Goal: Task Accomplishment & Management: Complete application form

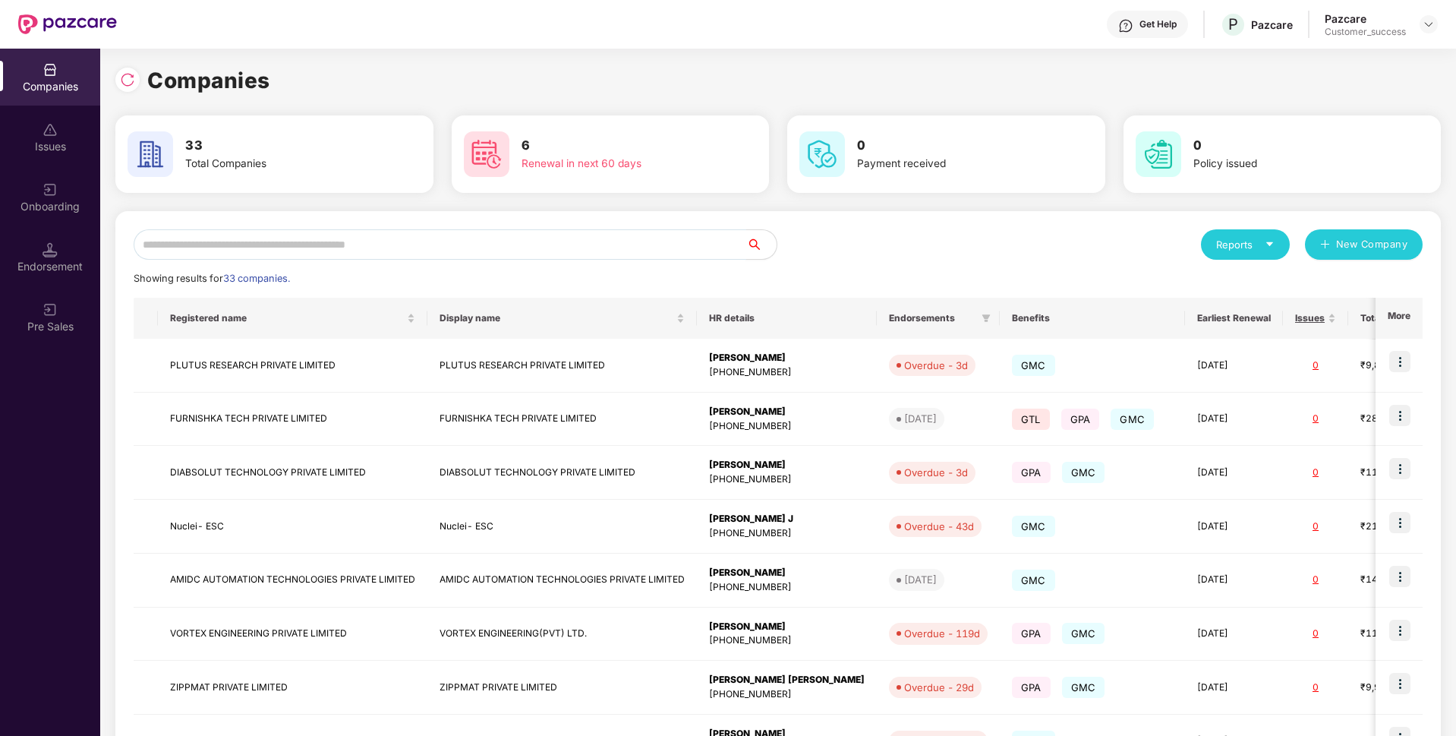
click at [634, 236] on input "text" at bounding box center [440, 244] width 613 height 30
type input "*"
click at [411, 247] on input "text" at bounding box center [440, 244] width 613 height 30
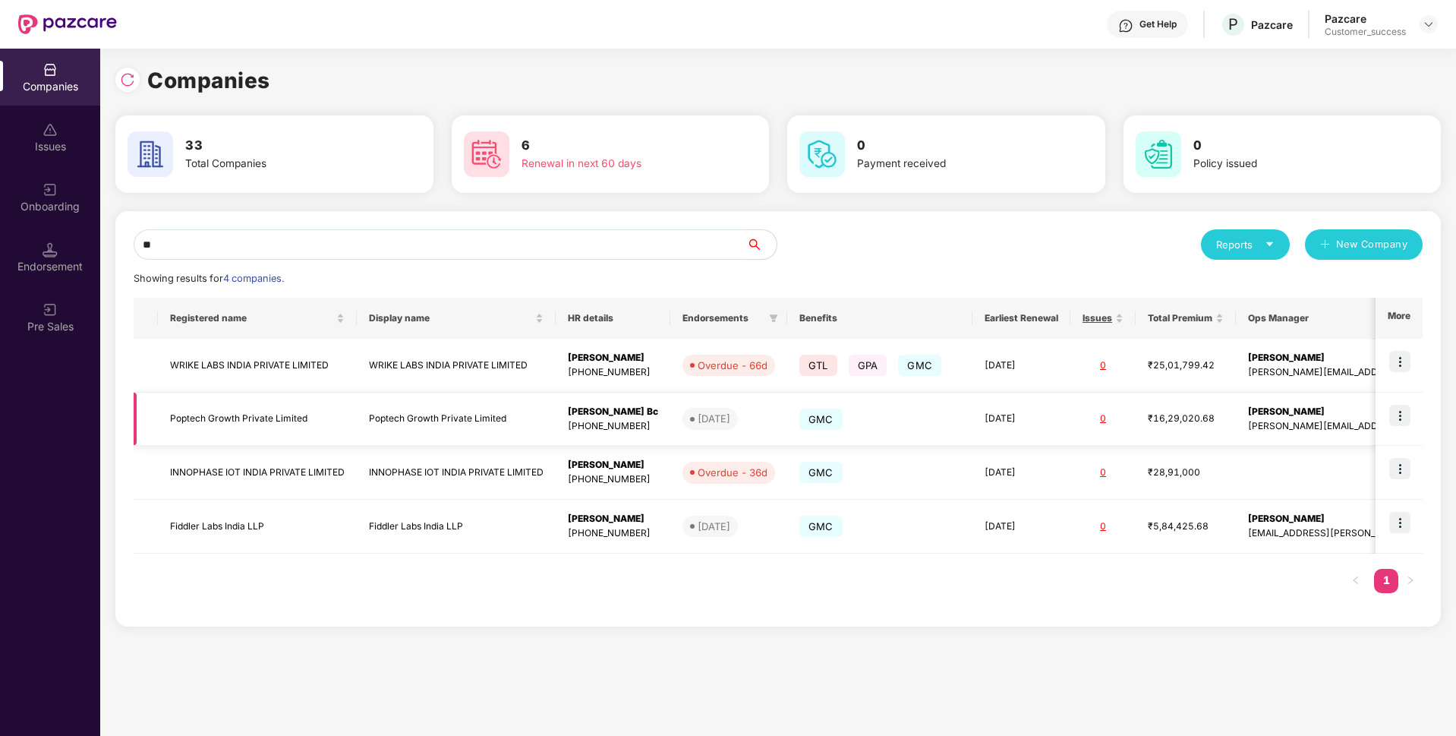
type input "*"
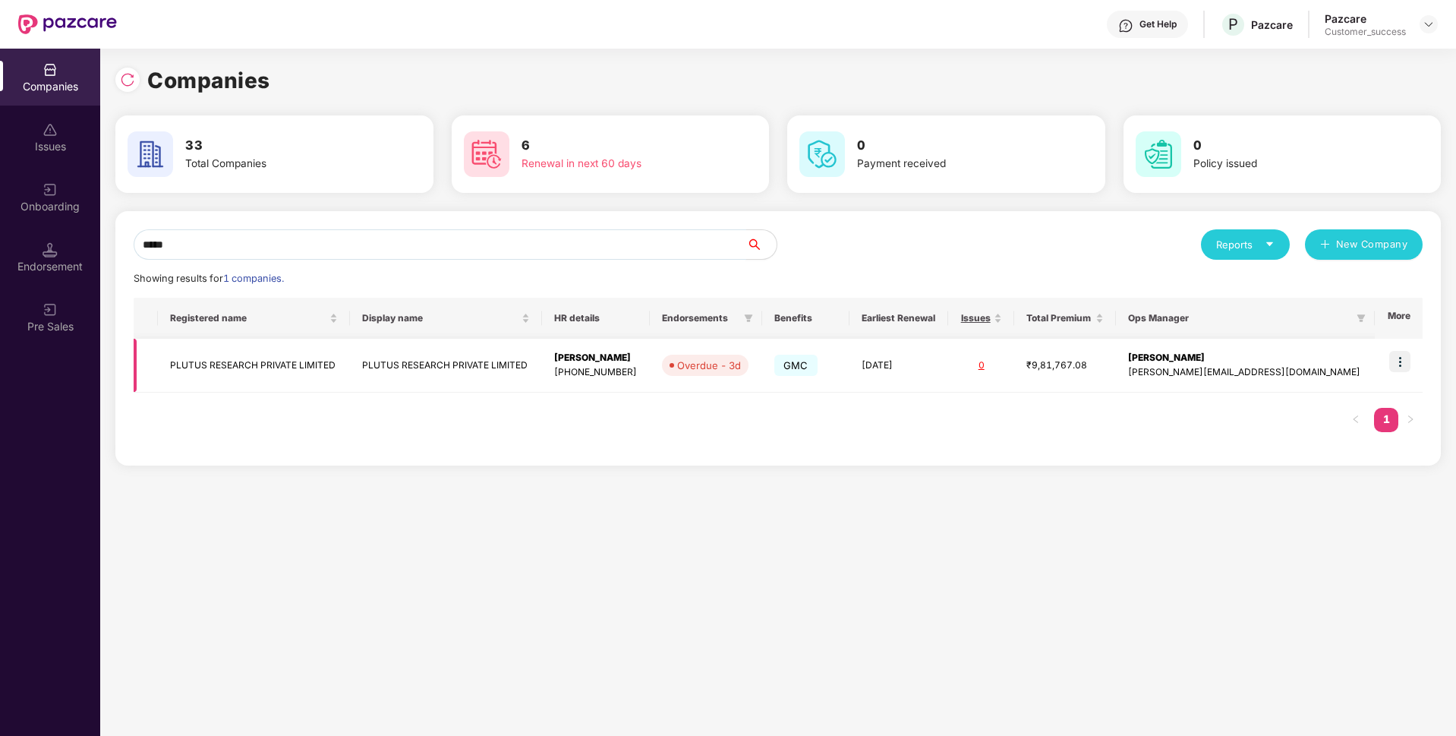
type input "*****"
click at [1407, 357] on img at bounding box center [1399, 361] width 21 height 21
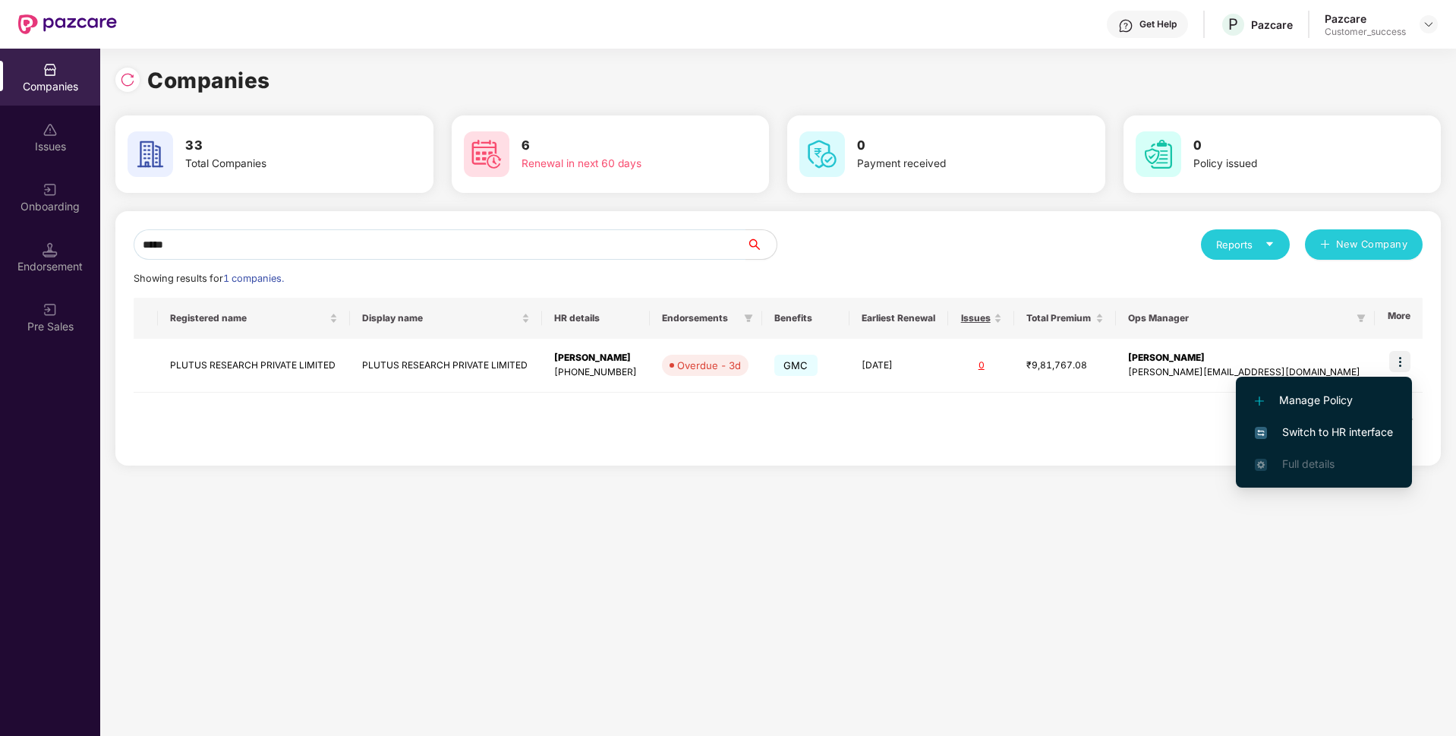
click at [1313, 427] on span "Switch to HR interface" at bounding box center [1324, 432] width 138 height 17
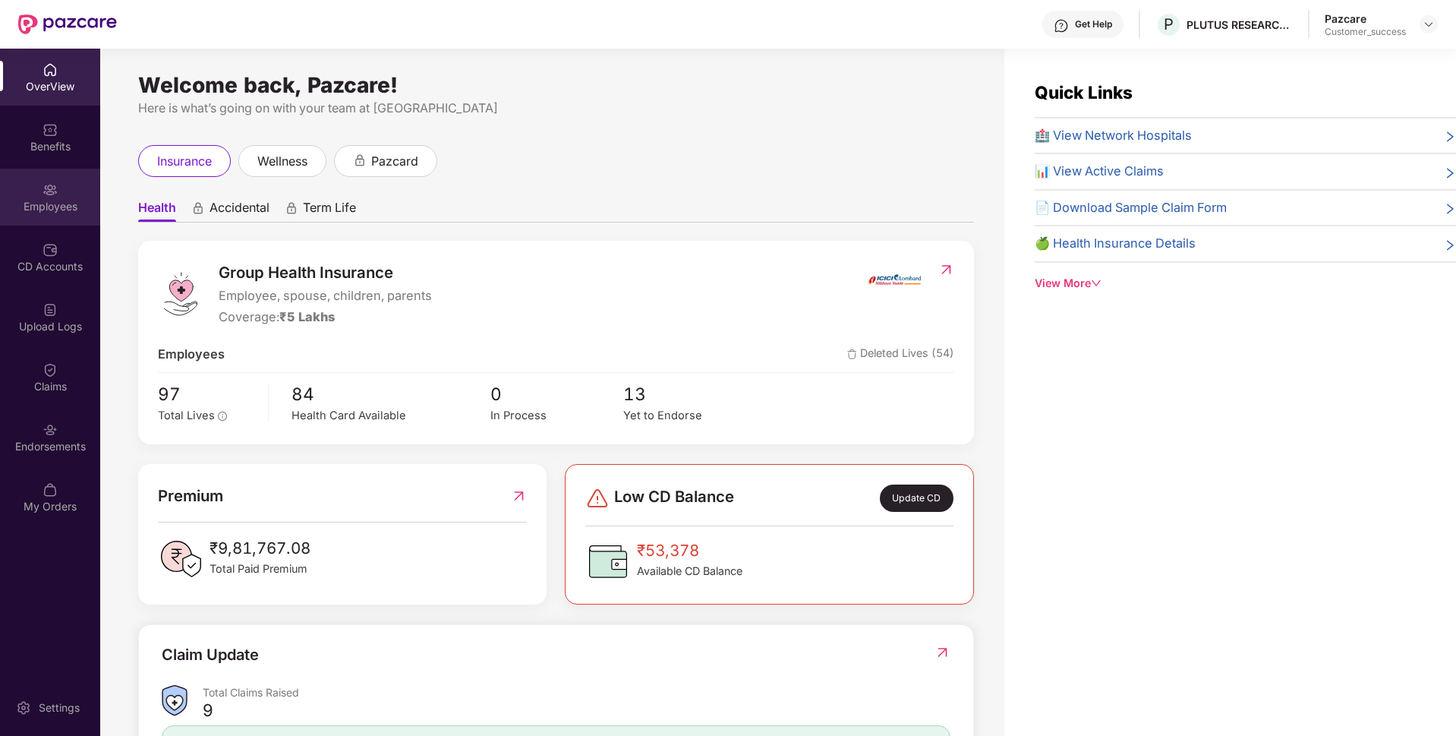
click at [48, 190] on img at bounding box center [50, 189] width 15 height 15
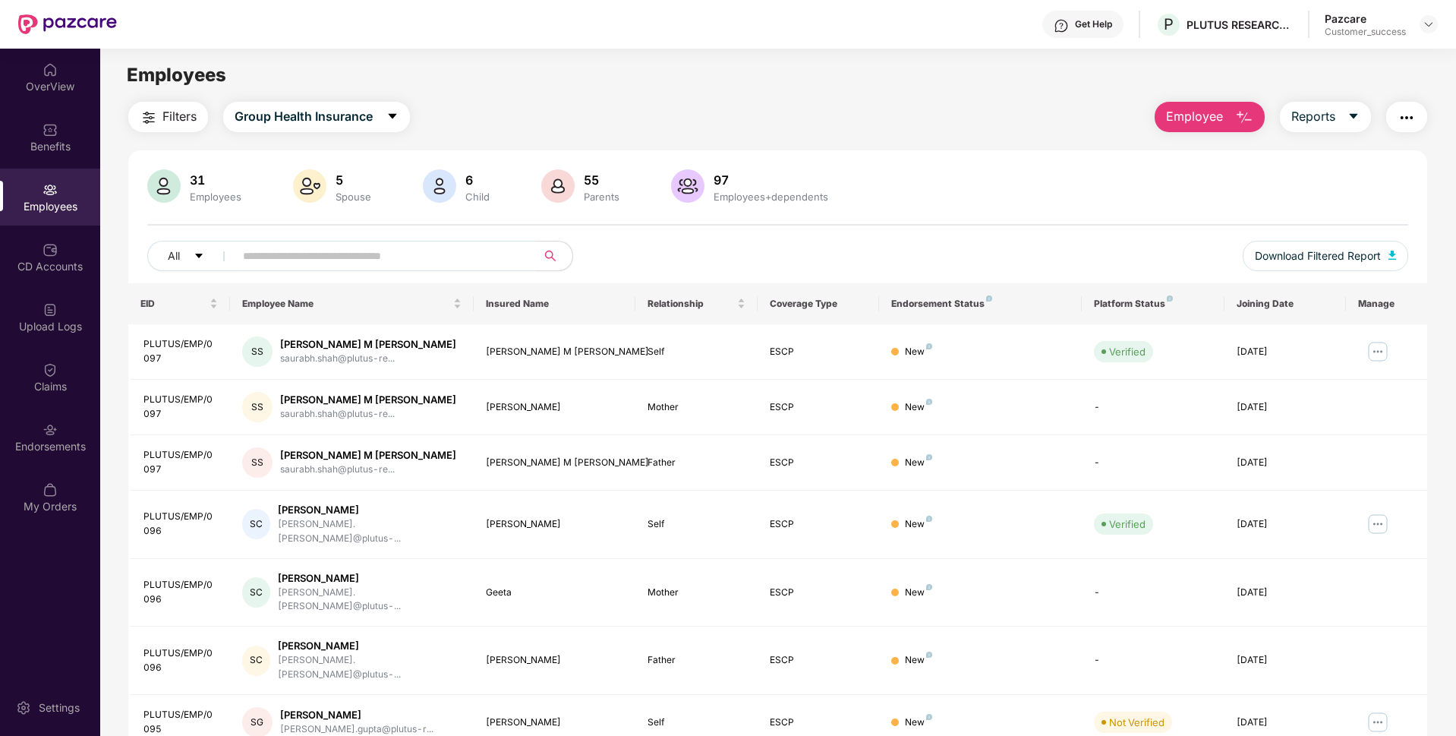
click at [270, 251] on input "text" at bounding box center [379, 255] width 273 height 23
type input "********"
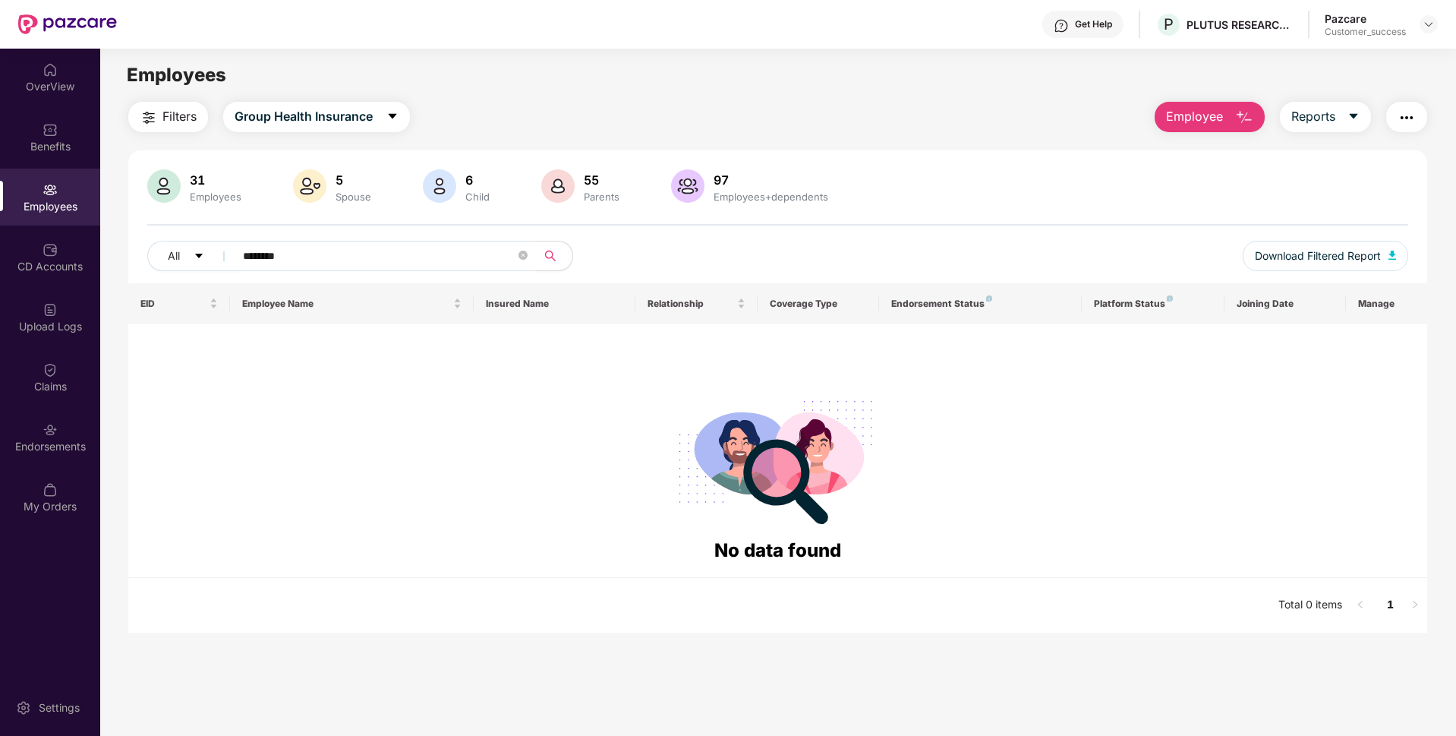
drag, startPoint x: 406, startPoint y: 247, endPoint x: 128, endPoint y: 263, distance: 278.4
click at [128, 263] on div "31 Employees 5 Spouse 6 Child [DEMOGRAPHIC_DATA] Parents 97 Employees+dependent…" at bounding box center [777, 226] width 1299 height 114
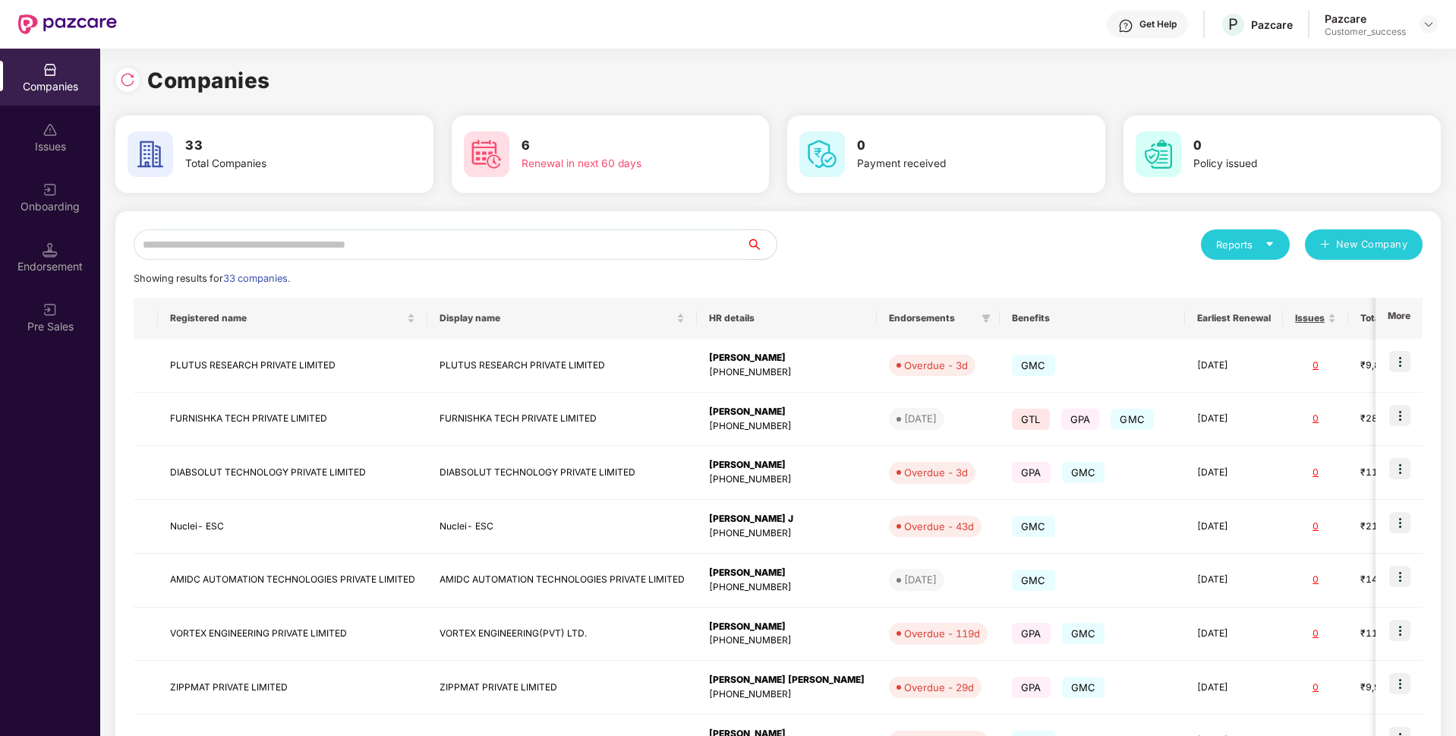
click at [407, 246] on input "text" at bounding box center [440, 244] width 613 height 30
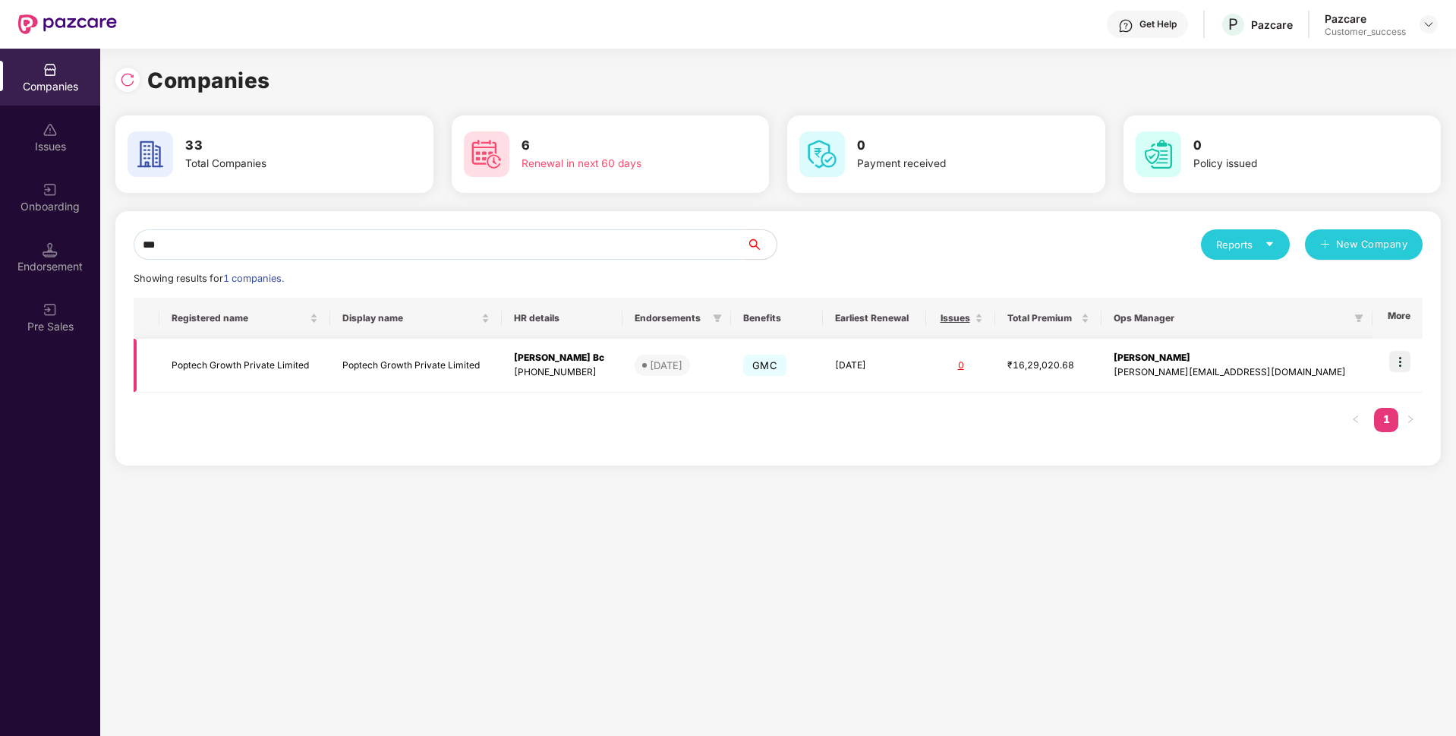
type input "***"
click at [223, 364] on td "Poptech Growth Private Limited" at bounding box center [244, 366] width 171 height 54
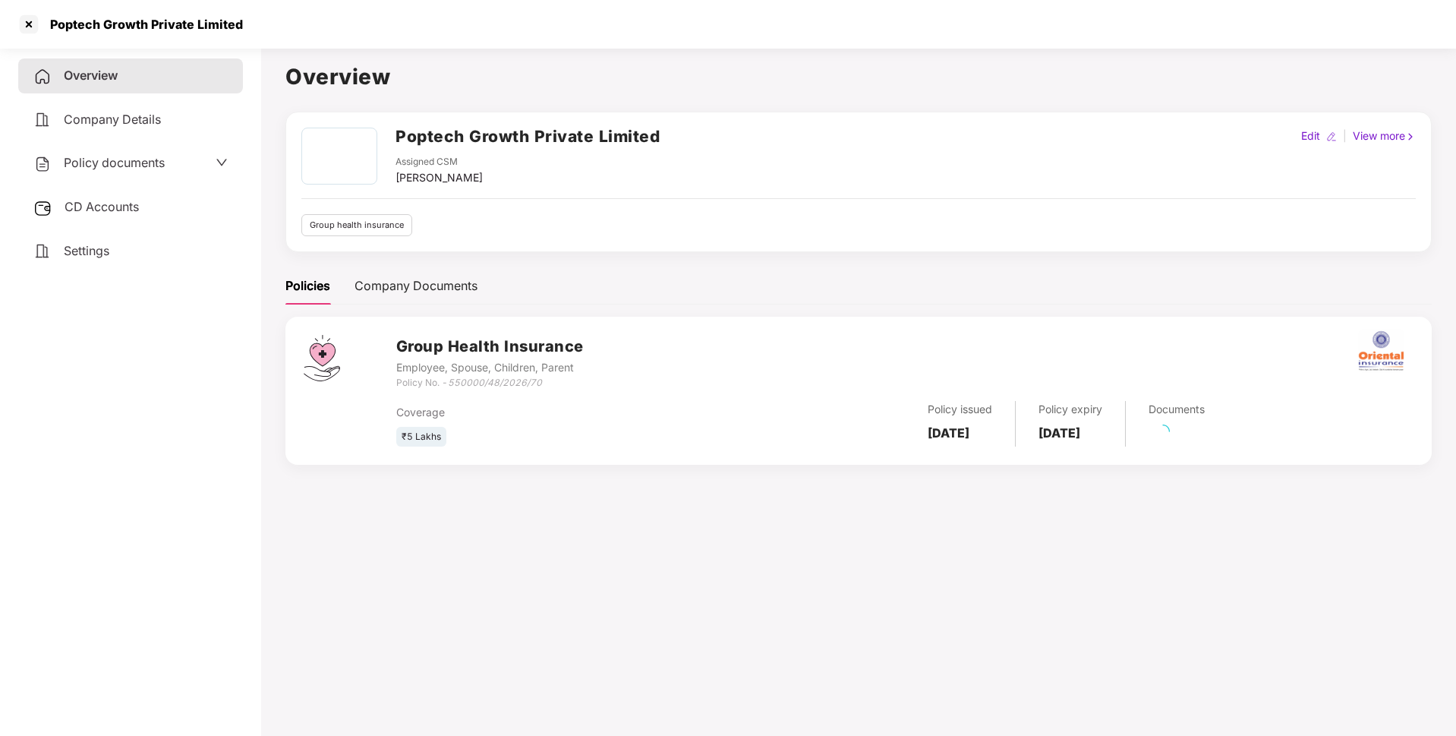
click at [118, 19] on div "Poptech Growth Private Limited" at bounding box center [142, 24] width 202 height 15
copy div "Poptech Growth Private Limited"
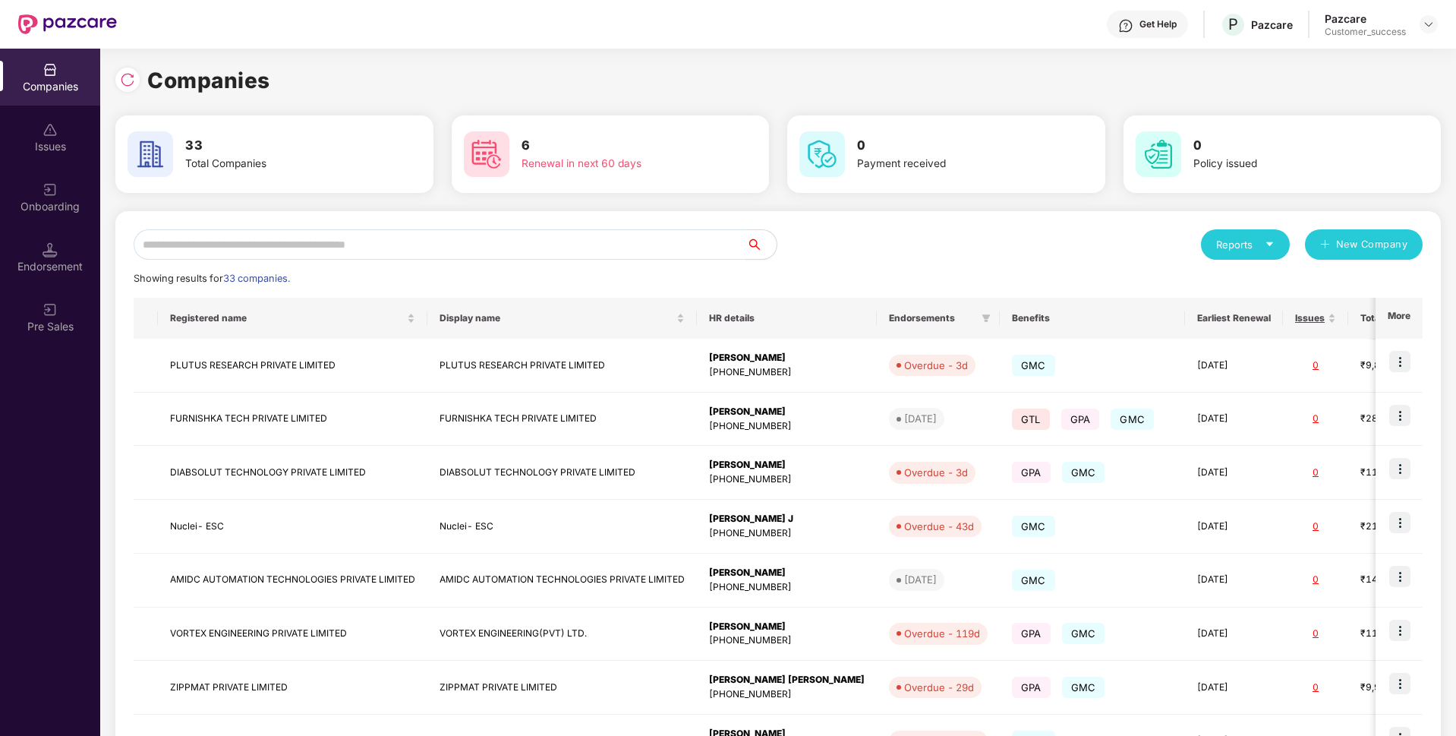
click at [340, 240] on input "text" at bounding box center [440, 244] width 613 height 30
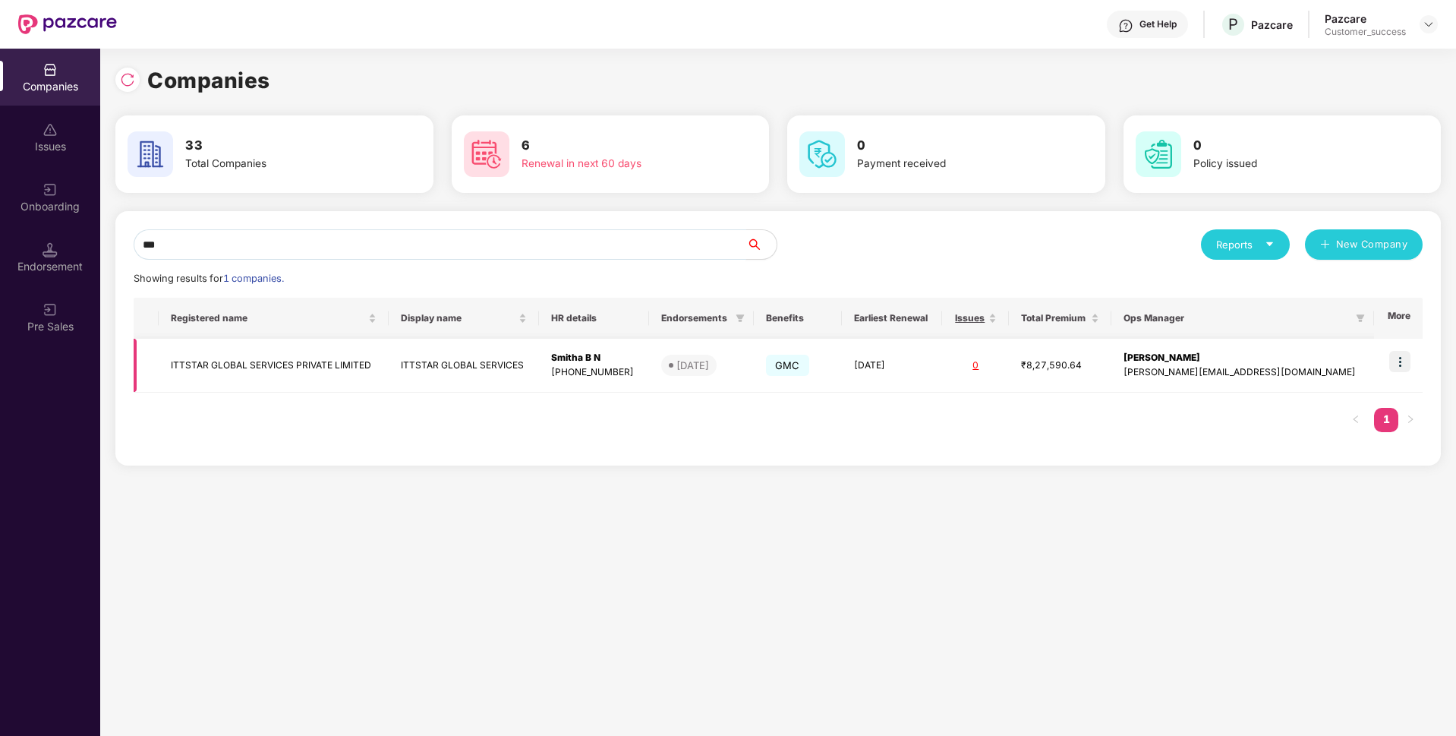
type input "***"
click at [185, 366] on td "ITTSTAR GLOBAL SERVICES PRIVATE LIMITED" at bounding box center [274, 366] width 230 height 54
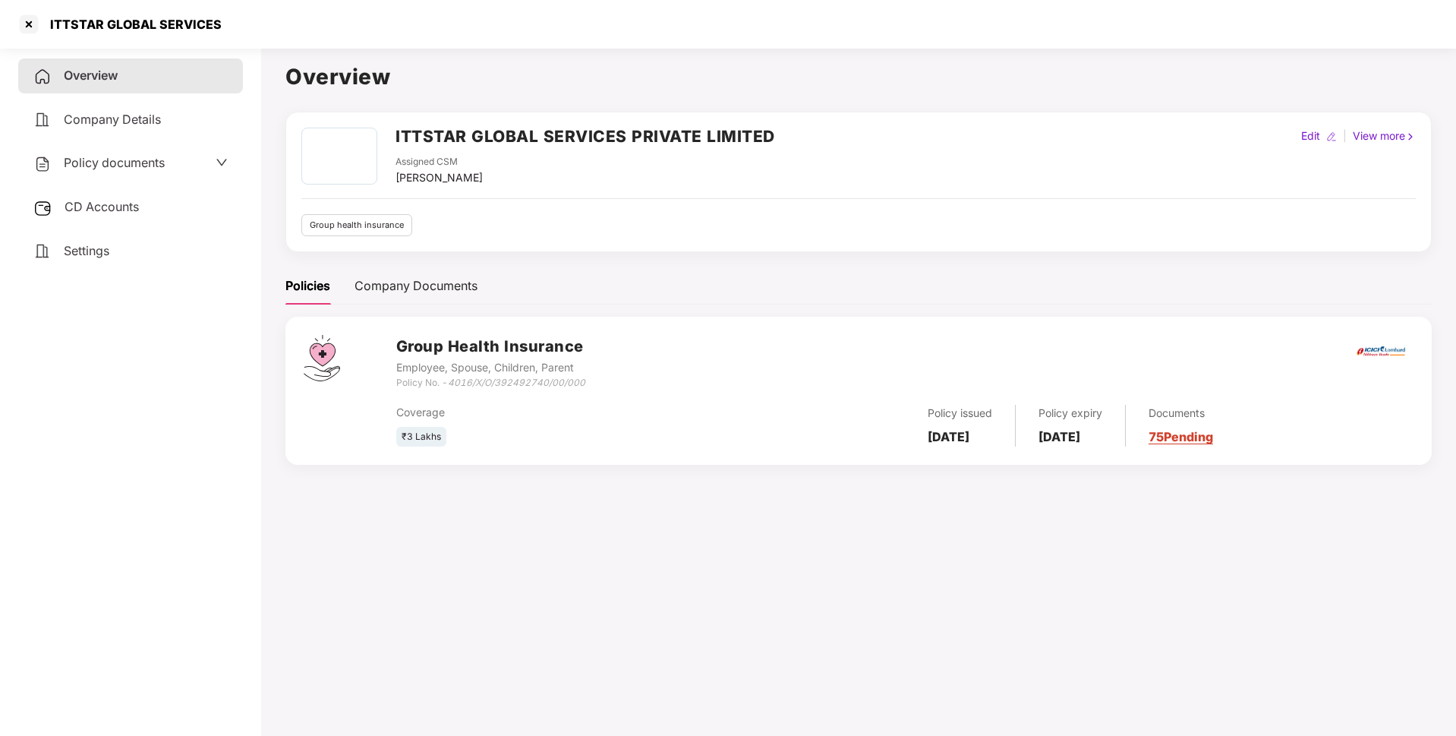
click at [148, 29] on div "ITTSTAR GLOBAL SERVICES" at bounding box center [131, 24] width 181 height 15
copy div "ITTSTAR GLOBAL SERVICES"
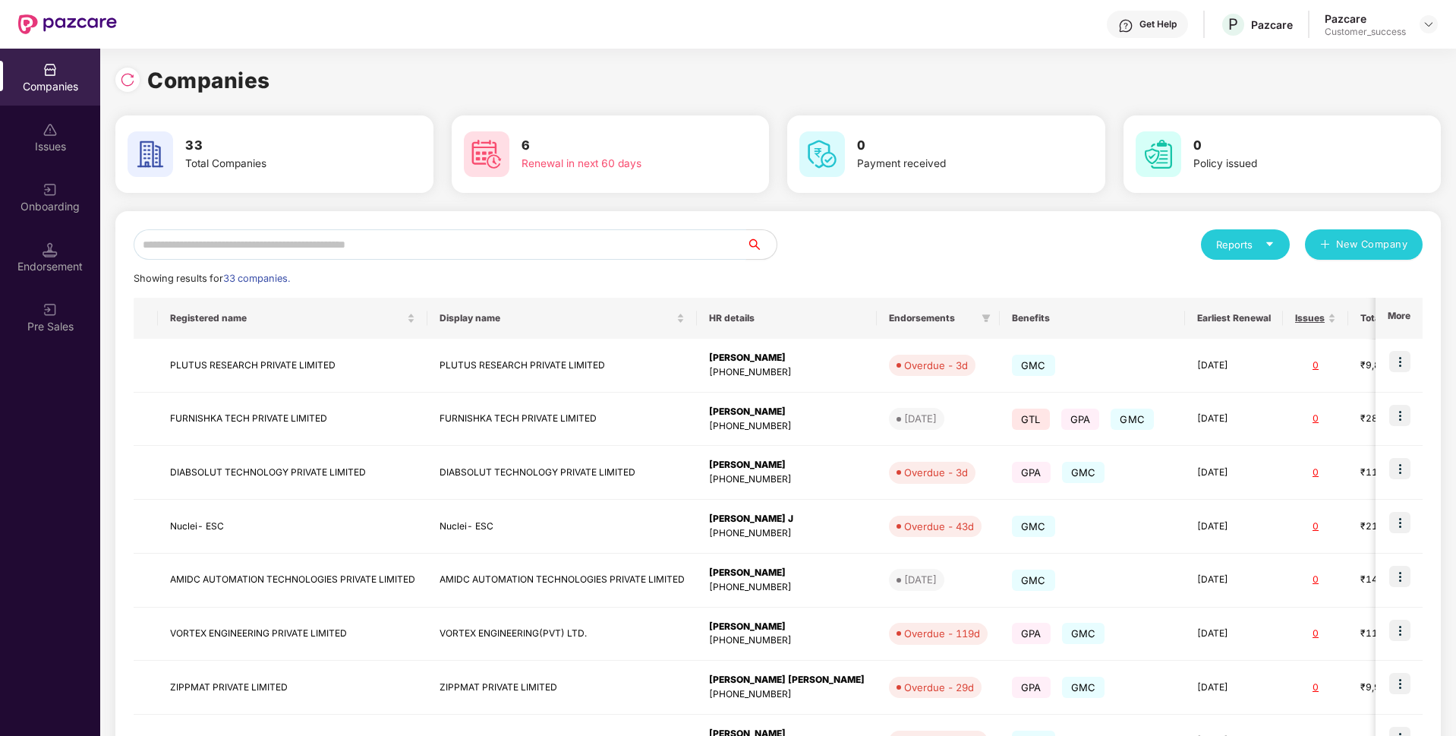
click at [658, 235] on input "text" at bounding box center [440, 244] width 613 height 30
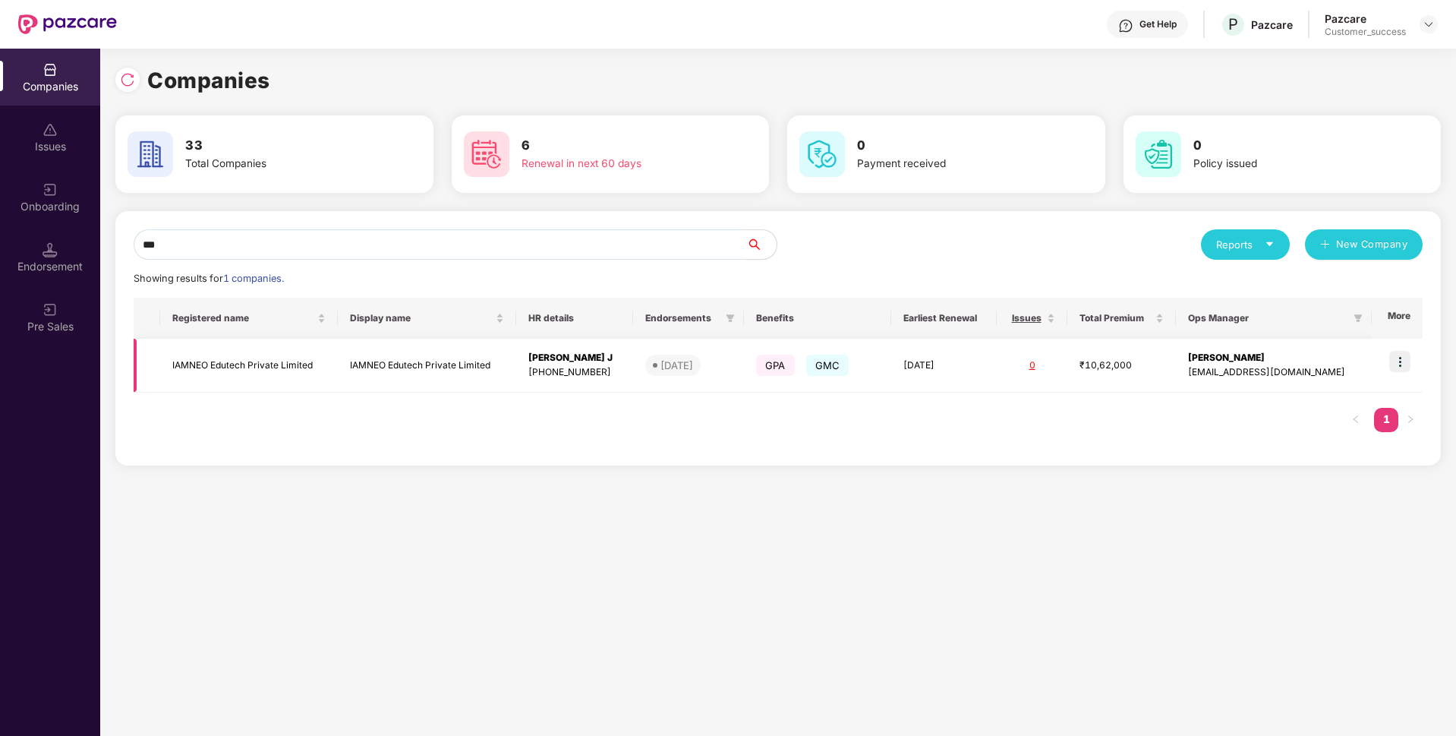
type input "***"
click at [1403, 370] on img at bounding box center [1399, 361] width 21 height 21
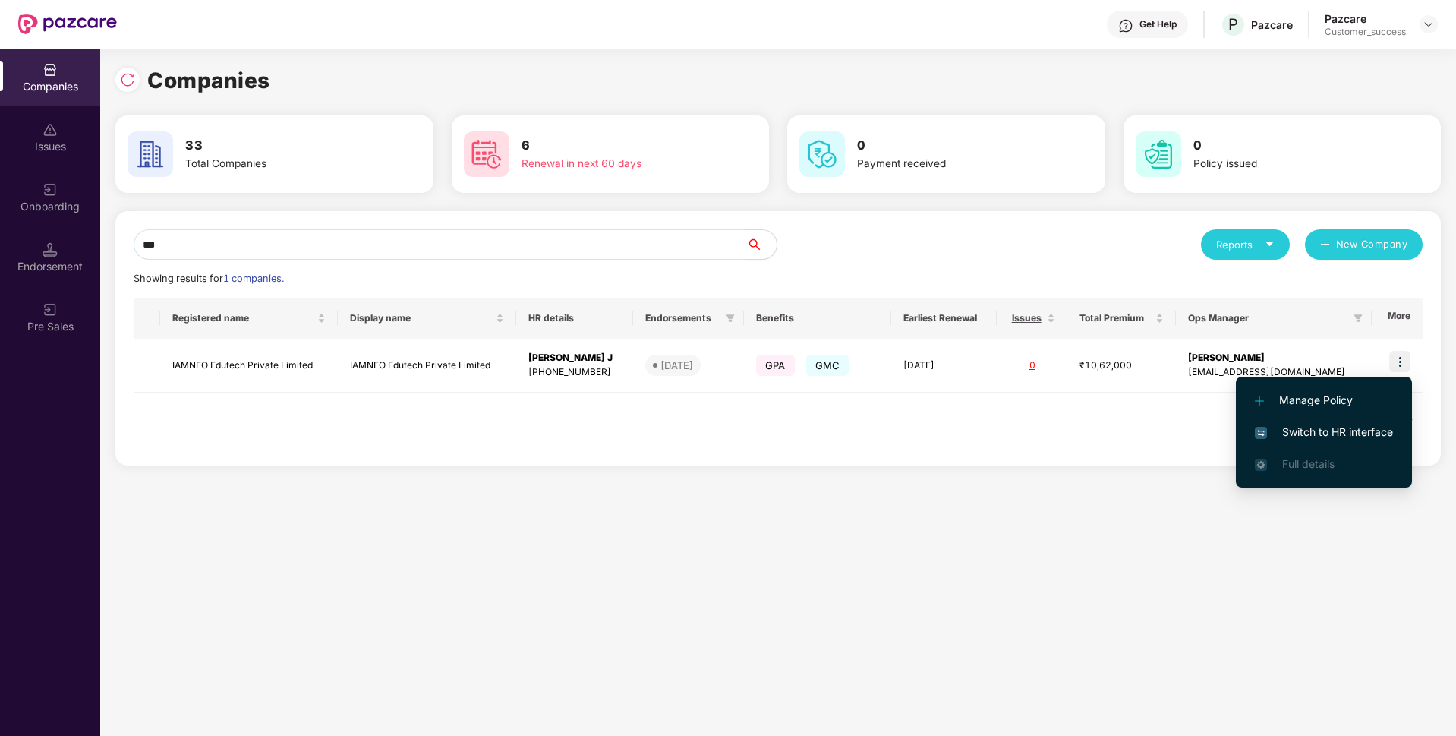
click at [1314, 434] on span "Switch to HR interface" at bounding box center [1324, 432] width 138 height 17
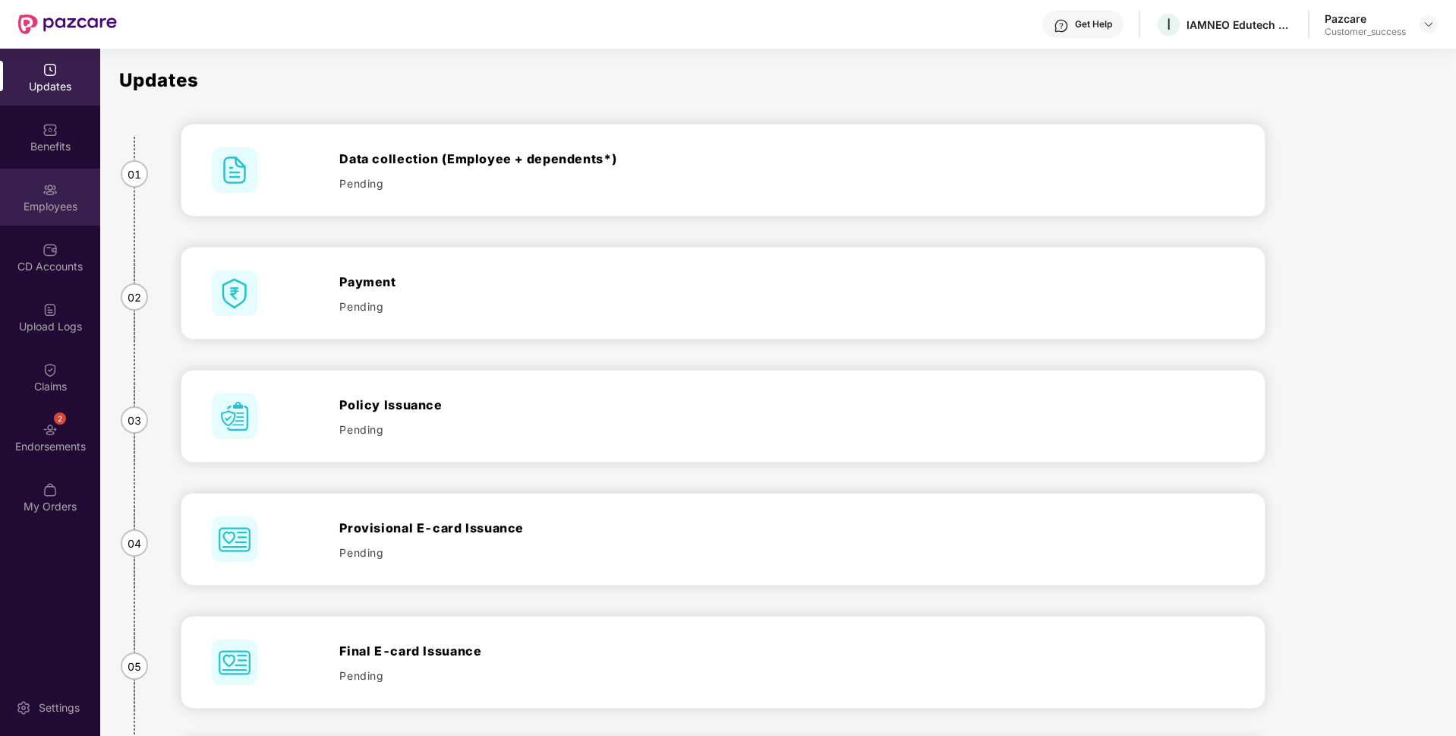
click at [0, 210] on div "Employees" at bounding box center [50, 206] width 100 height 15
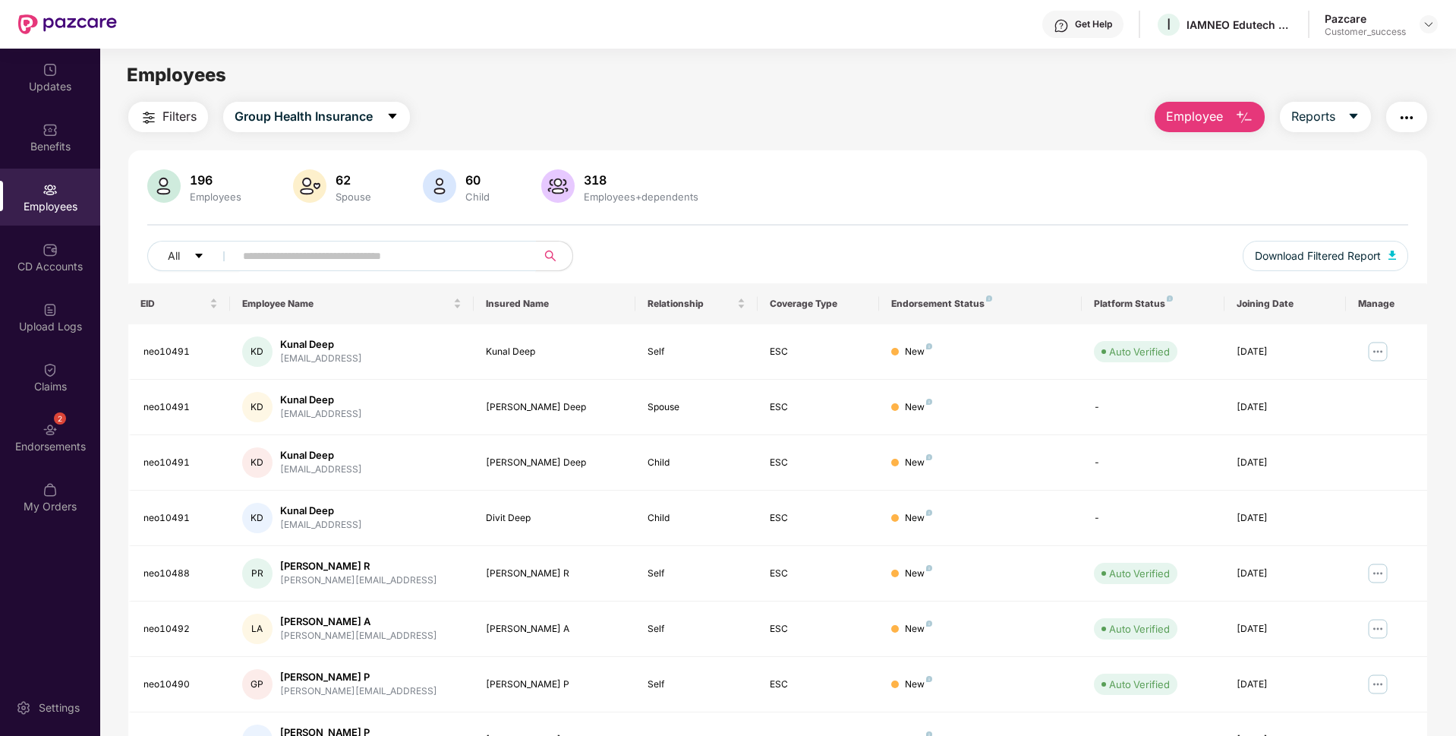
click at [303, 255] on input "text" at bounding box center [379, 255] width 273 height 23
paste input "*******"
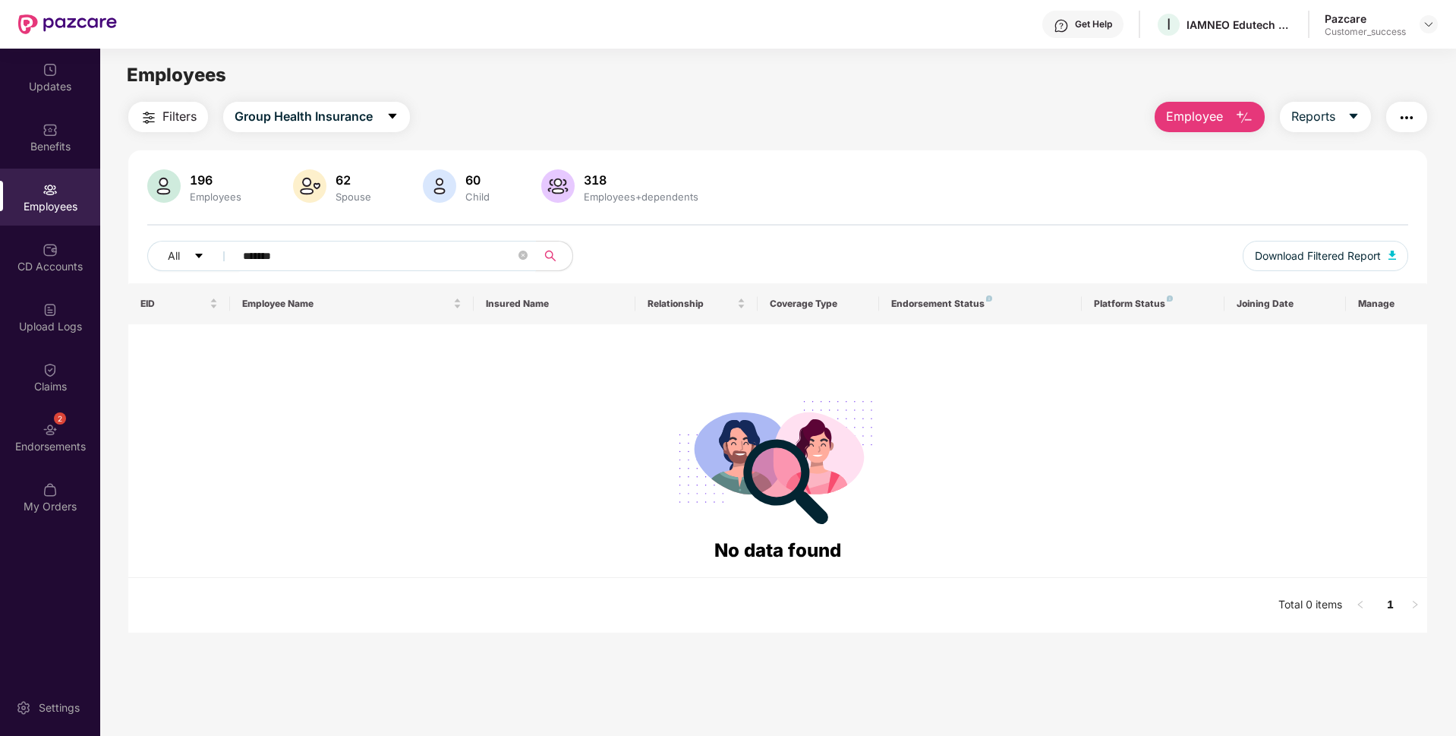
type input "*******"
drag, startPoint x: 332, startPoint y: 248, endPoint x: 162, endPoint y: 241, distance: 170.2
click at [162, 241] on div "All *******" at bounding box center [515, 256] width 736 height 30
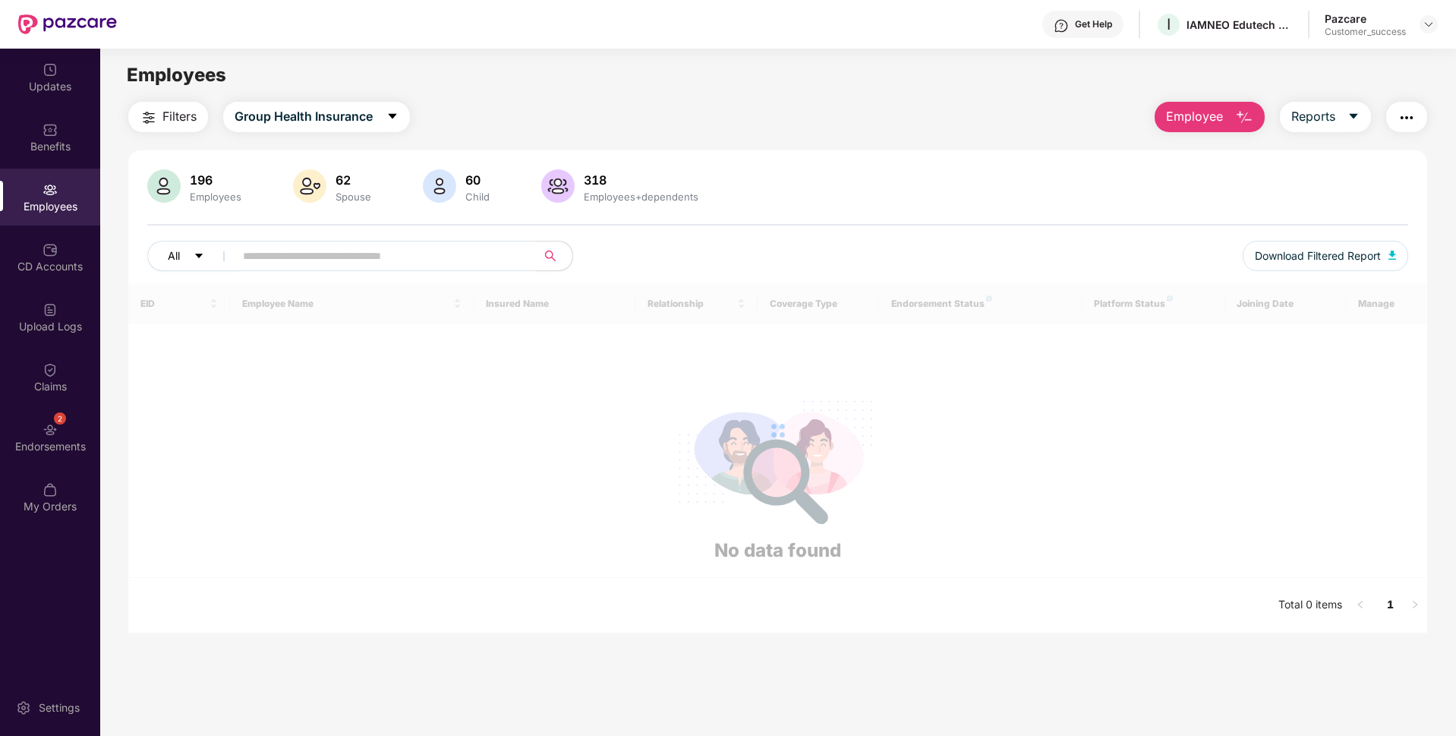
paste input "**********"
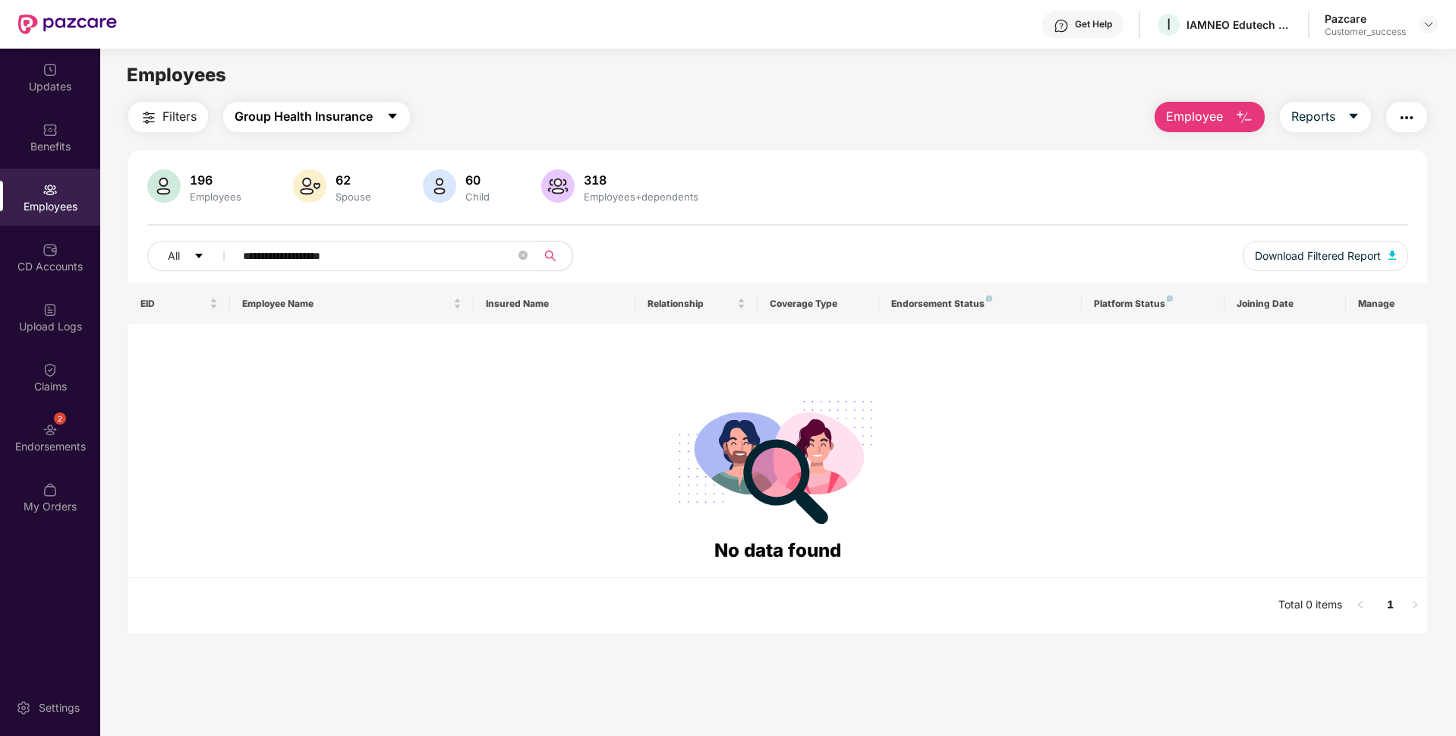
type input "**********"
click at [348, 109] on span "Group Health Insurance" at bounding box center [304, 116] width 138 height 19
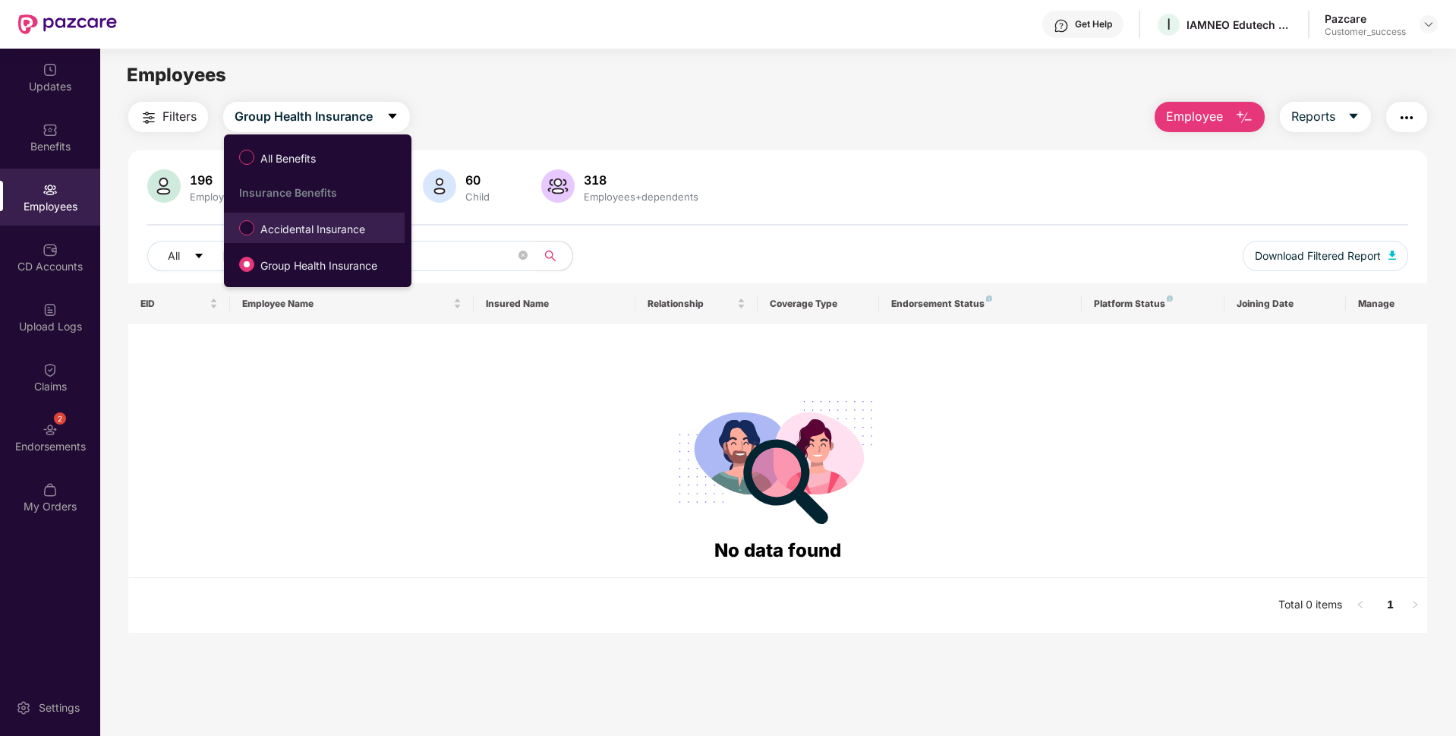
click at [311, 225] on span "Accidental Insurance" at bounding box center [312, 229] width 117 height 17
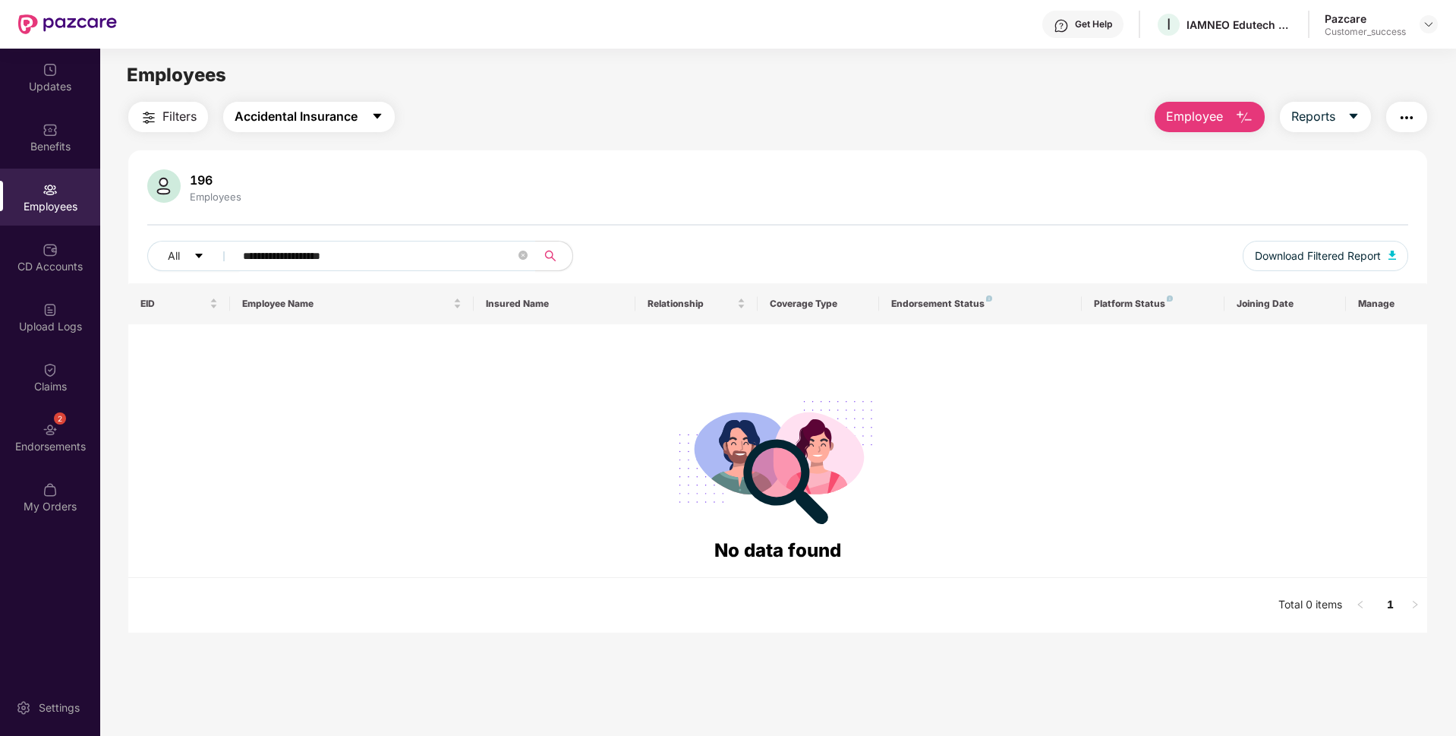
click at [328, 109] on span "Accidental Insurance" at bounding box center [296, 116] width 123 height 19
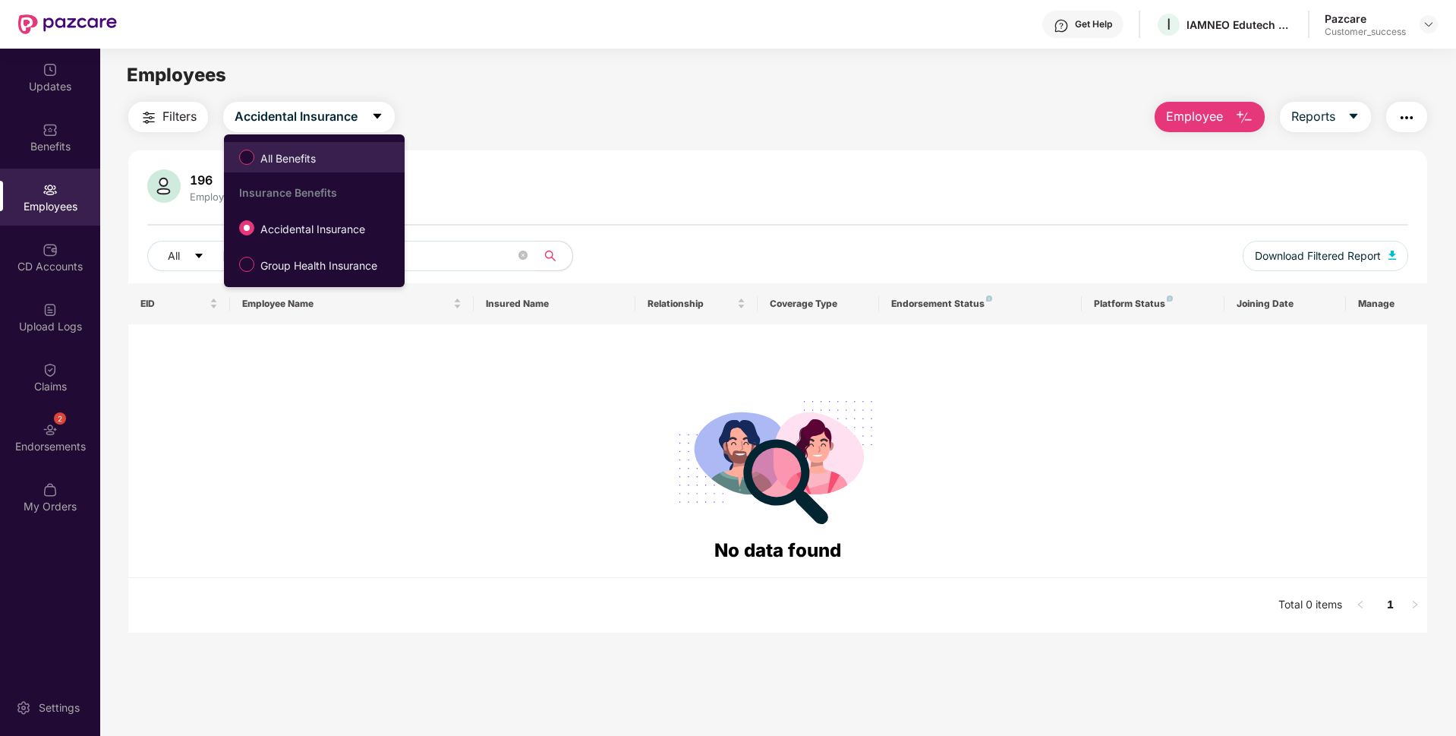
click at [301, 168] on label "All Benefits" at bounding box center [281, 157] width 98 height 26
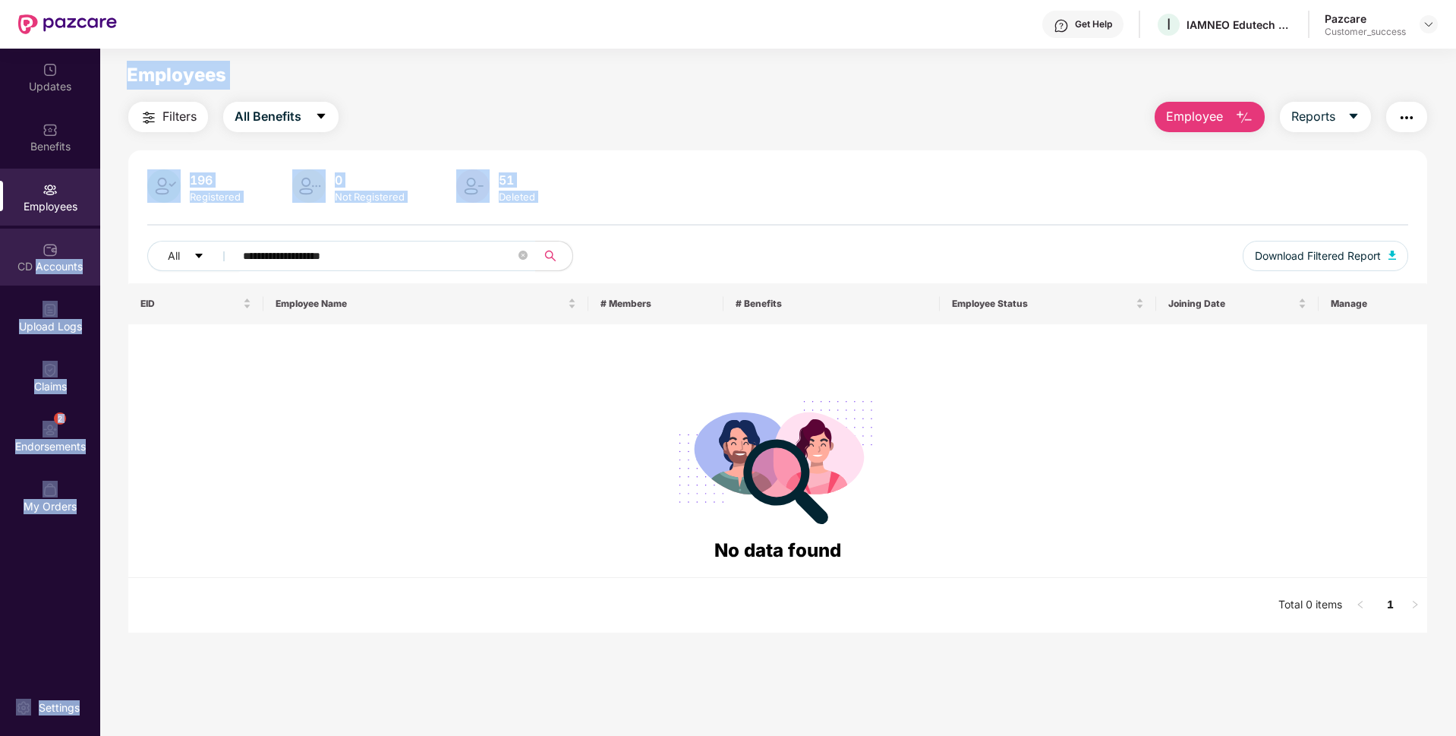
drag, startPoint x: 415, startPoint y: 268, endPoint x: 36, endPoint y: 273, distance: 378.1
click at [36, 273] on div "**********" at bounding box center [728, 392] width 1456 height 687
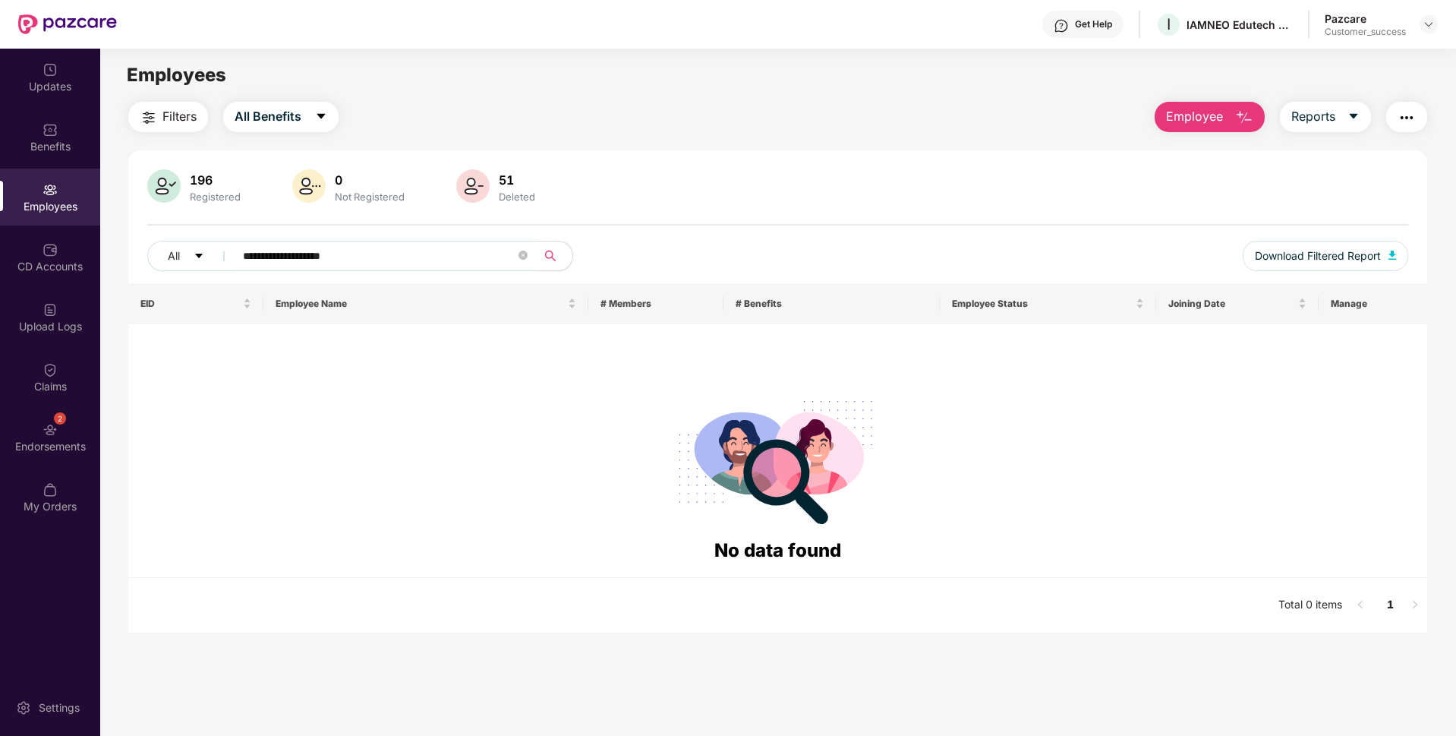
click at [181, 547] on div "No data found" at bounding box center [777, 550] width 1274 height 29
click at [33, 323] on div "Upload Logs" at bounding box center [50, 326] width 100 height 15
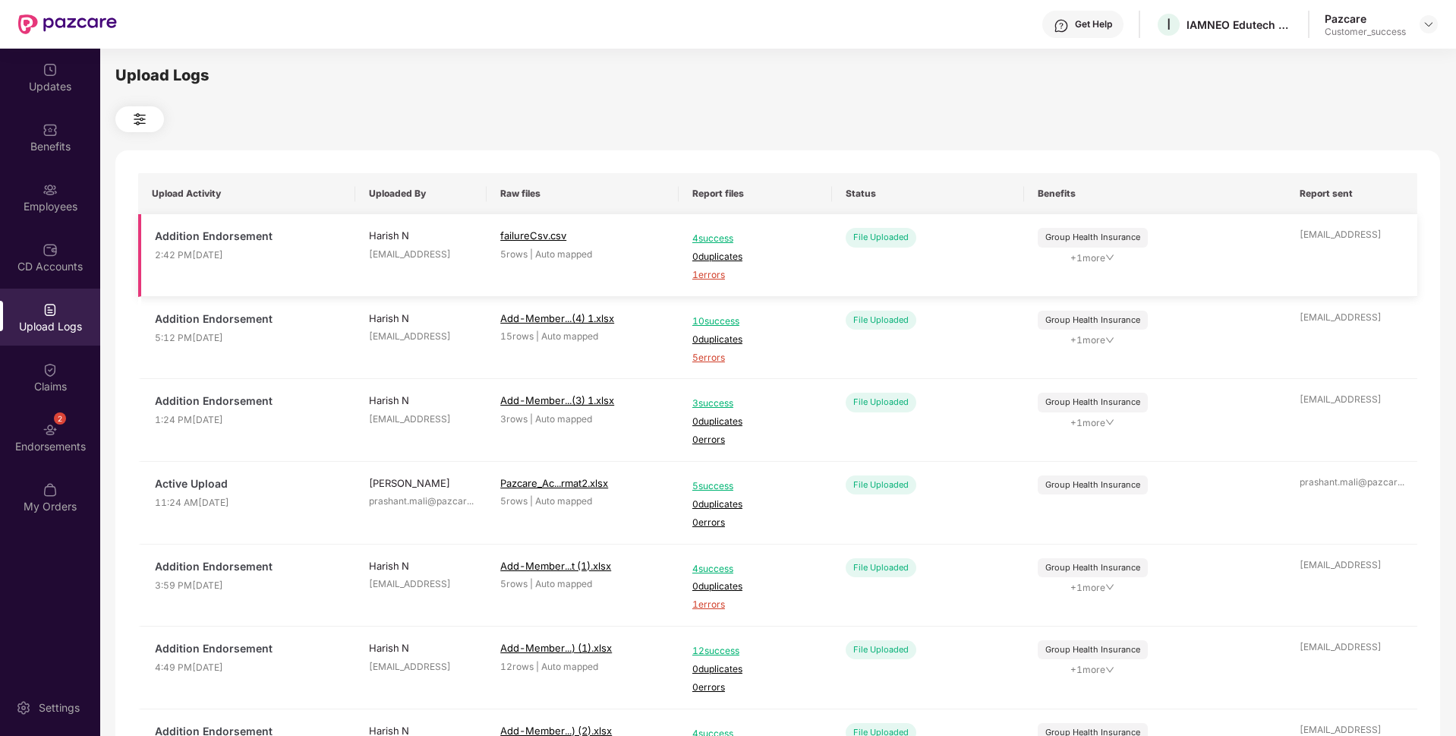
click at [705, 270] on span "1 errors" at bounding box center [755, 275] width 126 height 14
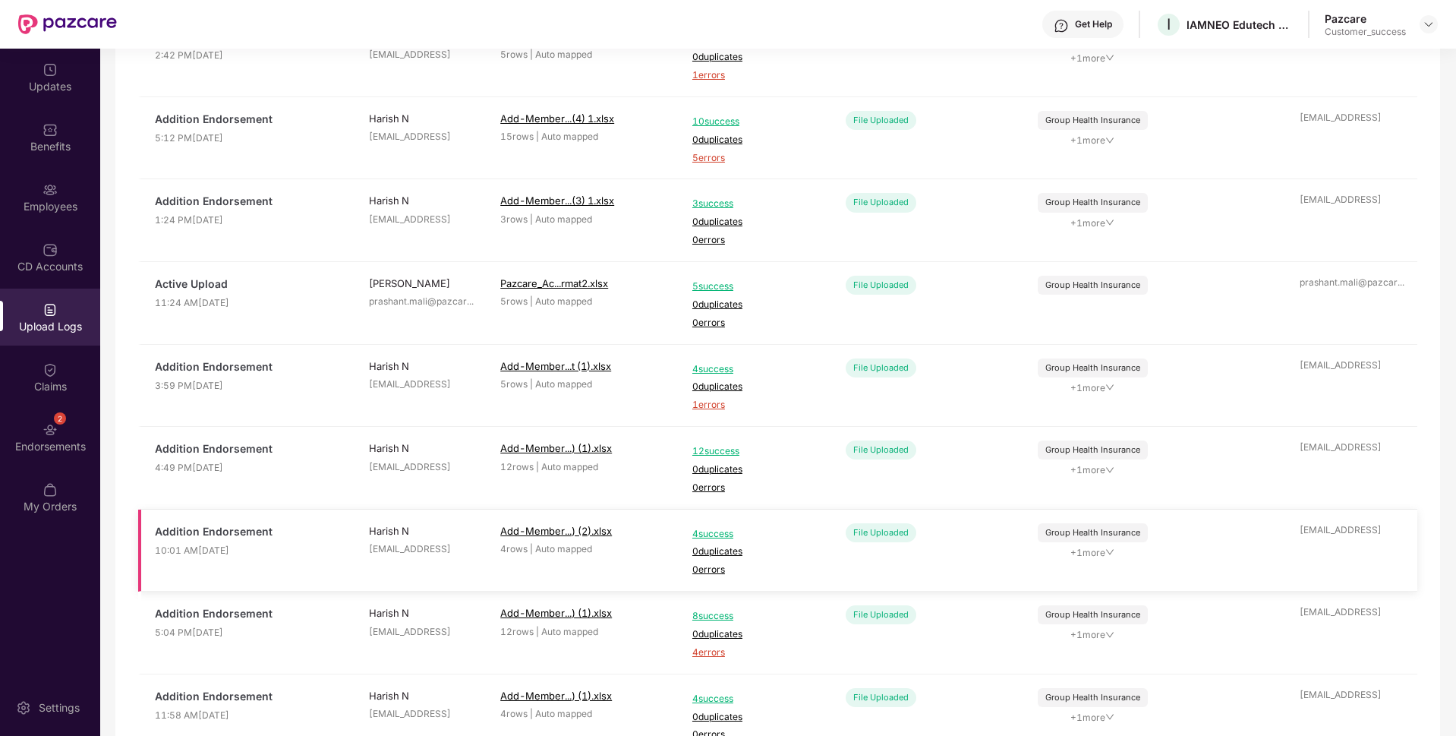
scroll to position [191, 0]
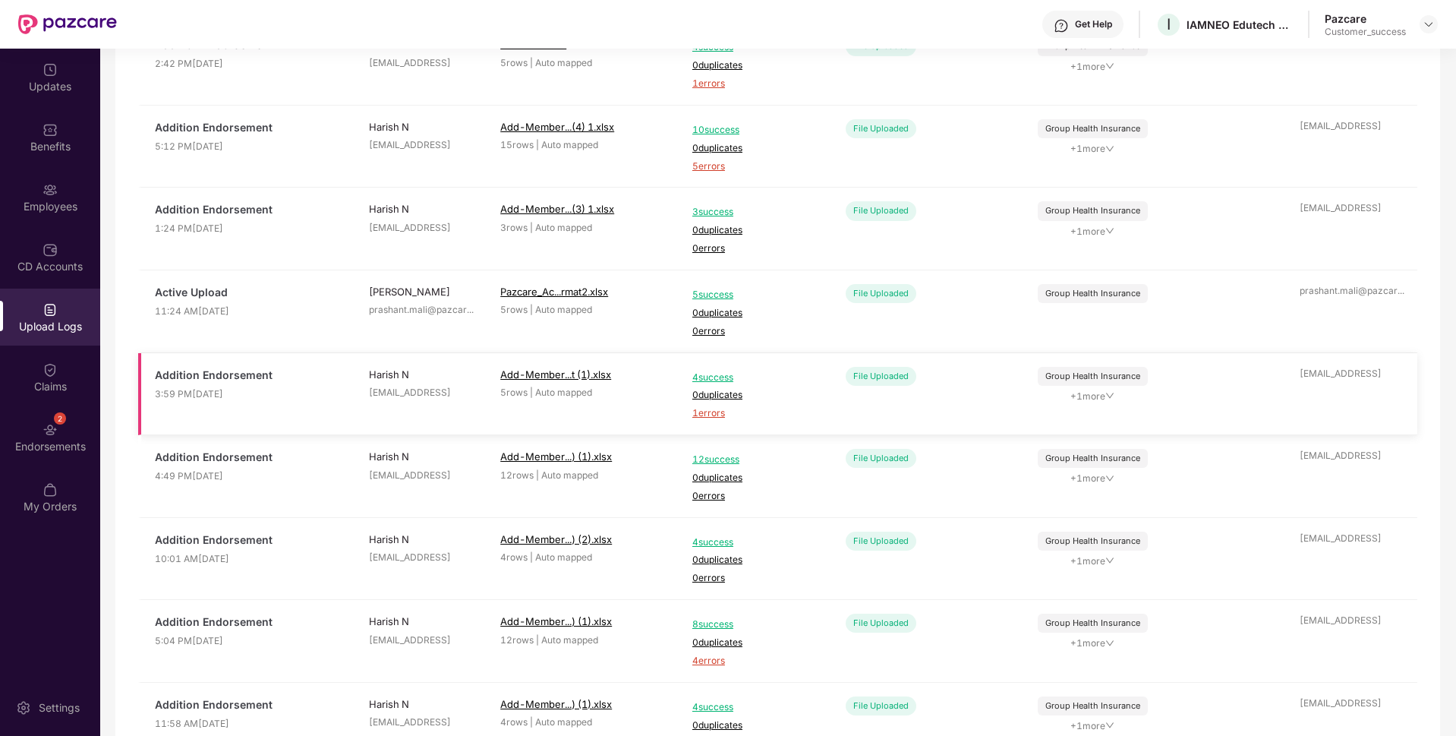
click at [717, 412] on span "1 errors" at bounding box center [755, 413] width 126 height 14
click at [66, 220] on div "Employees" at bounding box center [50, 197] width 100 height 57
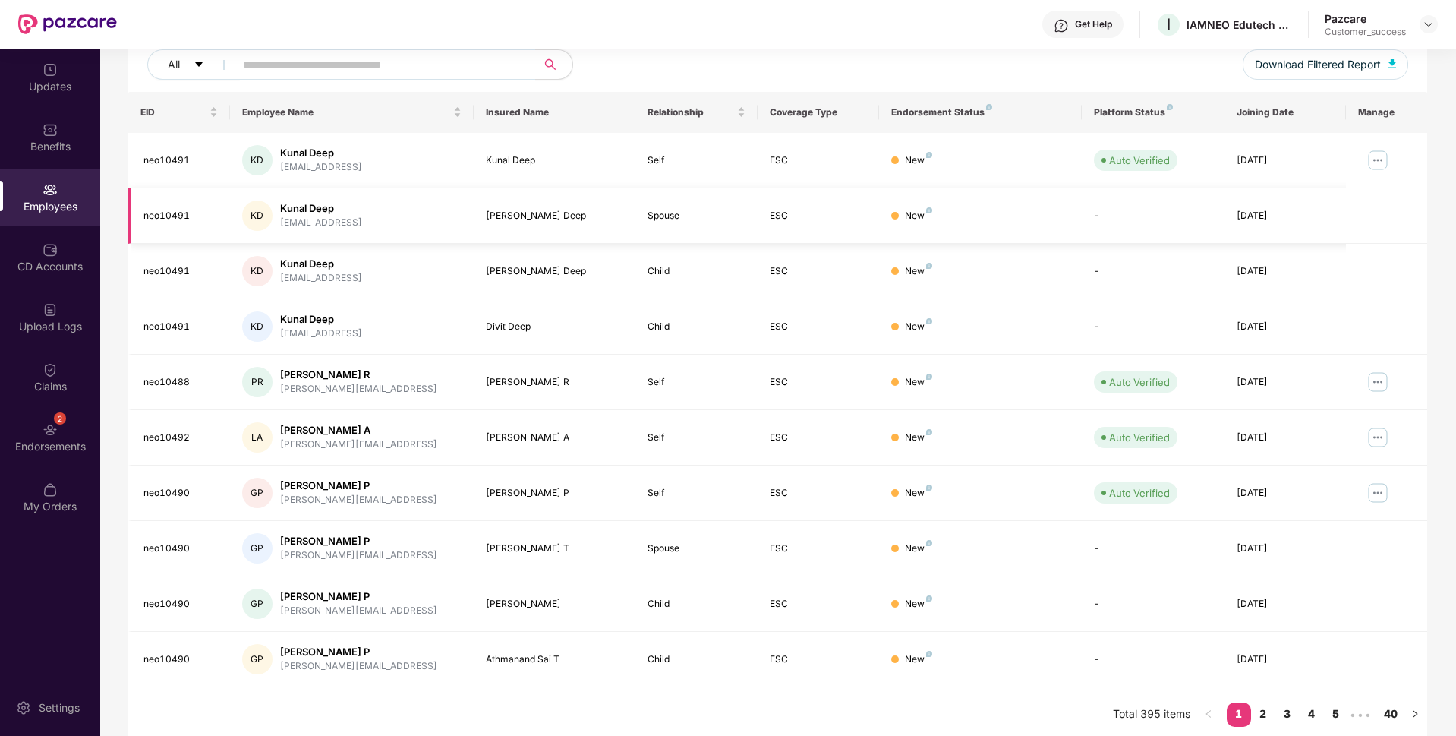
scroll to position [0, 0]
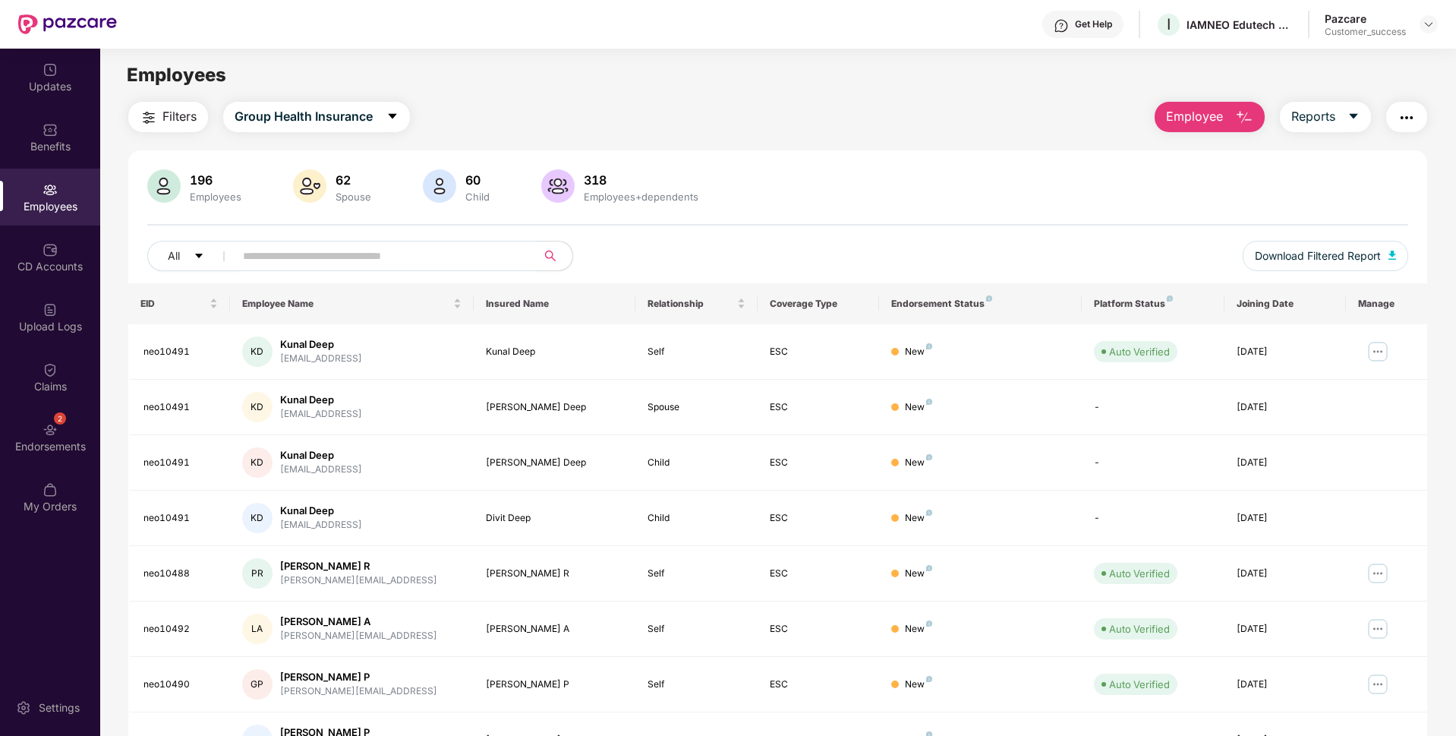
click at [276, 251] on input "text" at bounding box center [379, 255] width 273 height 23
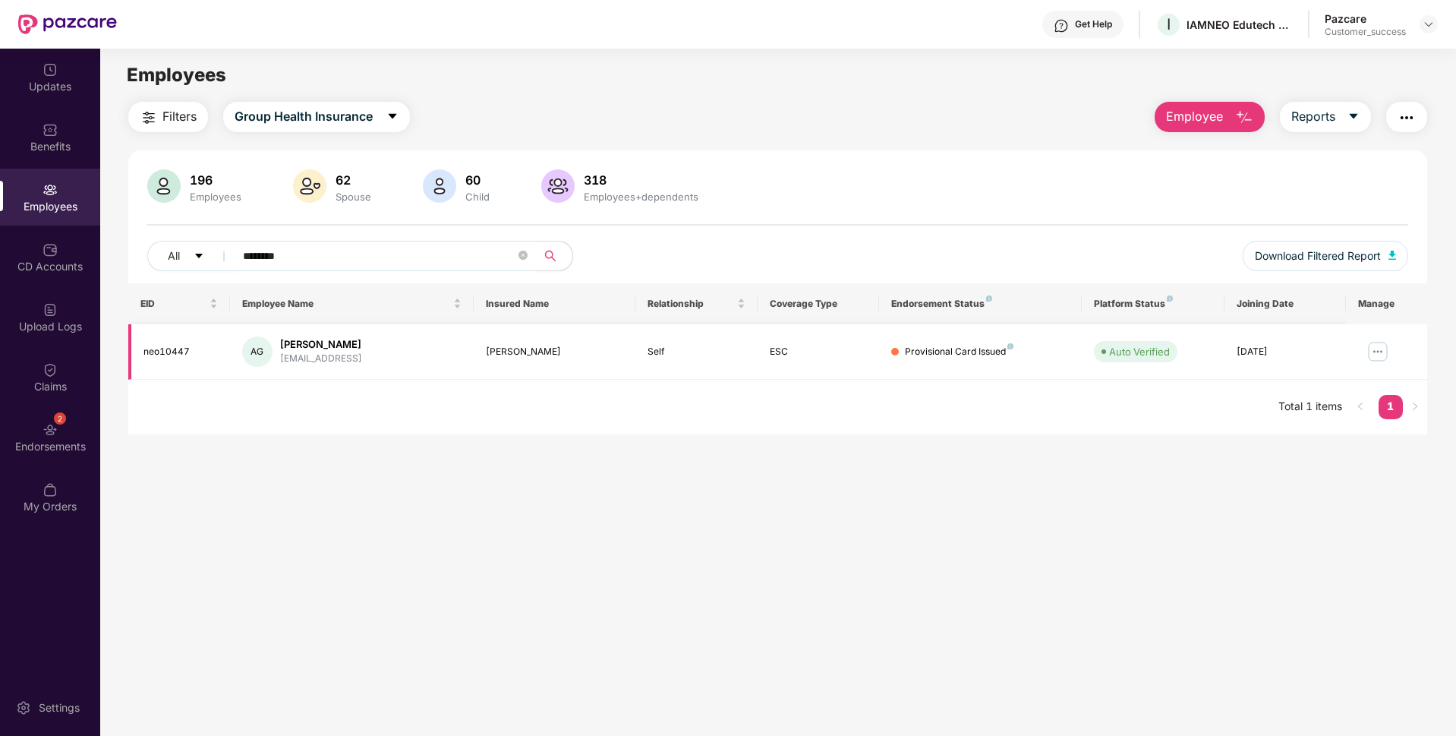
type input "********"
click at [1371, 352] on img at bounding box center [1378, 351] width 24 height 24
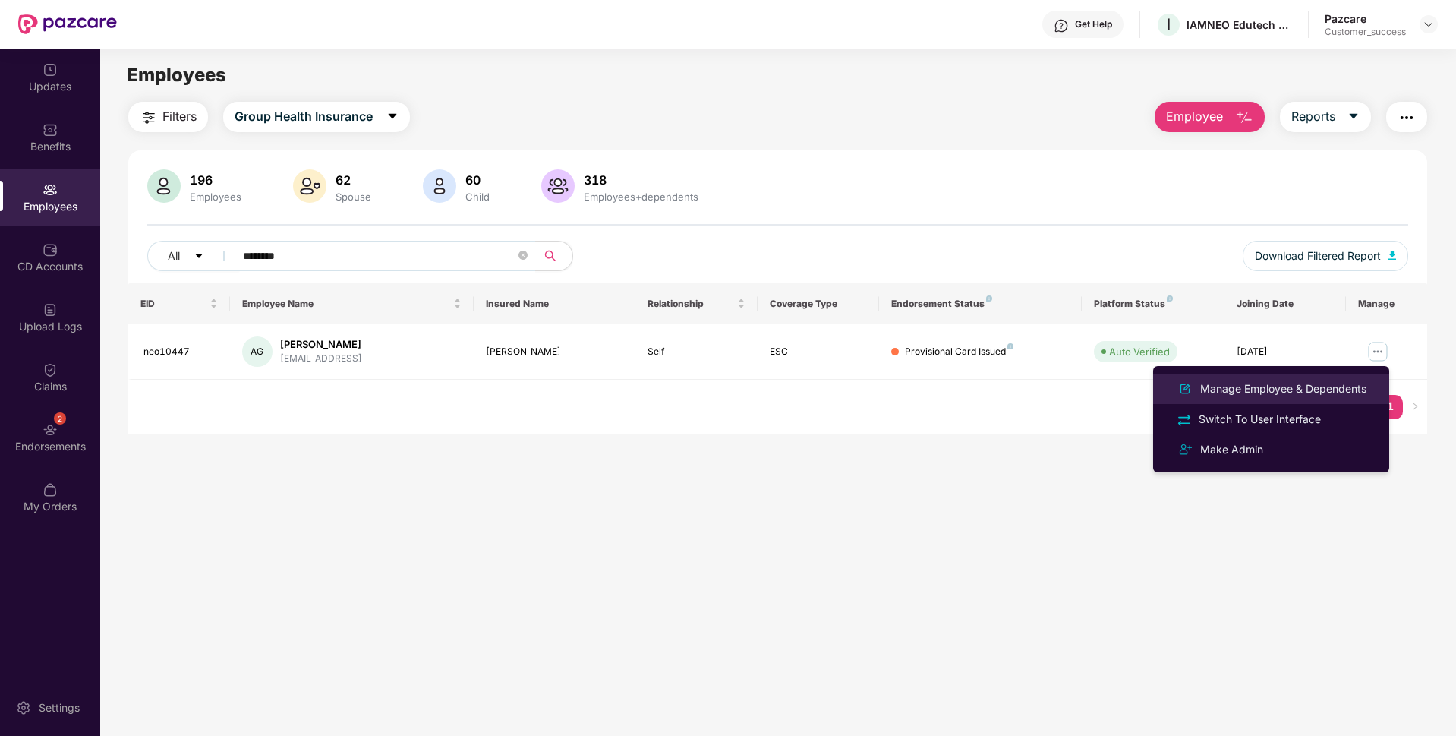
click at [1307, 380] on div "Manage Employee & Dependents" at bounding box center [1271, 389] width 197 height 18
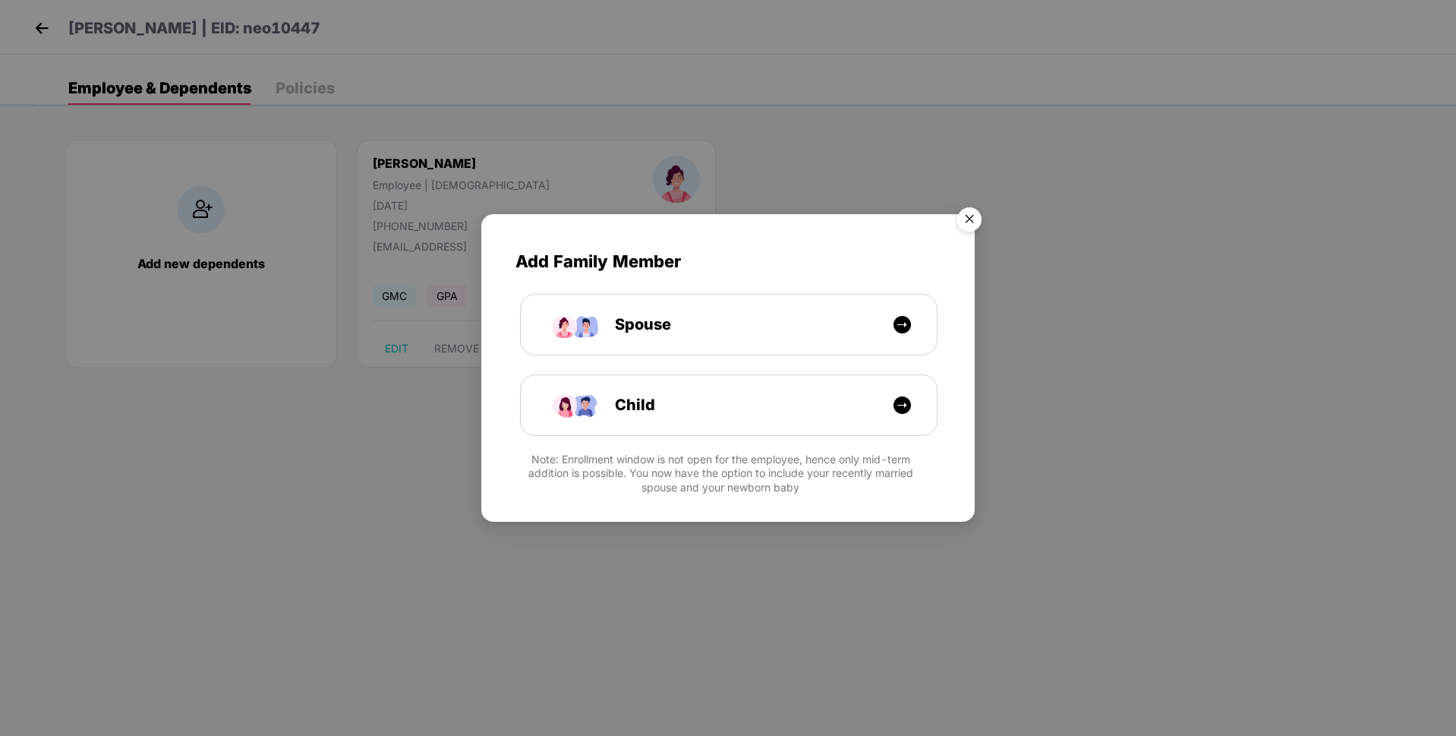
click at [979, 213] on img "Close" at bounding box center [969, 221] width 43 height 43
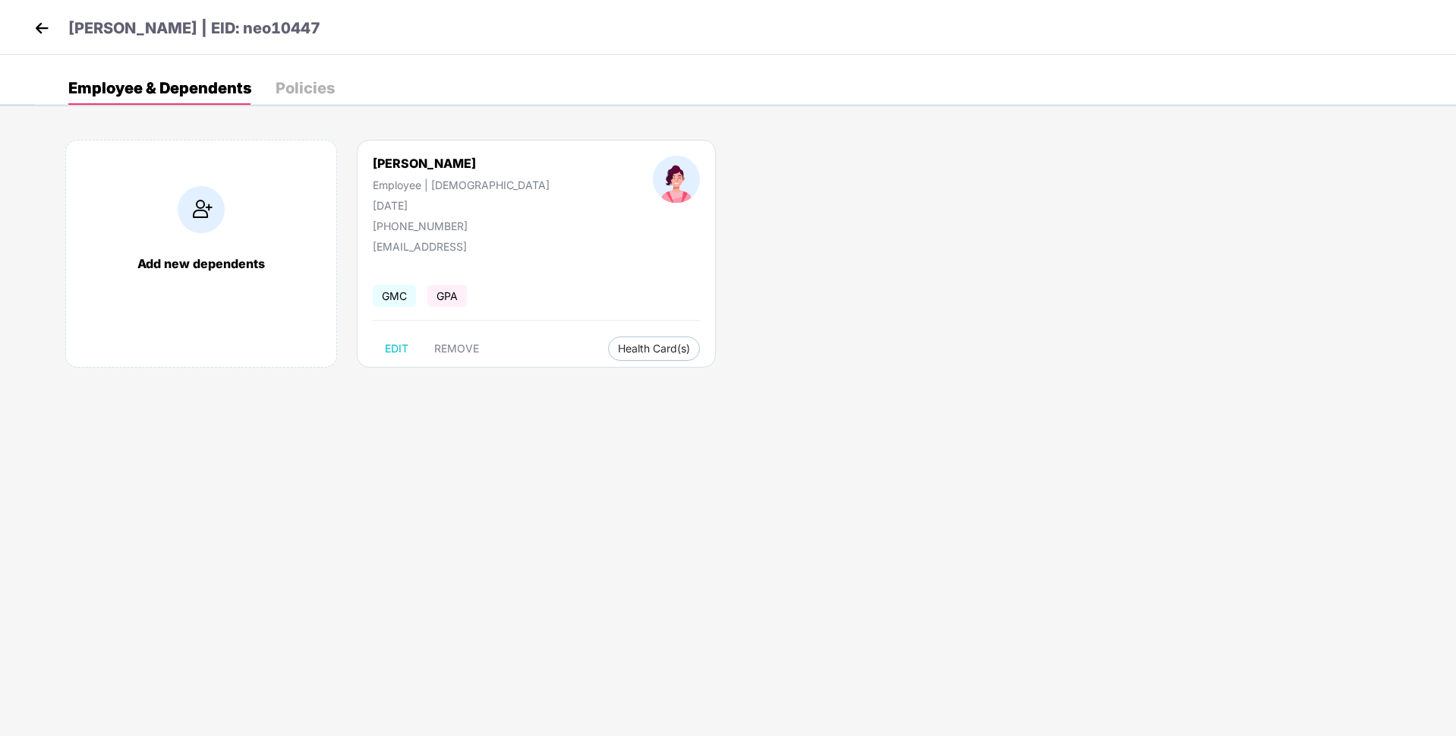
click at [232, 228] on div "Add new dependents" at bounding box center [201, 254] width 272 height 228
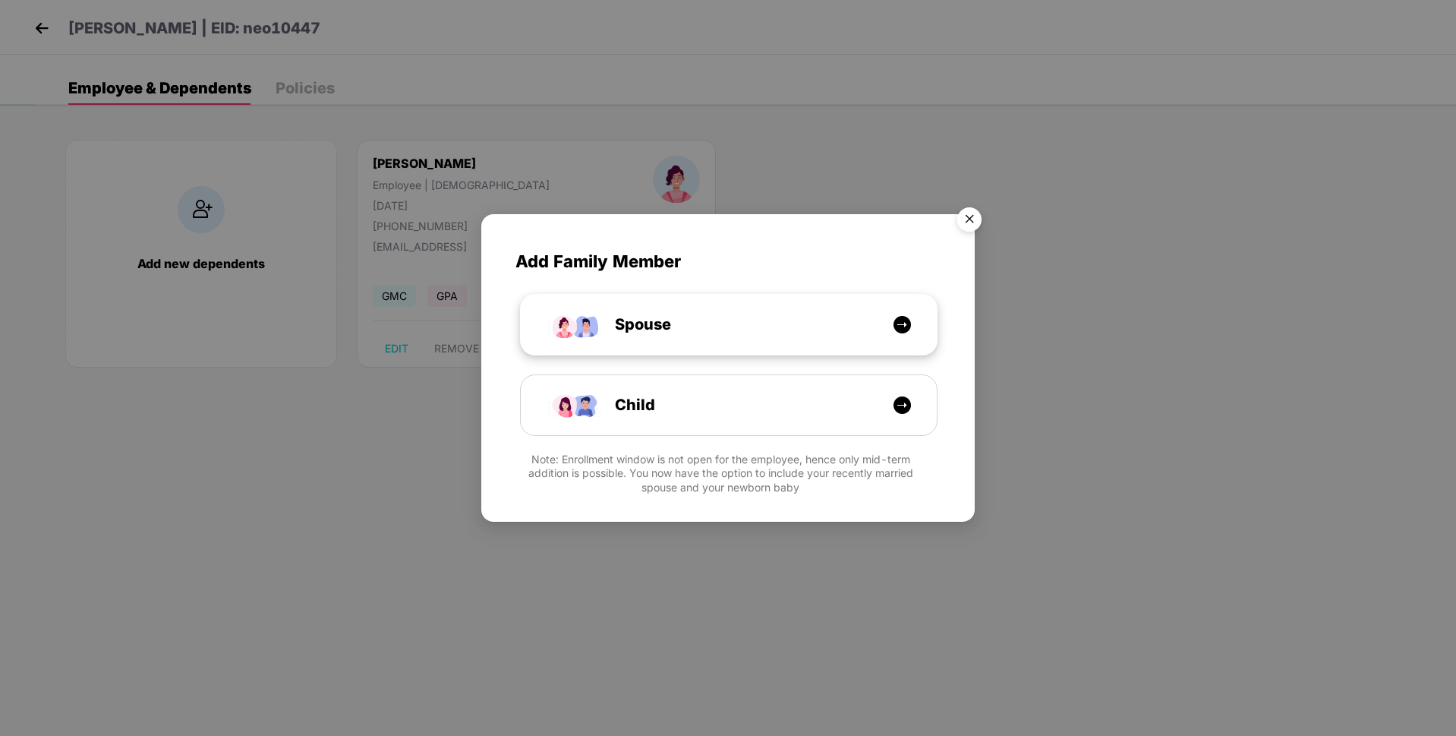
click at [643, 341] on div "Spouse" at bounding box center [729, 325] width 416 height 60
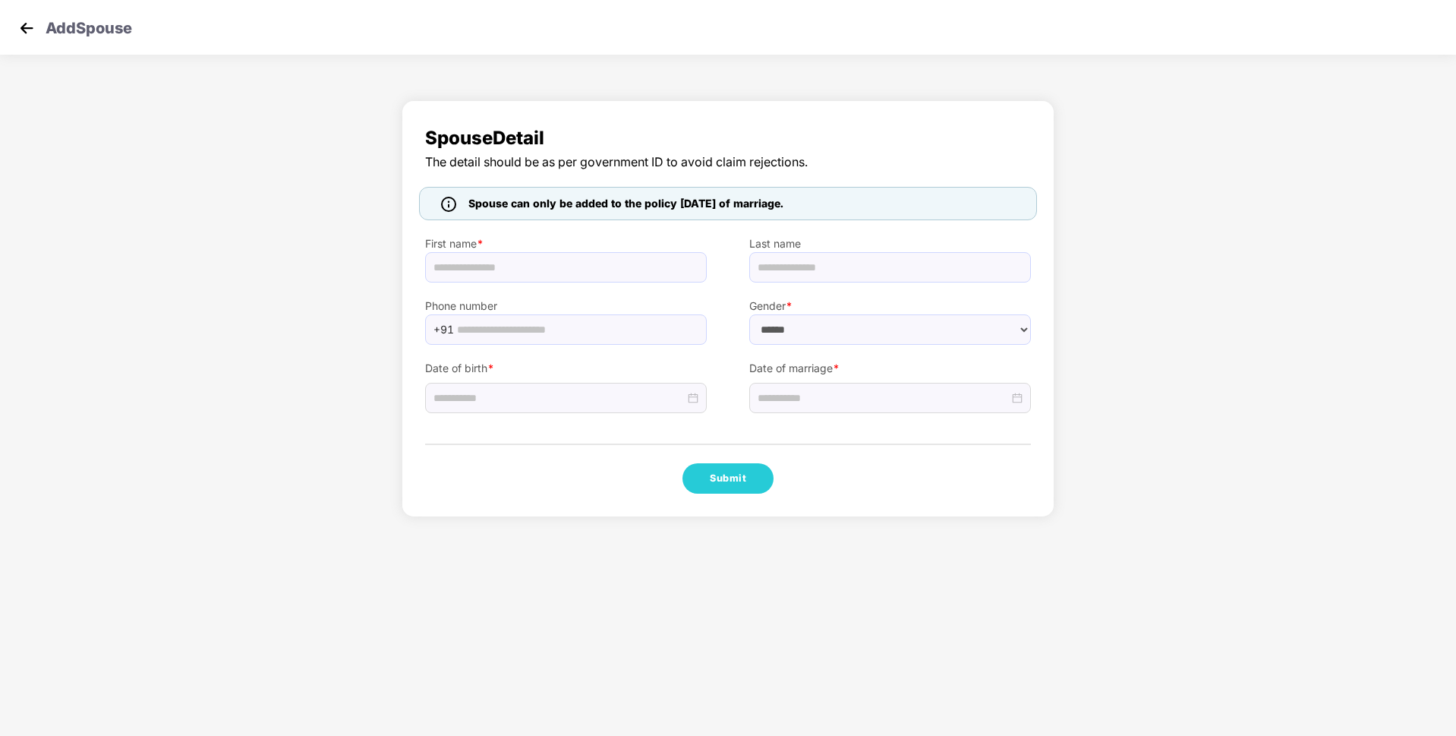
select select "****"
click at [554, 270] on input "text" at bounding box center [566, 267] width 282 height 30
click at [191, 620] on body "Add Spouse Spouse Detail The detail should be as per government ID to avoid cla…" at bounding box center [728, 368] width 1456 height 736
click at [462, 270] on input "text" at bounding box center [566, 267] width 282 height 30
paste input "**********"
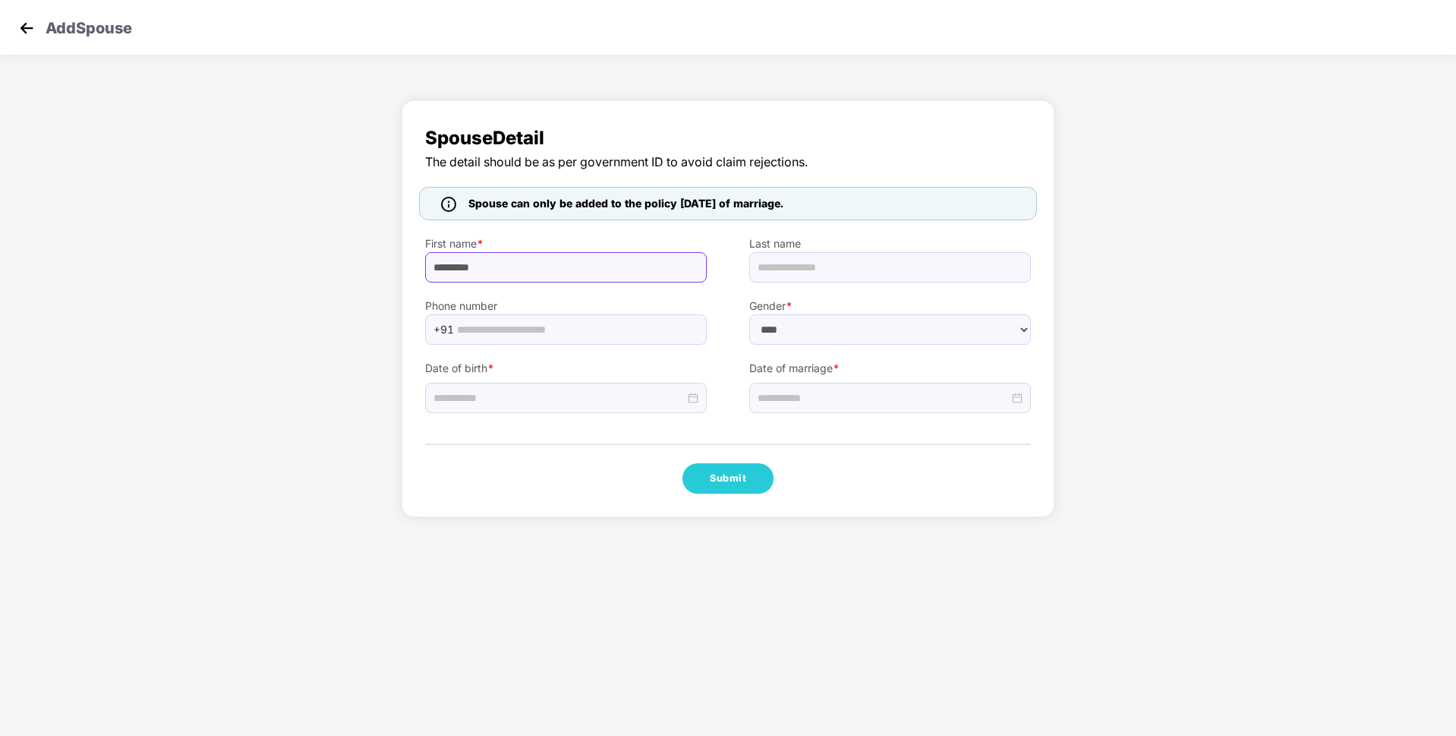
type input "********"
click at [876, 253] on input "text" at bounding box center [890, 267] width 282 height 30
type input "*****"
click at [794, 325] on select "****** **** ******" at bounding box center [890, 329] width 282 height 30
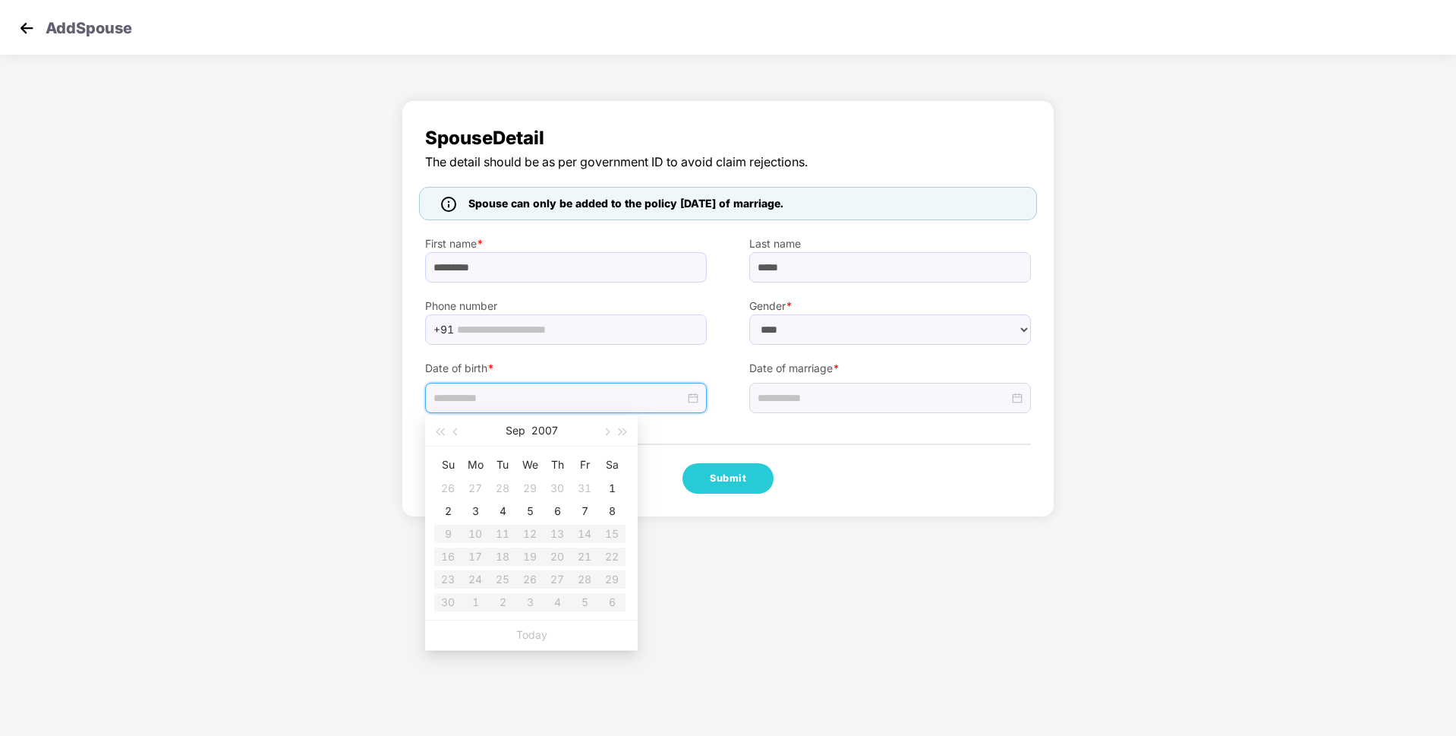
click at [576, 395] on input at bounding box center [559, 397] width 251 height 17
click at [555, 434] on button "2007" at bounding box center [544, 430] width 27 height 30
type input "**********"
click at [434, 432] on button "button" at bounding box center [439, 430] width 17 height 30
type input "**********"
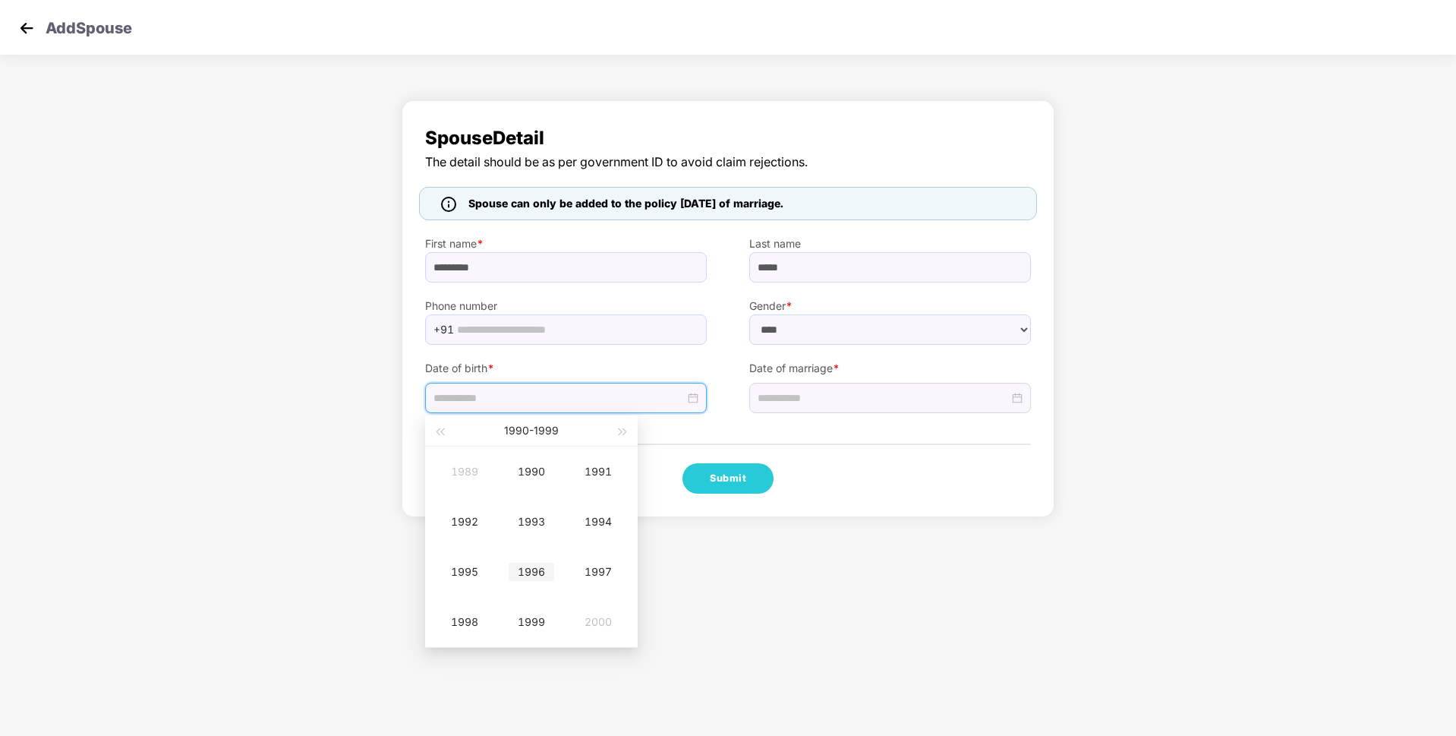
click at [519, 576] on div "1996" at bounding box center [532, 572] width 46 height 18
type input "**********"
click at [455, 573] on div "[DATE]" at bounding box center [465, 572] width 46 height 18
type input "**********"
click at [610, 538] on div "20" at bounding box center [612, 534] width 18 height 18
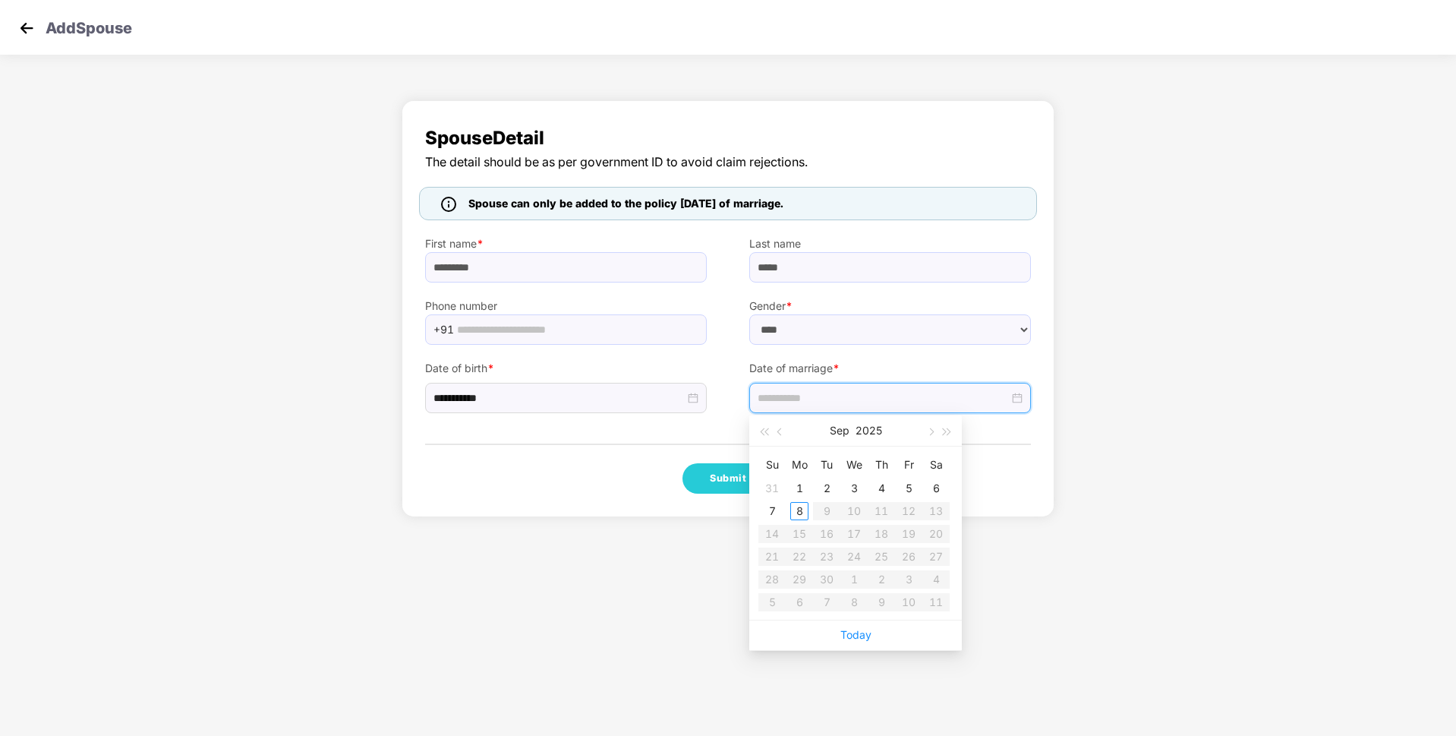
click at [862, 389] on input at bounding box center [883, 397] width 251 height 17
type input "**********"
click at [853, 481] on div "3" at bounding box center [854, 488] width 18 height 18
click at [740, 482] on button "Submit" at bounding box center [728, 478] width 91 height 30
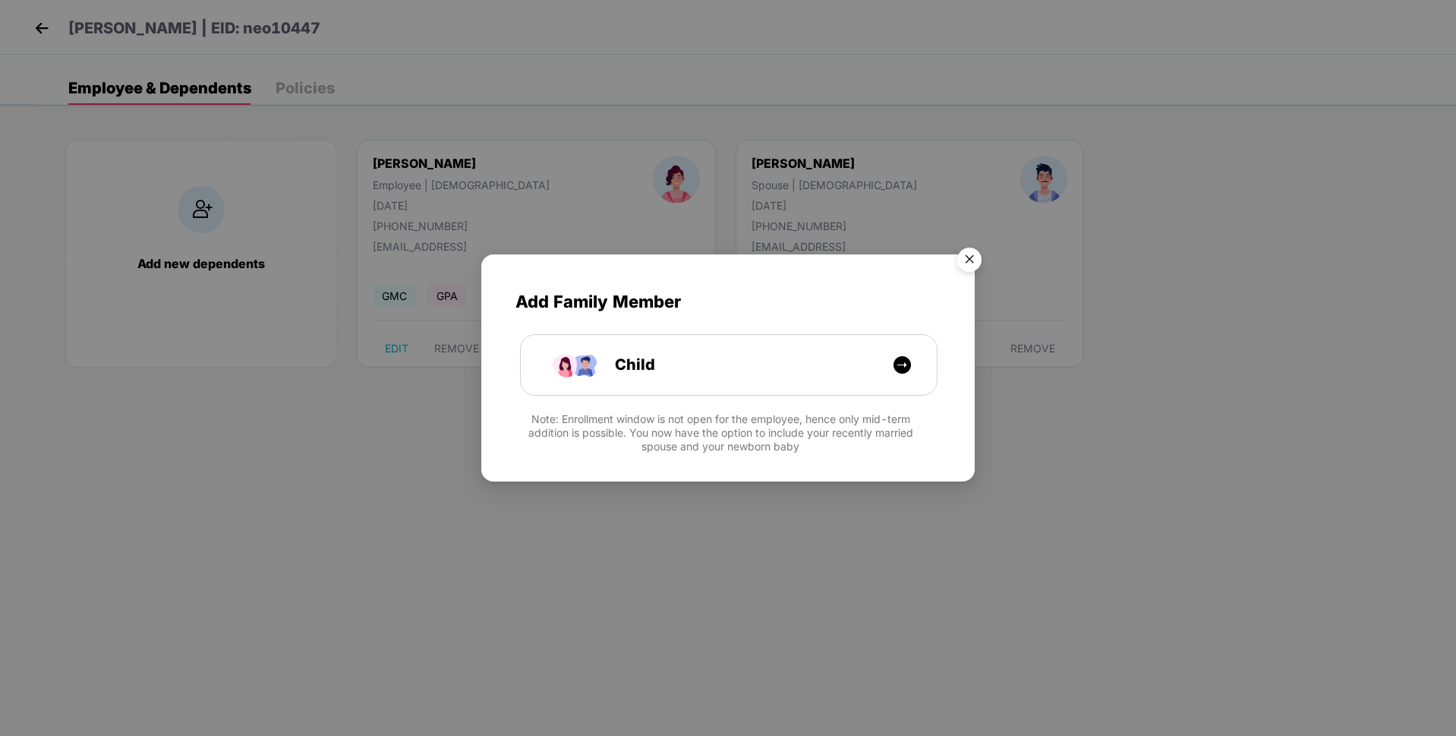
click at [972, 251] on img "Close" at bounding box center [969, 262] width 43 height 43
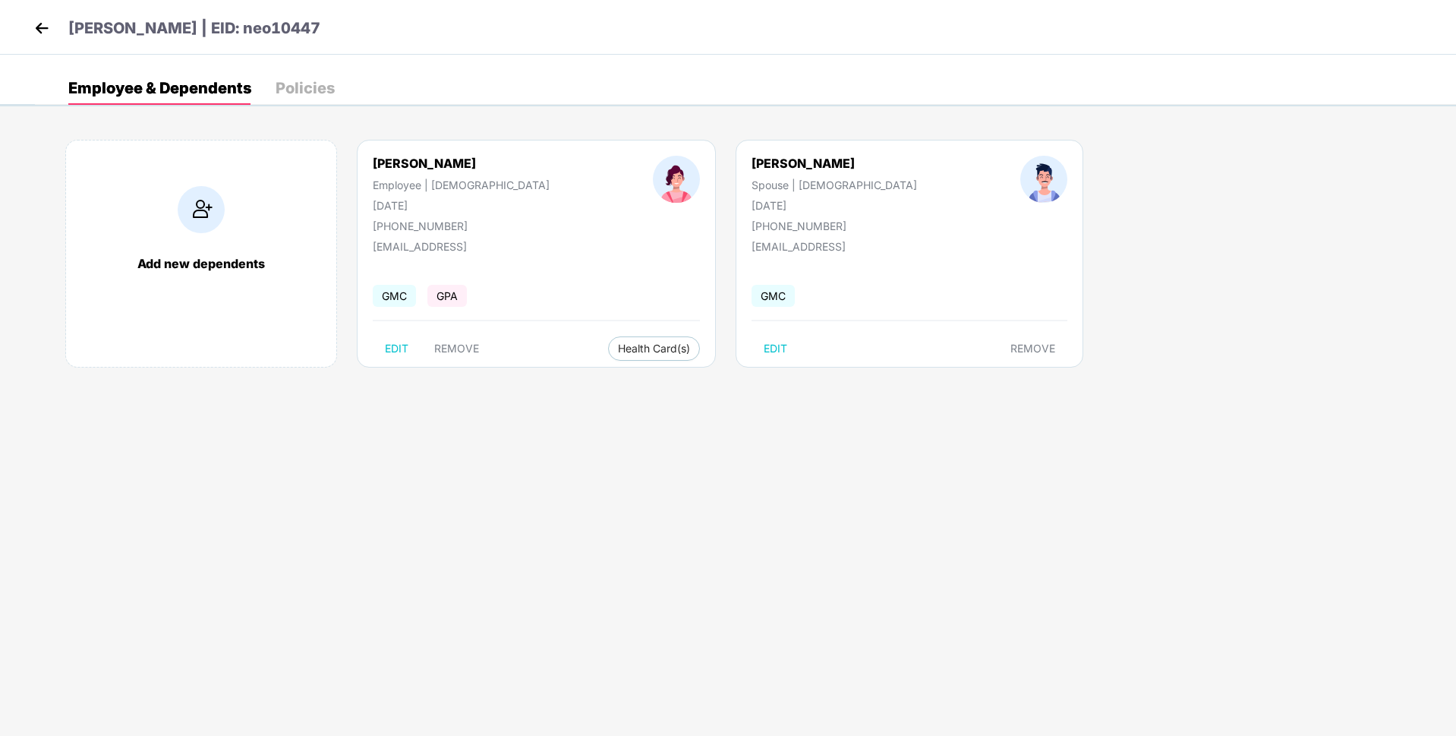
select select "****"
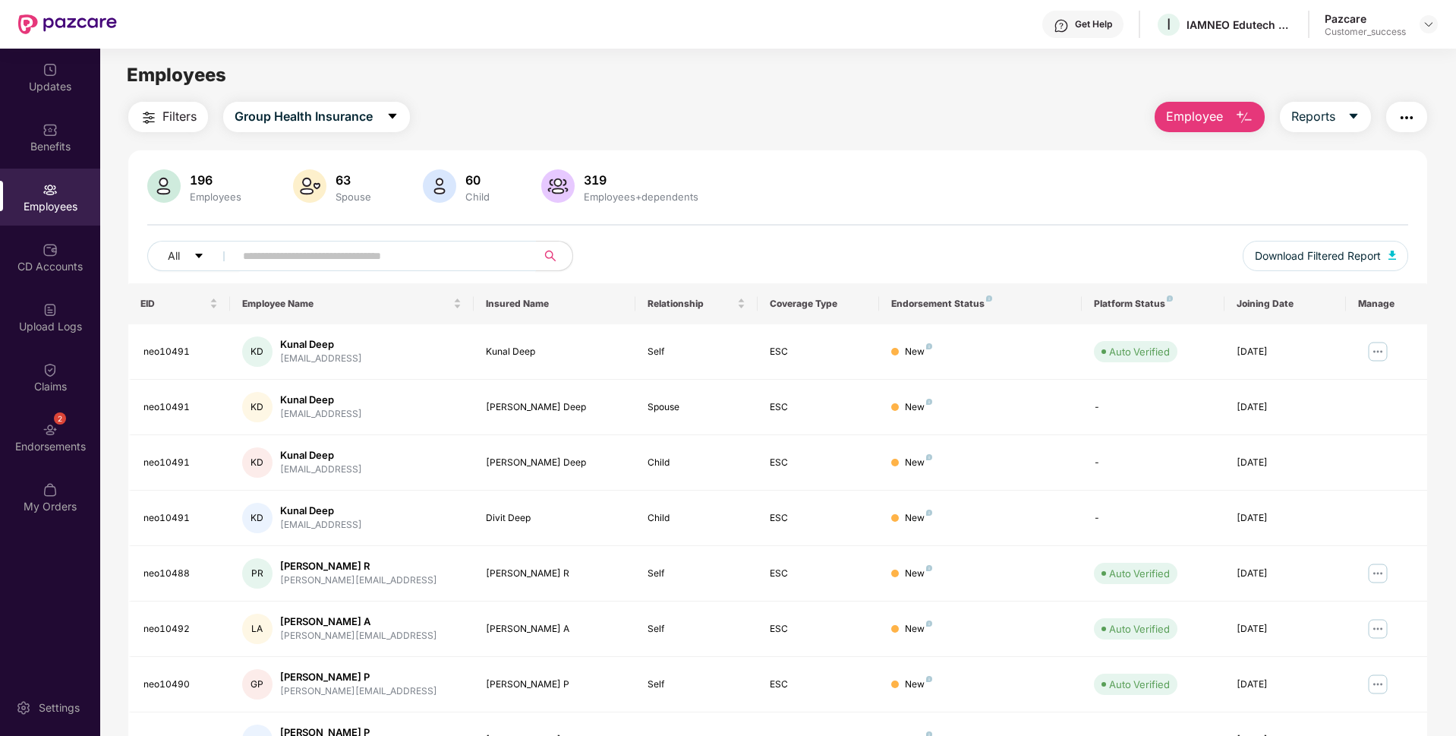
click at [276, 260] on input "text" at bounding box center [379, 255] width 273 height 23
paste input "********"
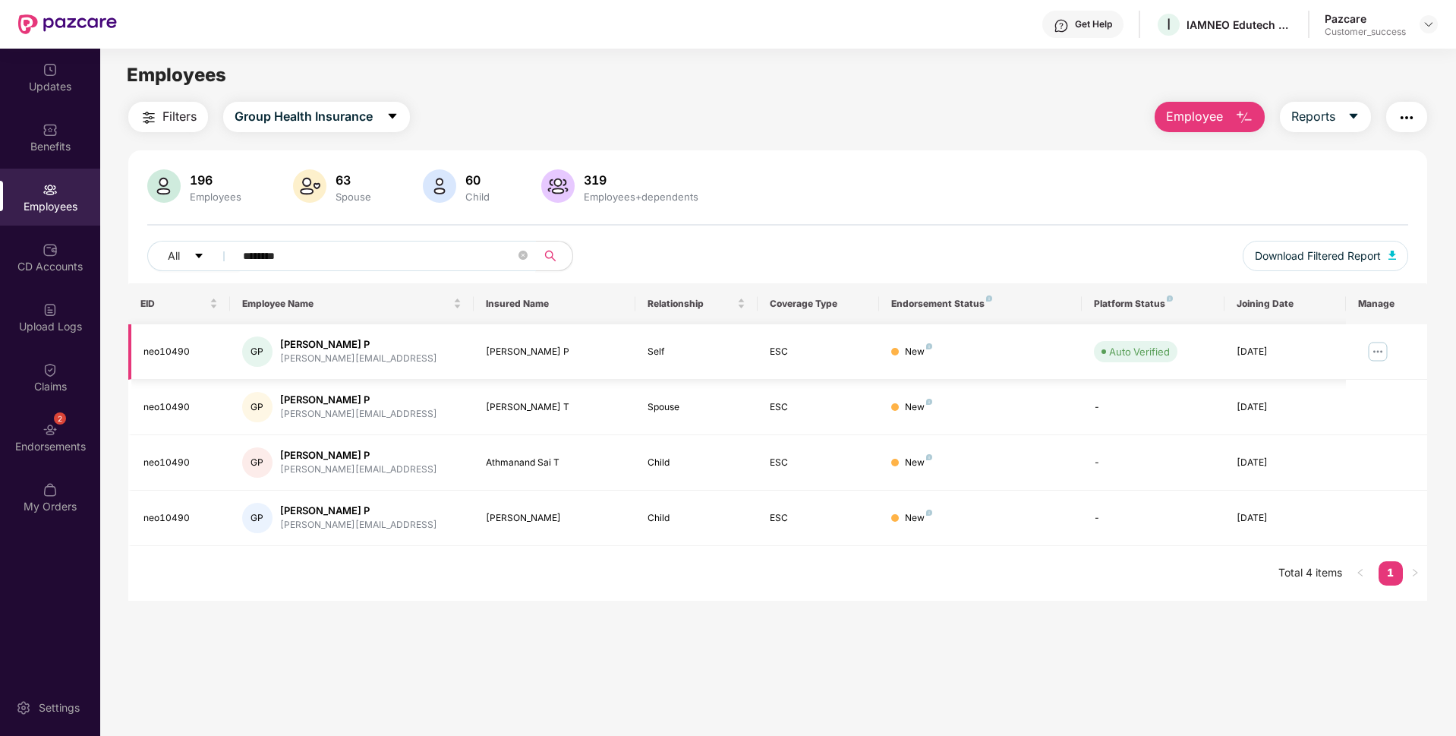
type input "********"
click at [1377, 347] on img at bounding box center [1378, 351] width 24 height 24
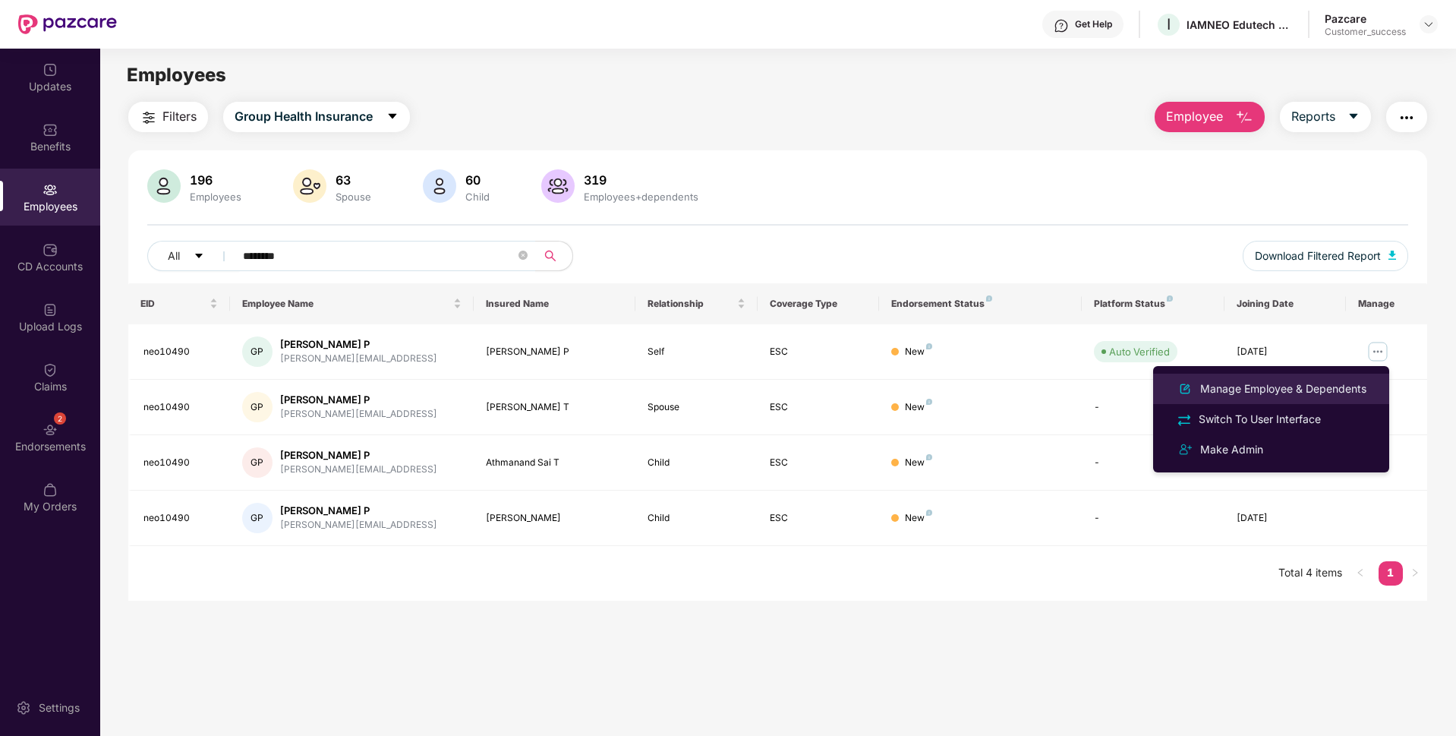
click at [1269, 377] on li "Manage Employee & Dependents" at bounding box center [1271, 389] width 236 height 30
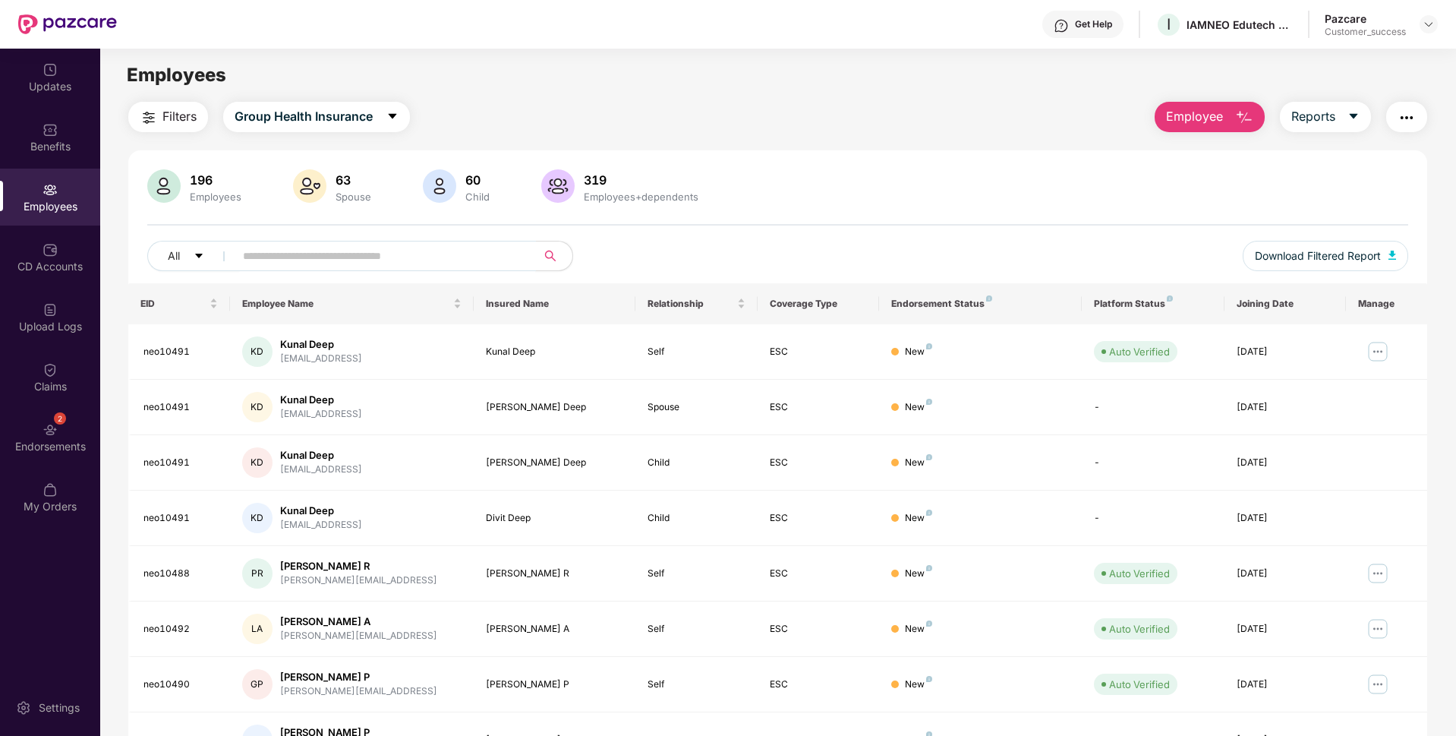
click at [345, 260] on input "text" at bounding box center [379, 255] width 273 height 23
paste input "********"
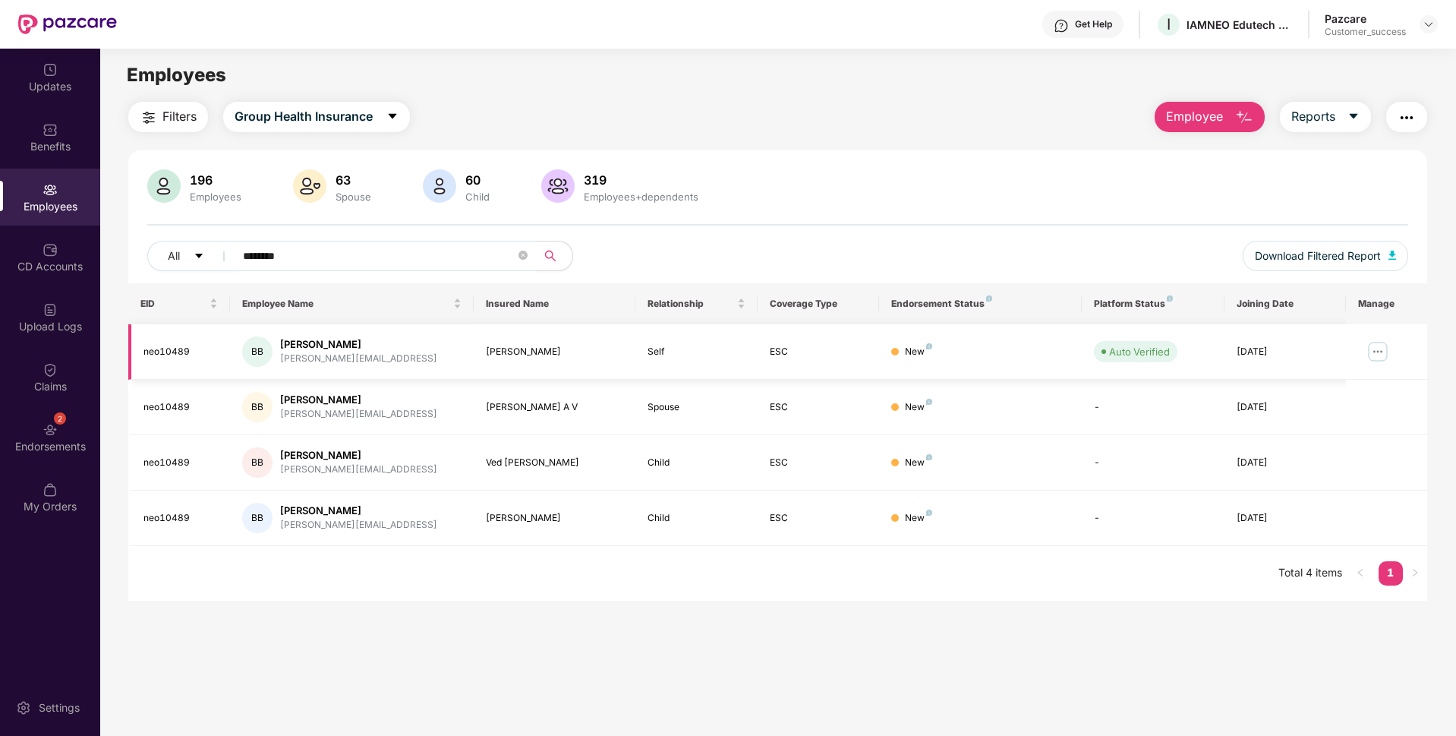
type input "********"
click at [1375, 354] on img at bounding box center [1378, 351] width 24 height 24
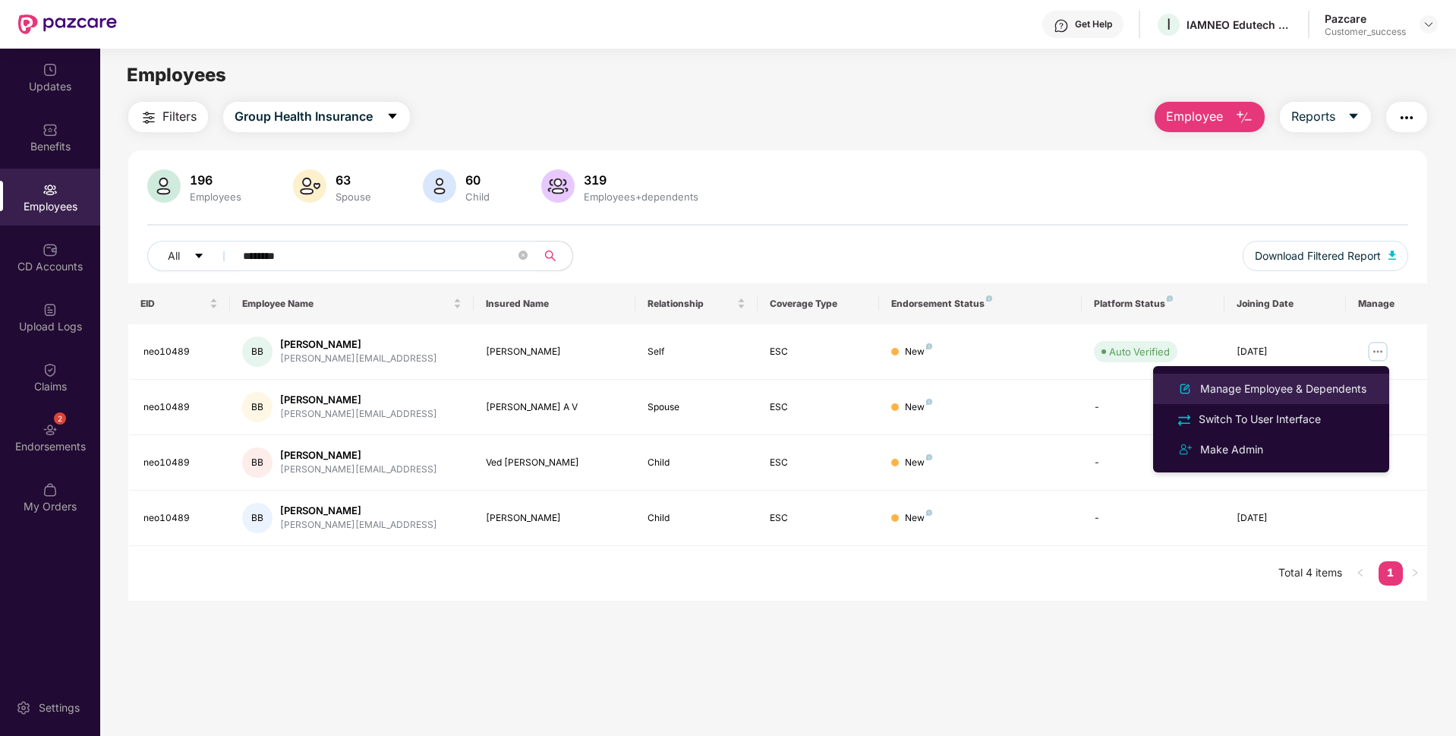
click at [1312, 381] on div "Manage Employee & Dependents" at bounding box center [1283, 388] width 172 height 17
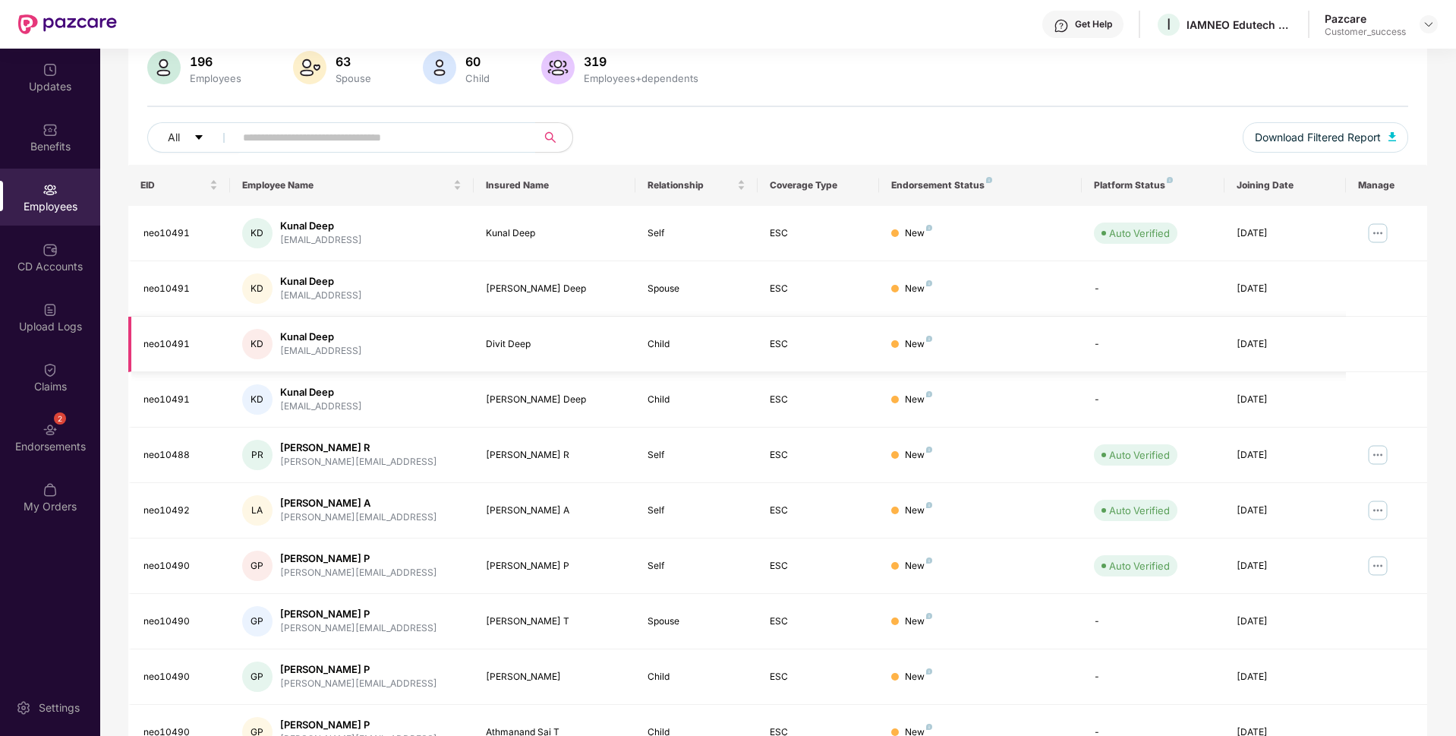
scroll to position [197, 0]
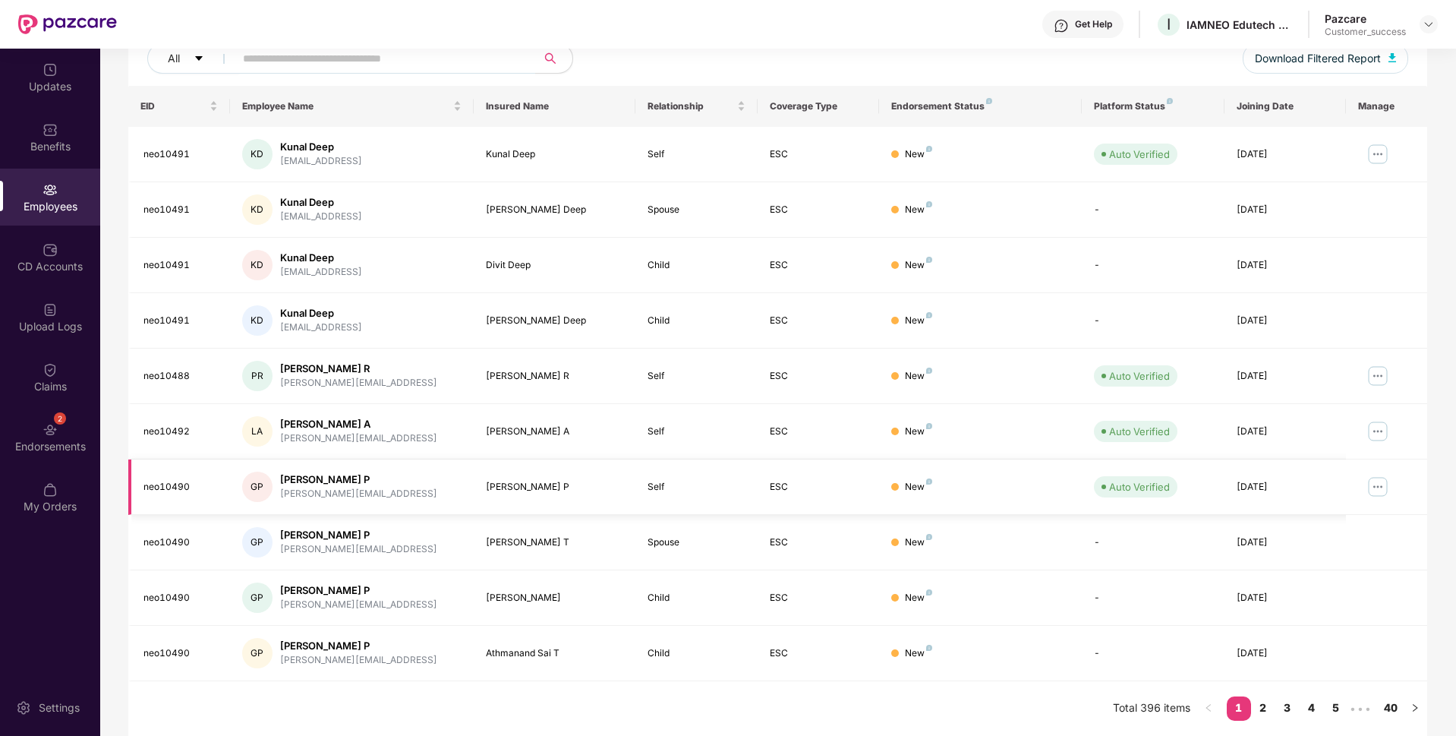
click at [1377, 487] on img at bounding box center [1378, 487] width 24 height 24
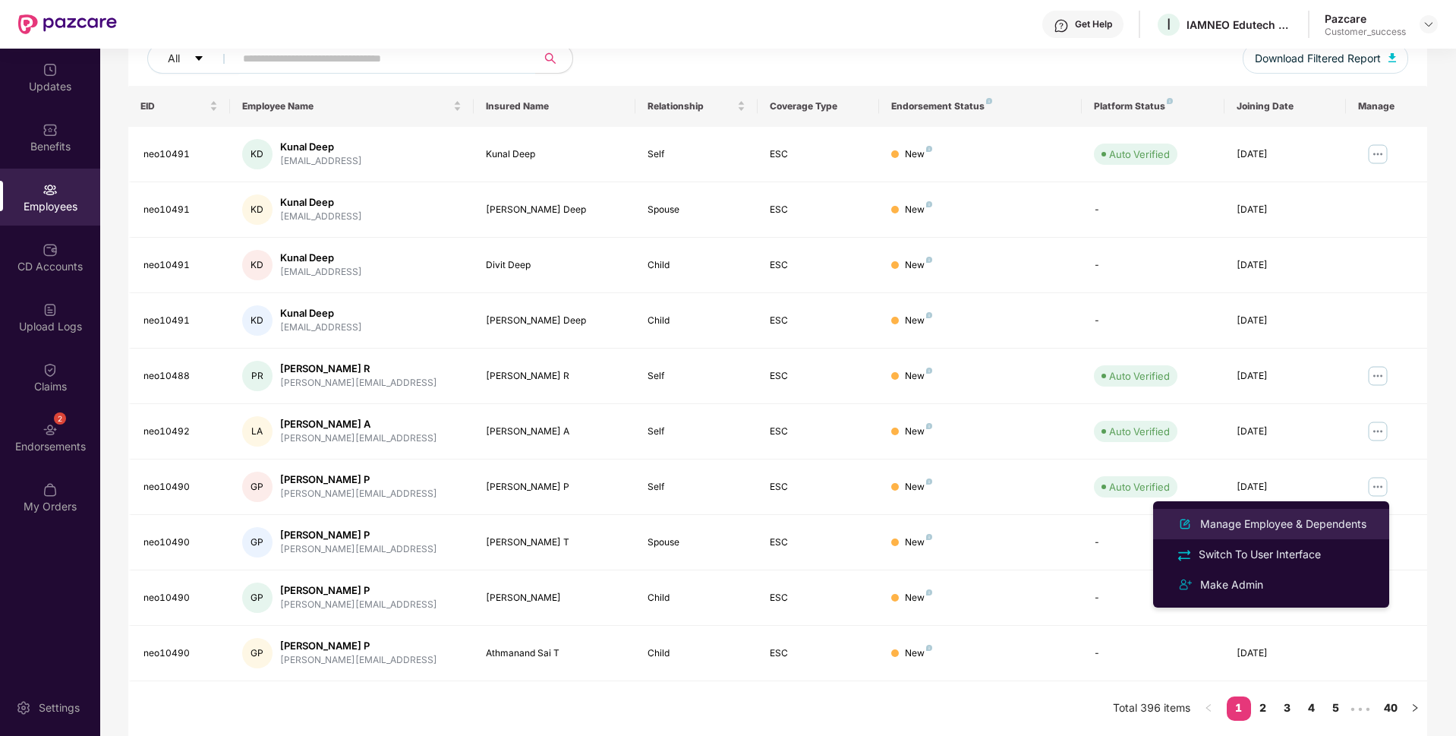
click at [1250, 515] on div "Manage Employee & Dependents" at bounding box center [1271, 524] width 197 height 18
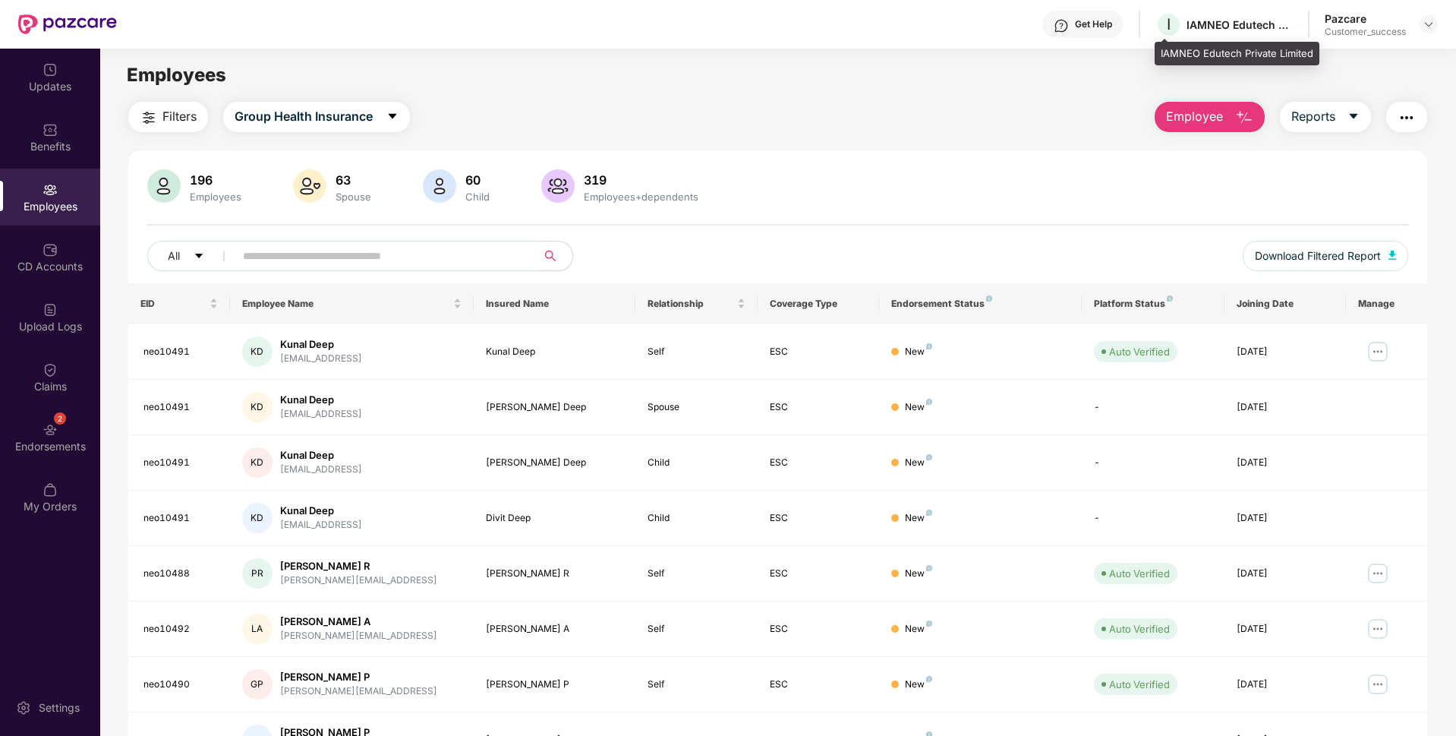
click at [1191, 54] on div "IAMNEO Edutech Private Limited" at bounding box center [1237, 54] width 165 height 24
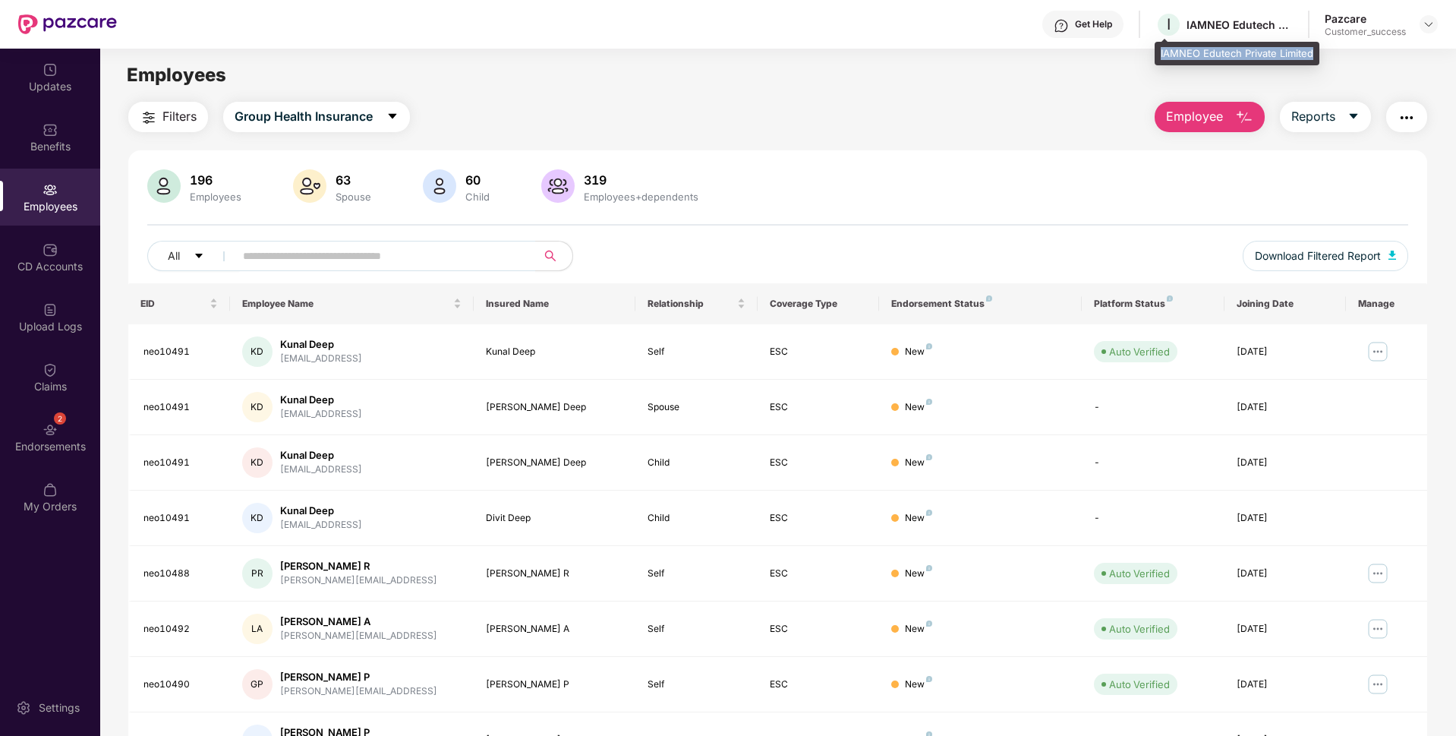
copy div "IAMNEO Edutech Private Limited"
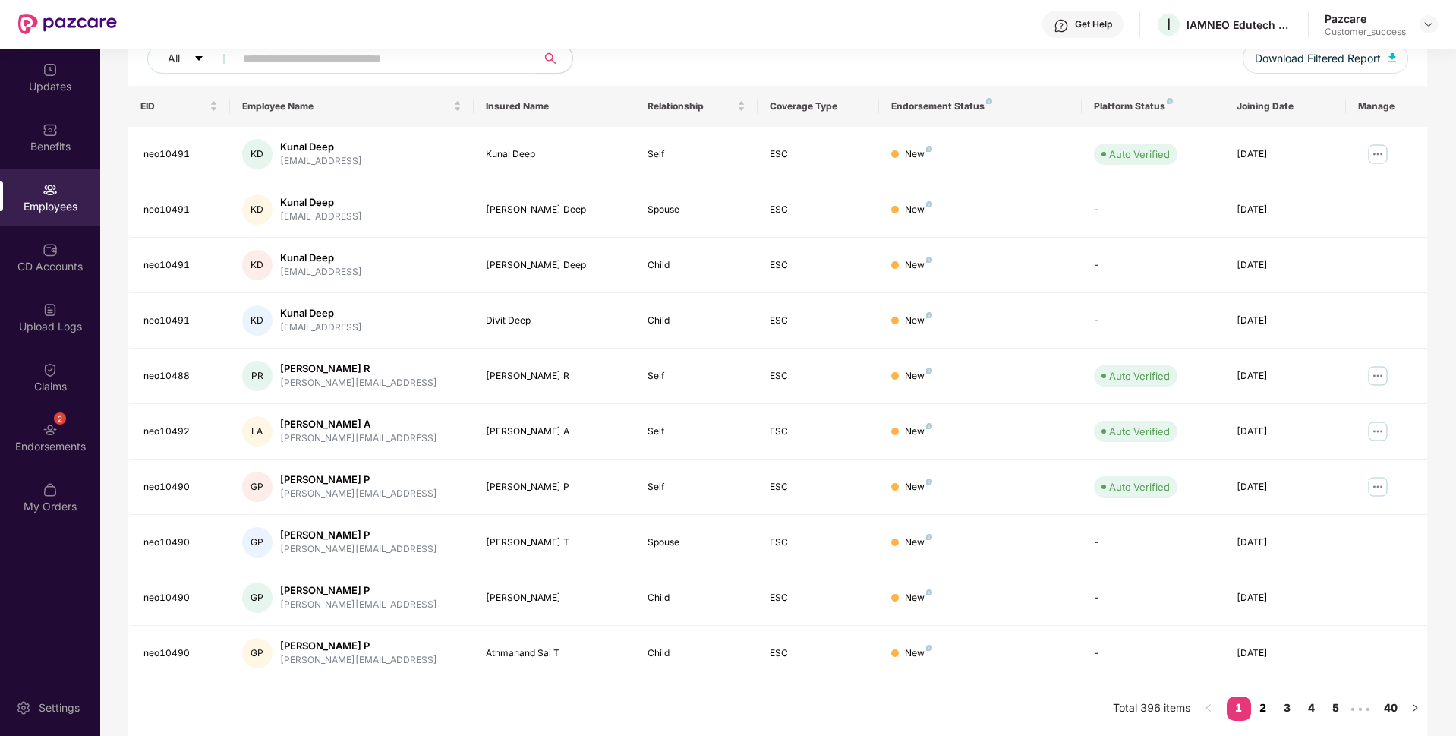
click at [1268, 705] on link "2" at bounding box center [1263, 707] width 24 height 23
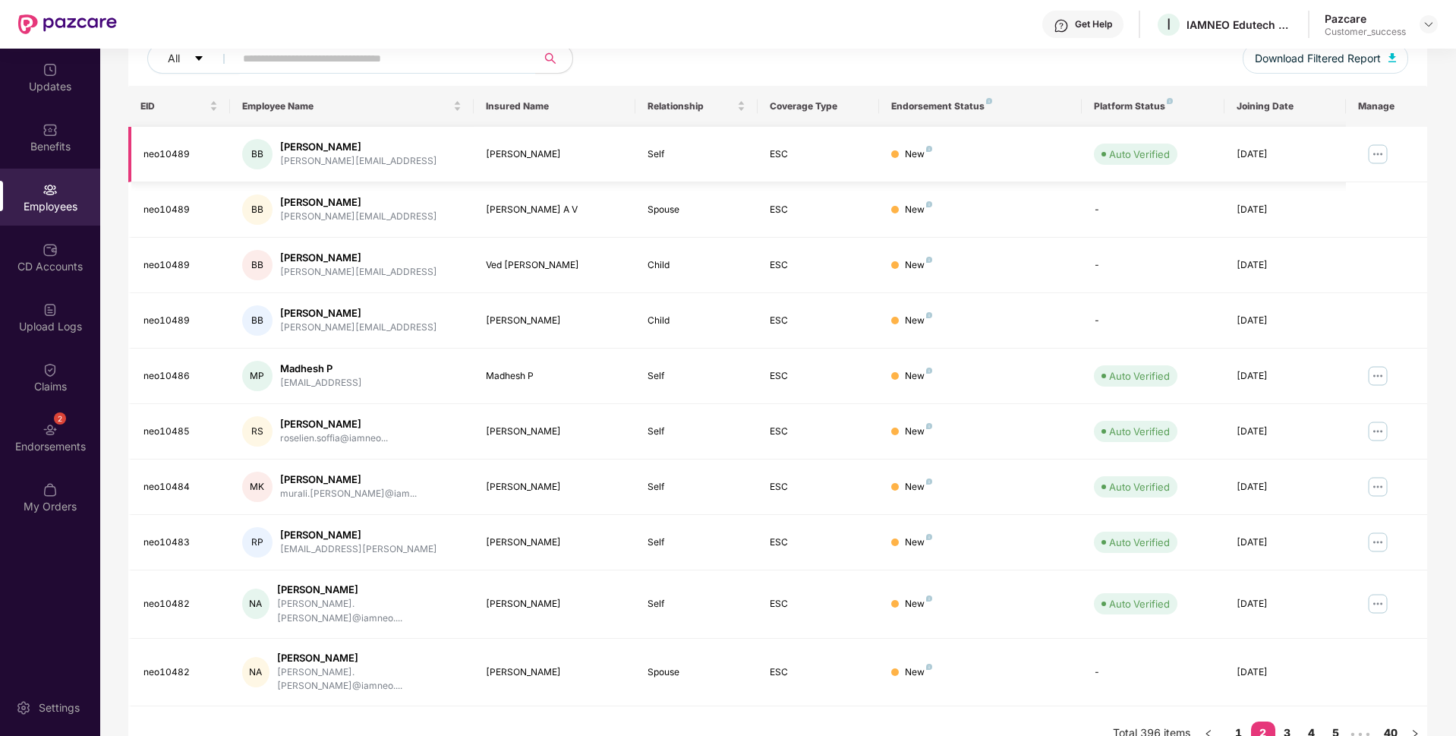
click at [1375, 147] on img at bounding box center [1378, 154] width 24 height 24
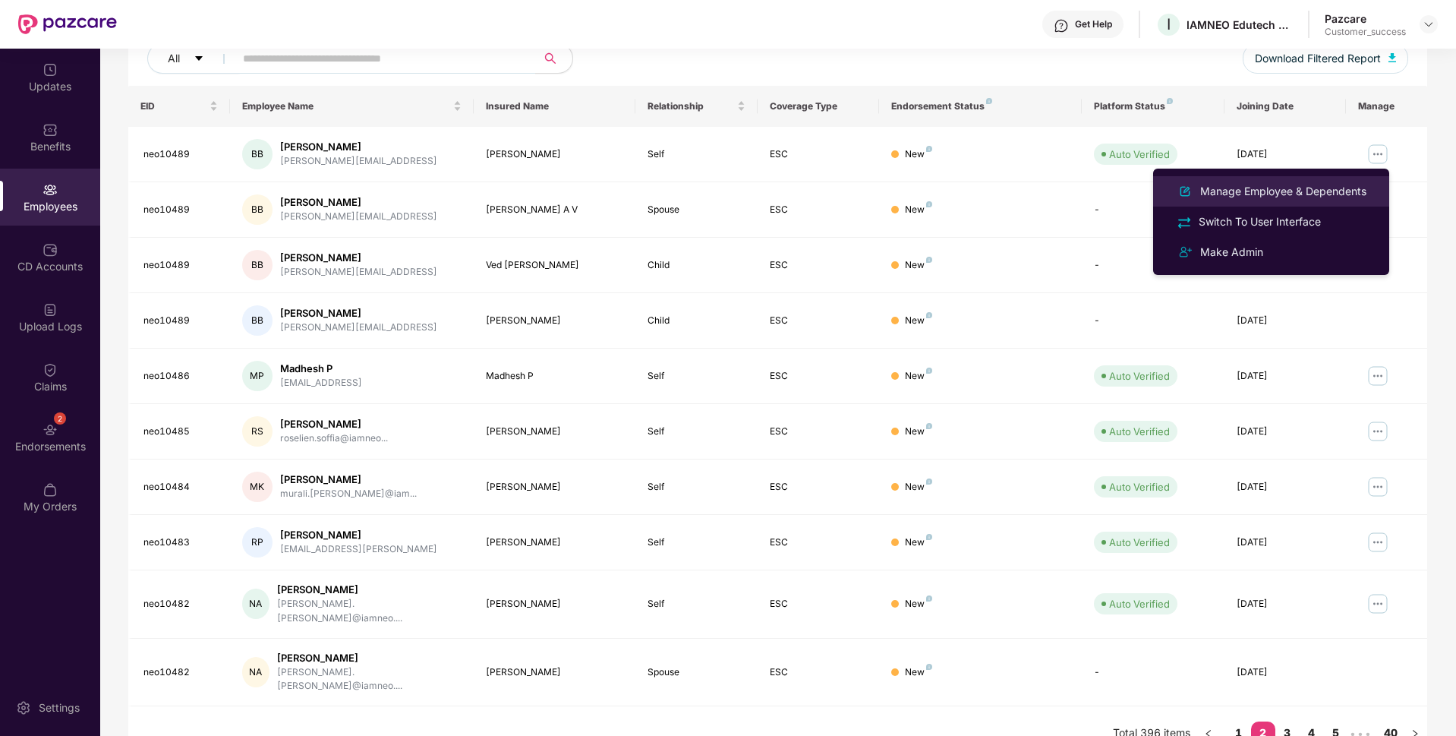
click at [1342, 191] on div "Manage Employee & Dependents" at bounding box center [1283, 191] width 172 height 17
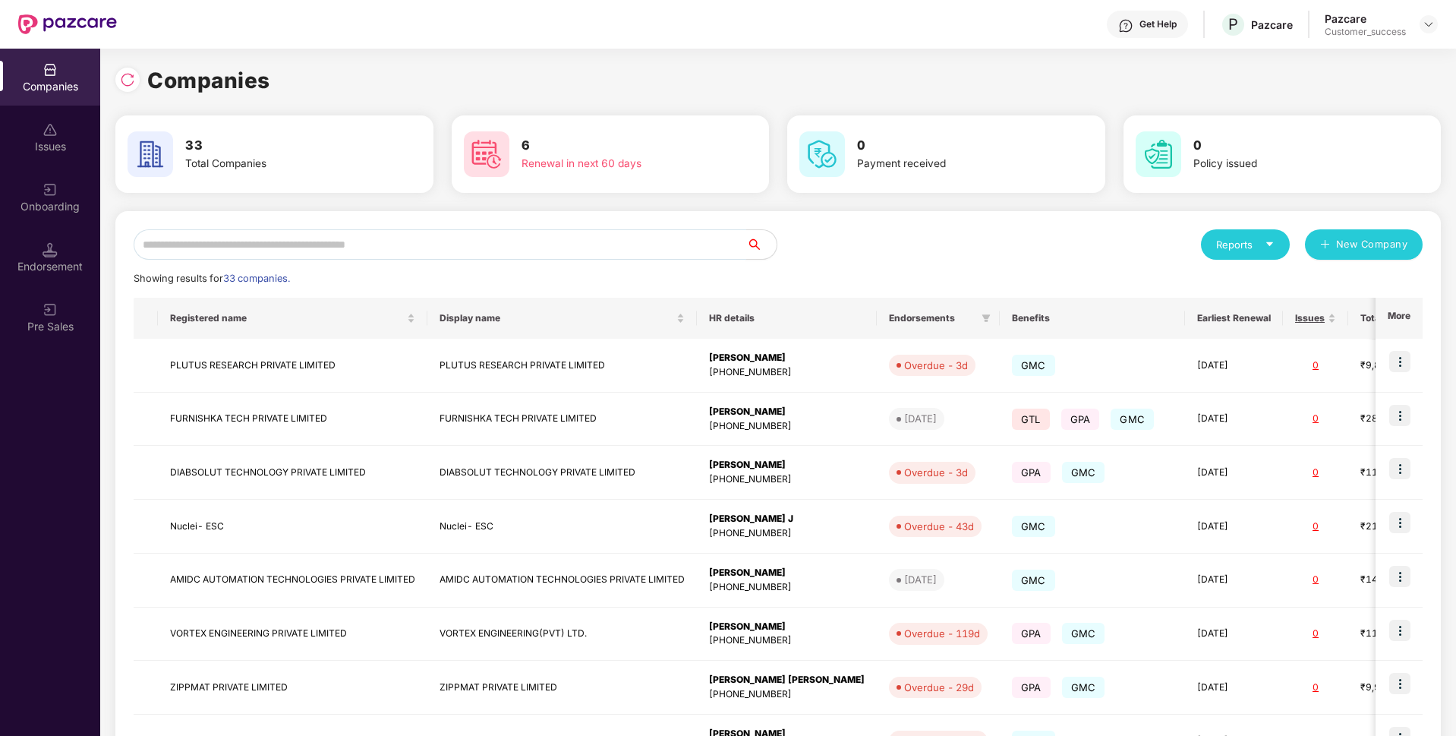
click at [309, 241] on input "text" at bounding box center [440, 244] width 613 height 30
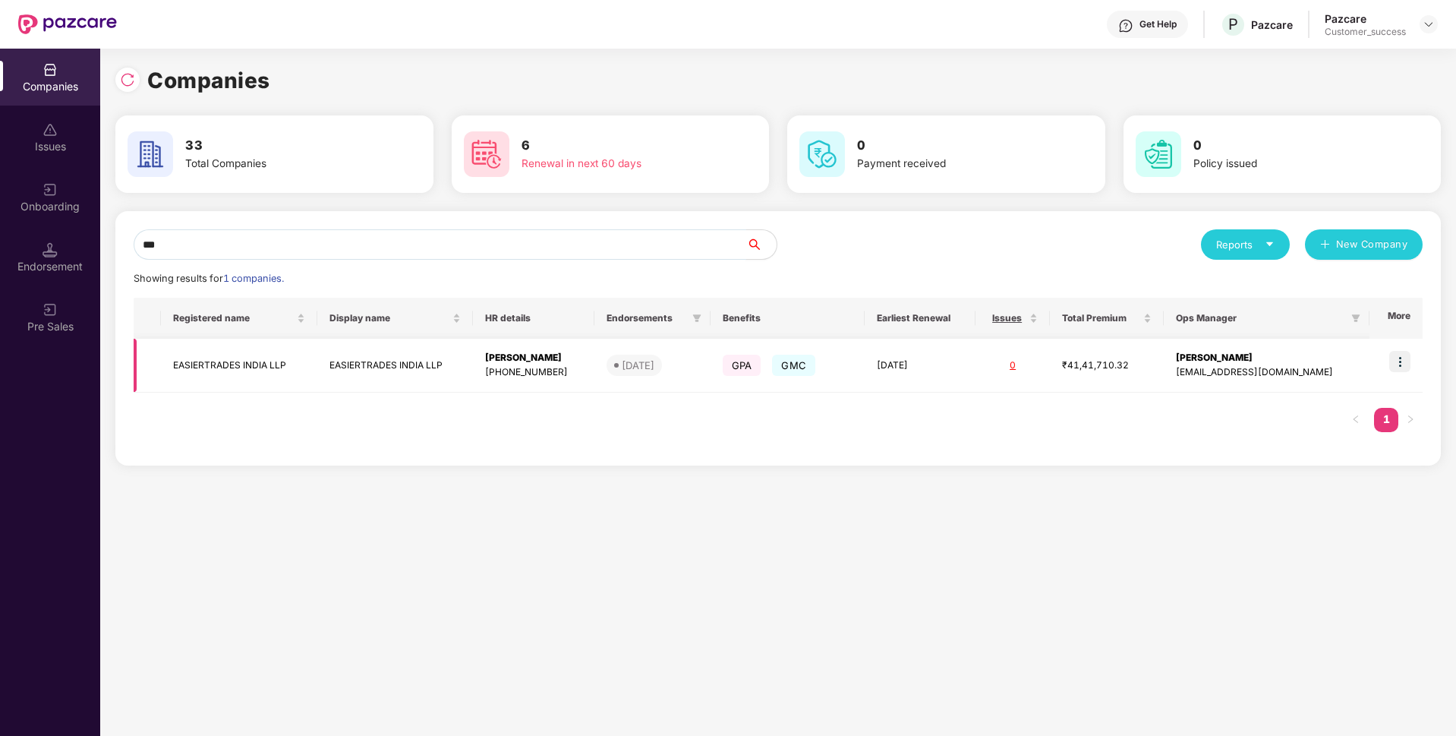
type input "***"
click at [257, 367] on td "EASIERTRADES INDIA LLP" at bounding box center [239, 366] width 156 height 54
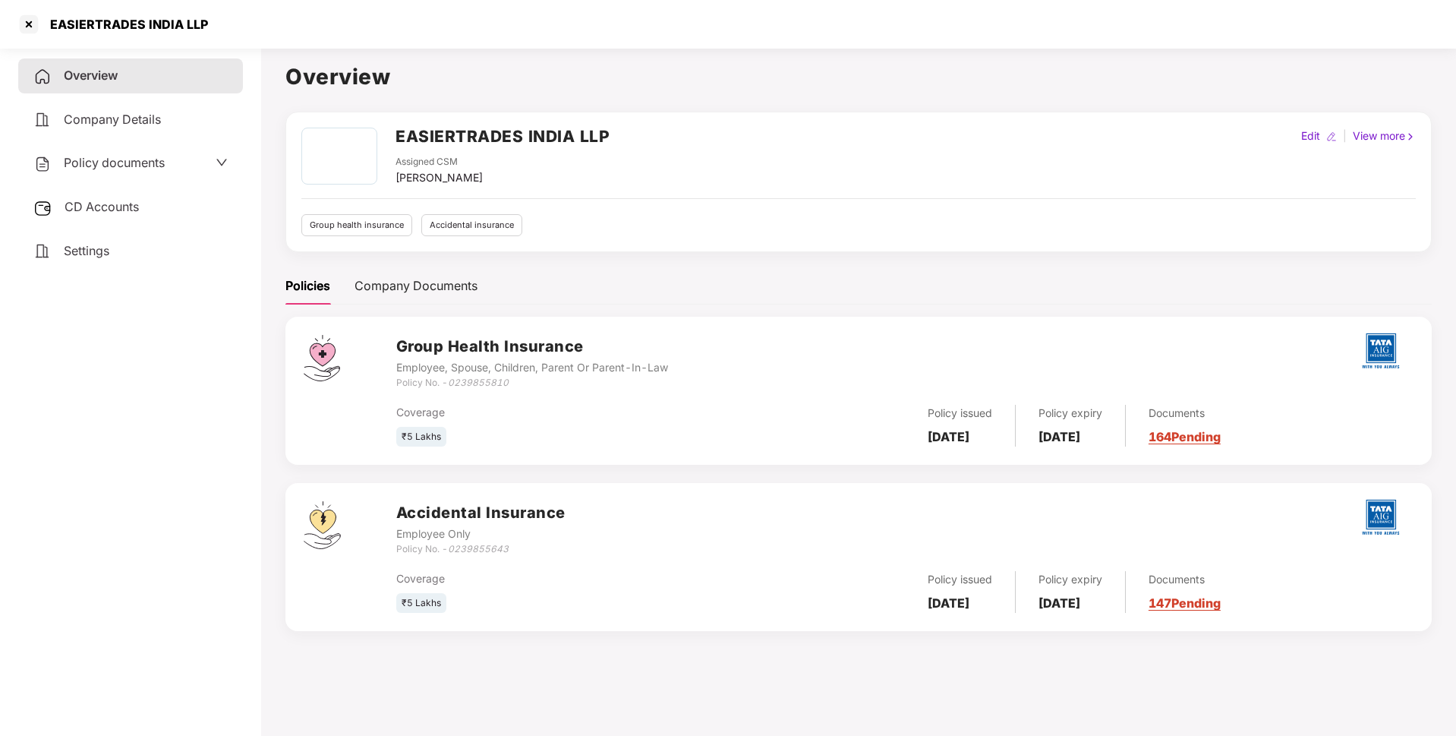
click at [113, 27] on div "EASIERTRADES INDIA LLP" at bounding box center [124, 24] width 167 height 15
copy div "EASIERTRADES INDIA LLP"
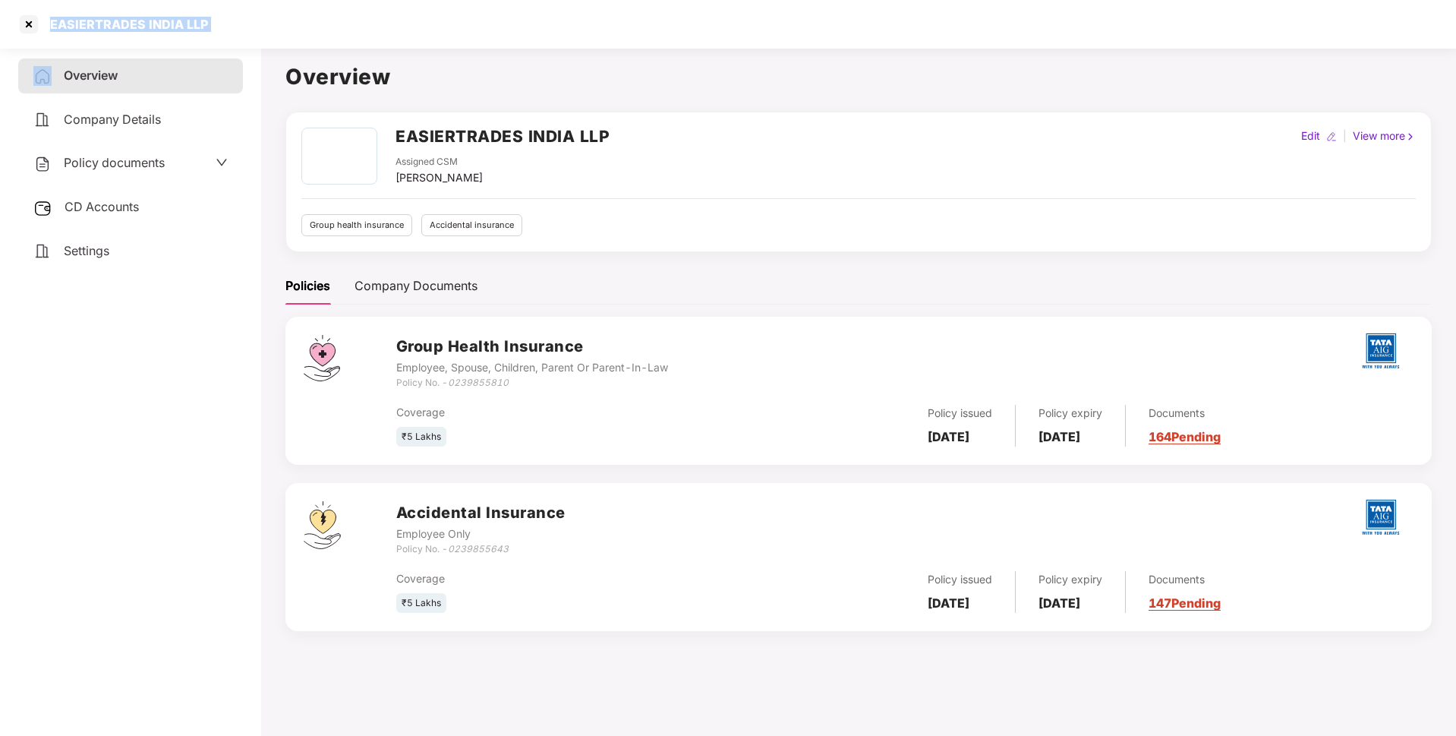
click at [113, 27] on div "EASIERTRADES INDIA LLP" at bounding box center [124, 24] width 167 height 15
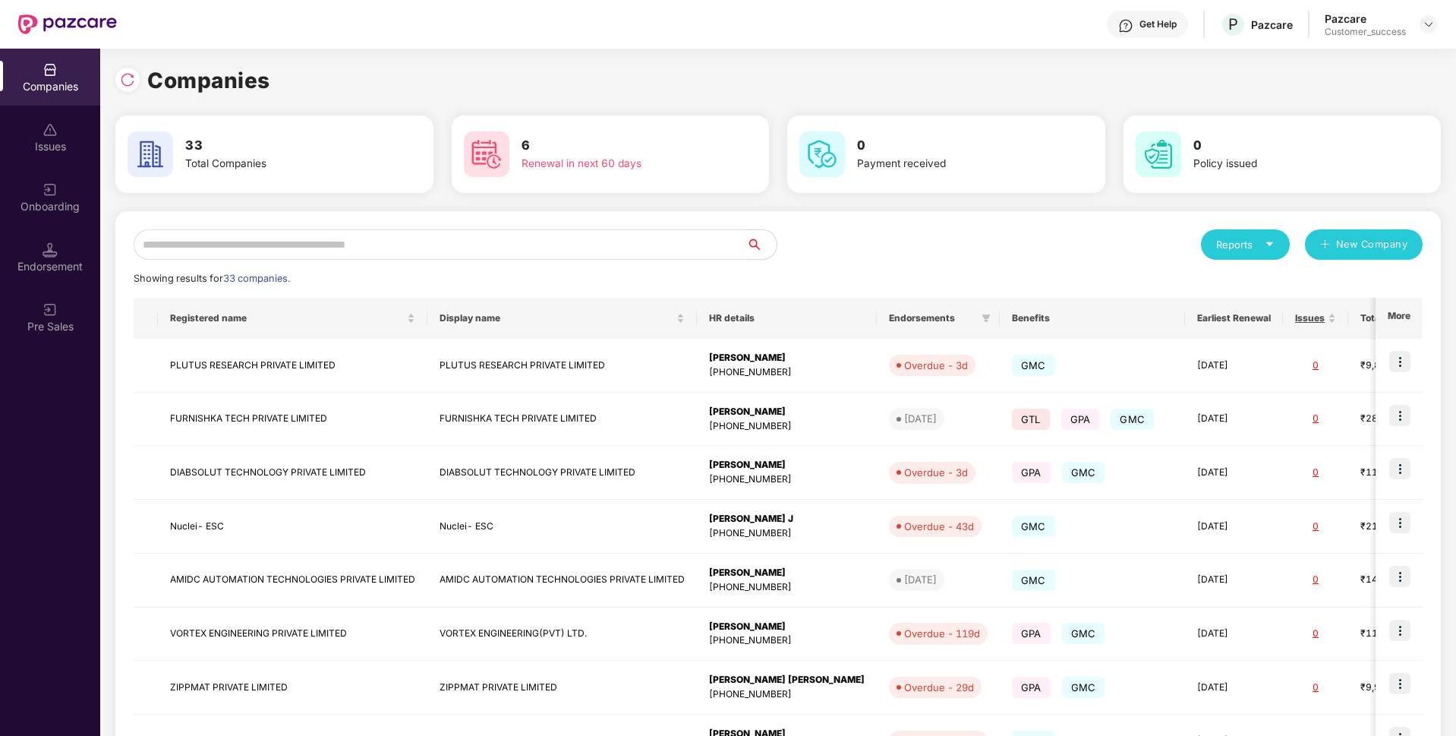
click at [244, 232] on input "text" at bounding box center [440, 244] width 613 height 30
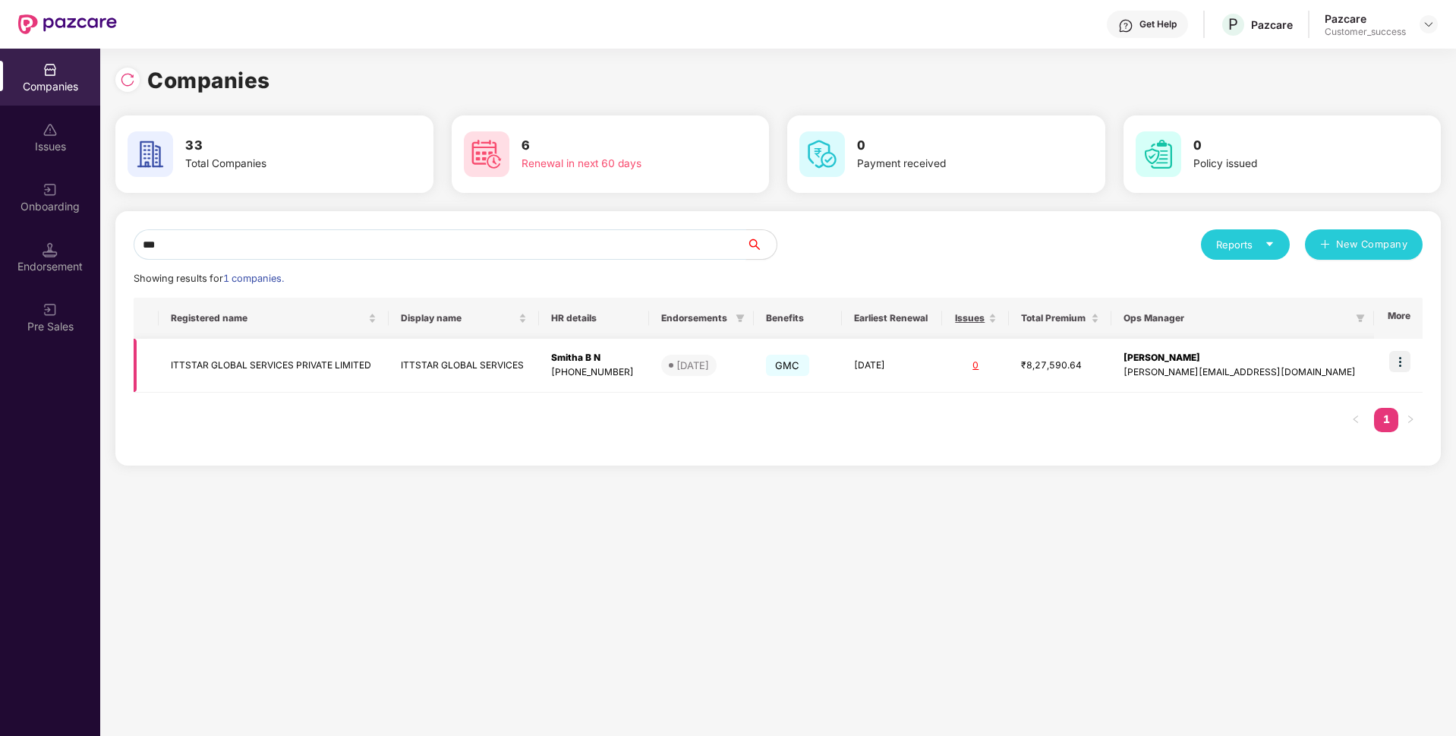
type input "***"
click at [265, 364] on td "ITTSTAR GLOBAL SERVICES PRIVATE LIMITED" at bounding box center [274, 366] width 230 height 54
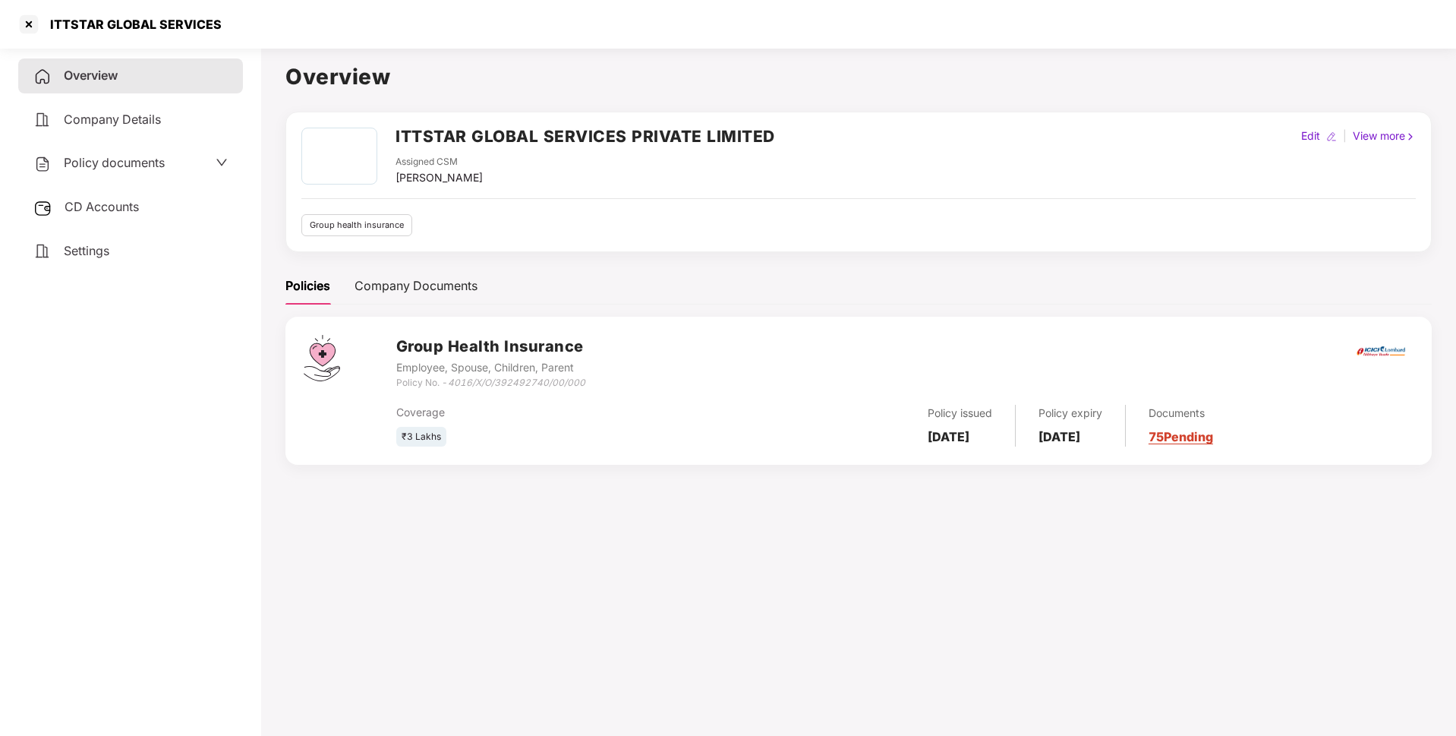
click at [117, 31] on div "ITTSTAR GLOBAL SERVICES" at bounding box center [131, 24] width 181 height 15
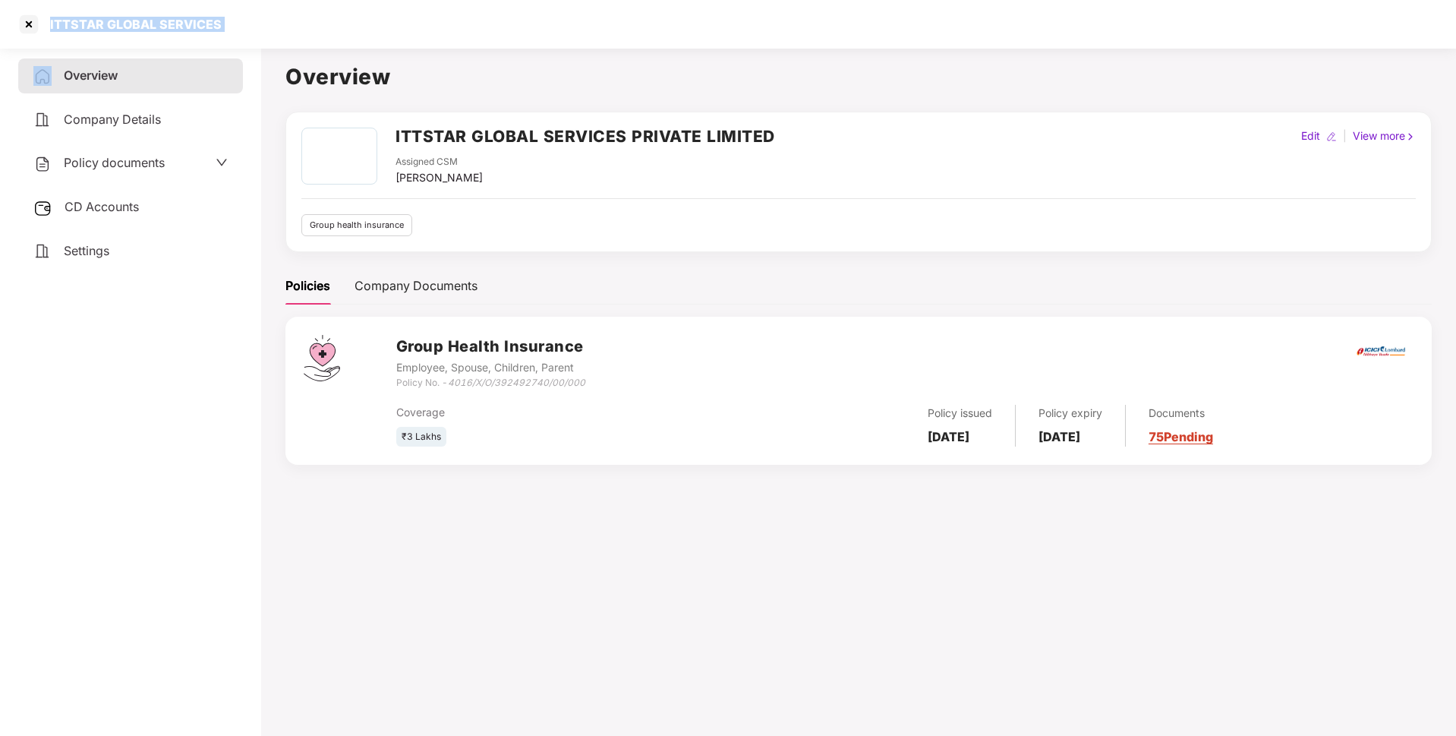
copy div "ITTSTAR GLOBAL SERVICES"
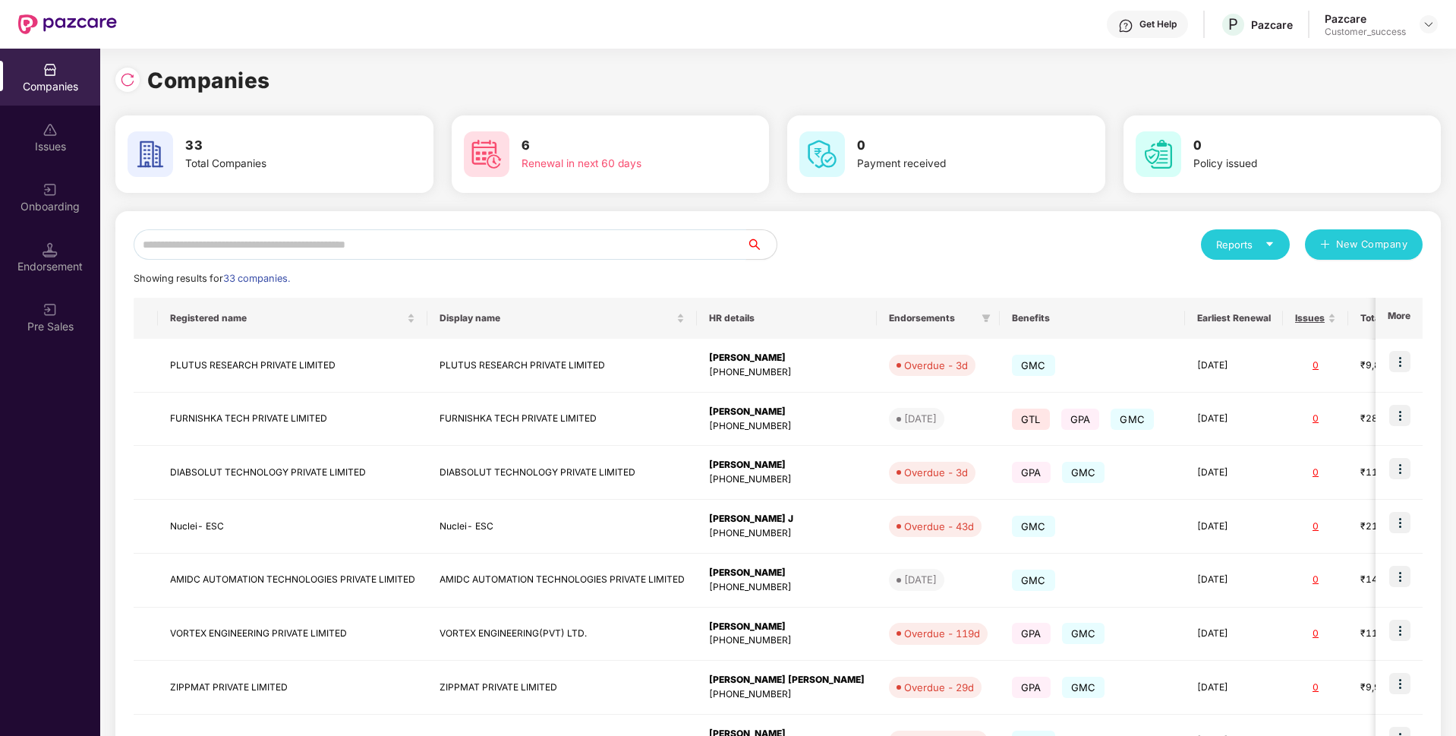
click at [459, 246] on input "text" at bounding box center [440, 244] width 613 height 30
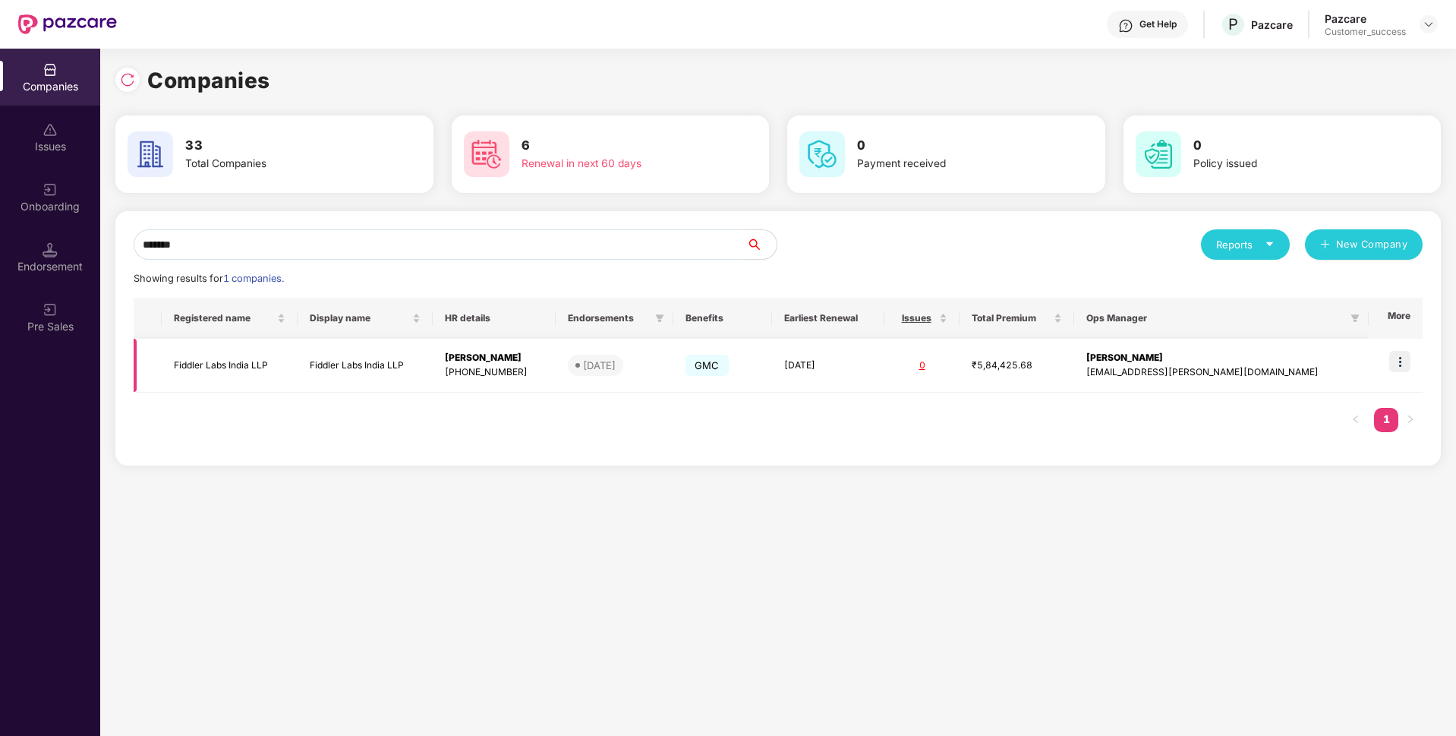
type input "*******"
click at [233, 362] on td "Fiddler Labs India LLP" at bounding box center [230, 366] width 136 height 54
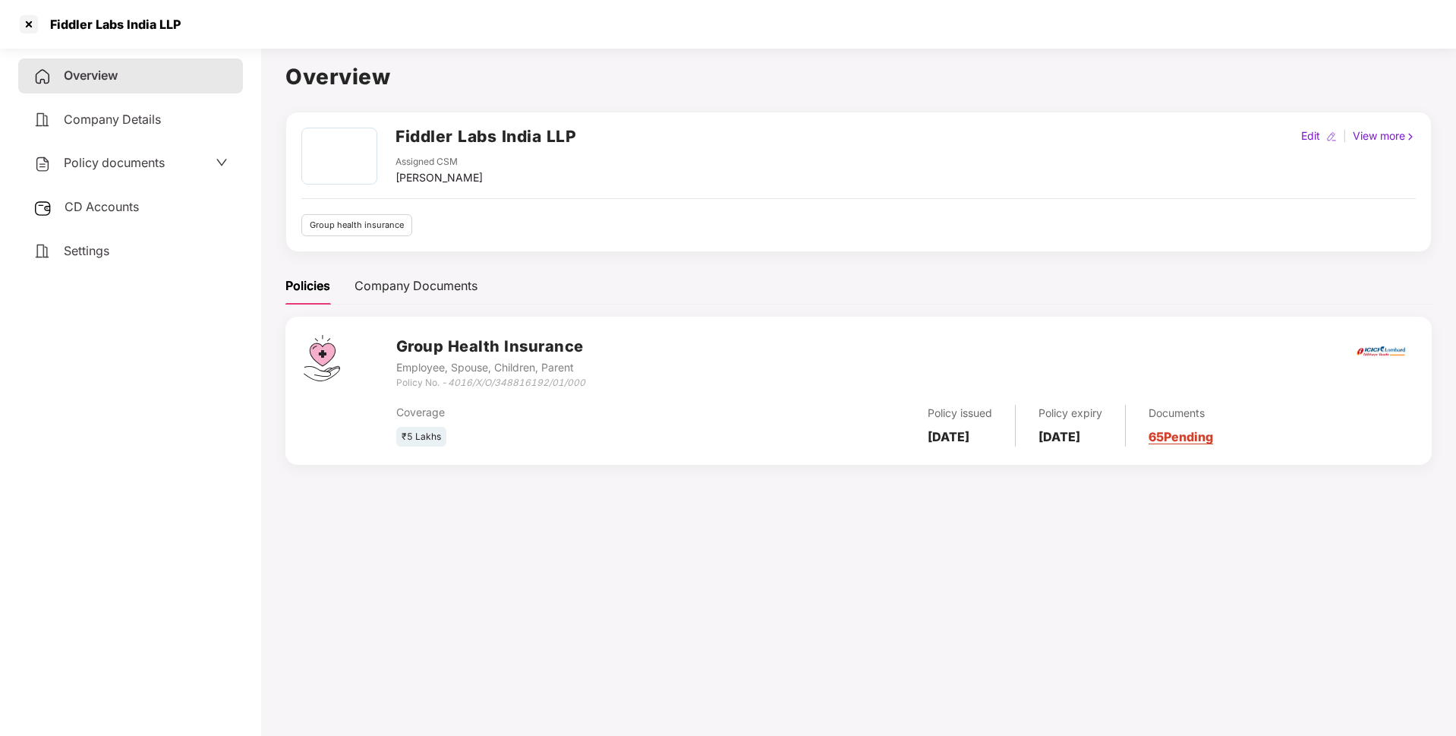
click at [141, 23] on div "Fiddler Labs India LLP" at bounding box center [111, 24] width 140 height 15
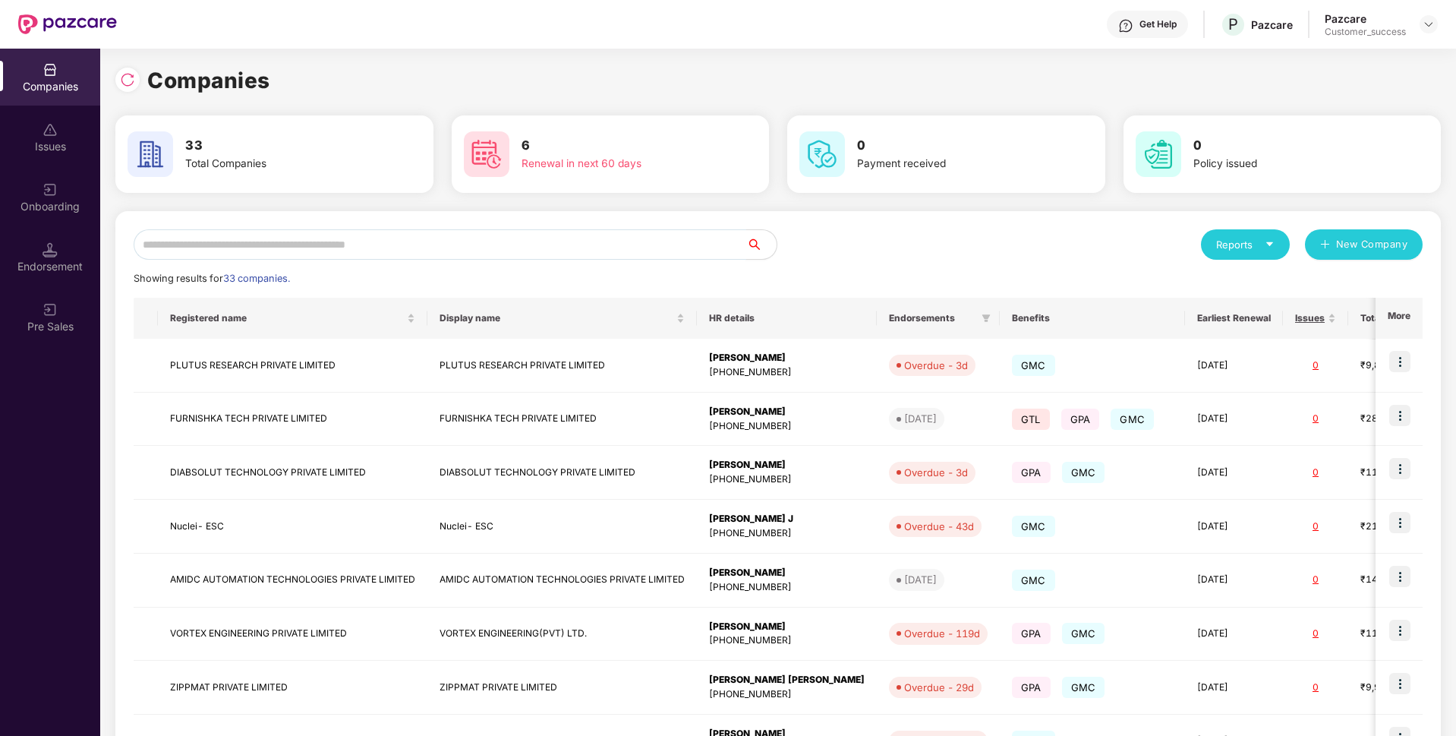
click at [497, 238] on input "text" at bounding box center [440, 244] width 613 height 30
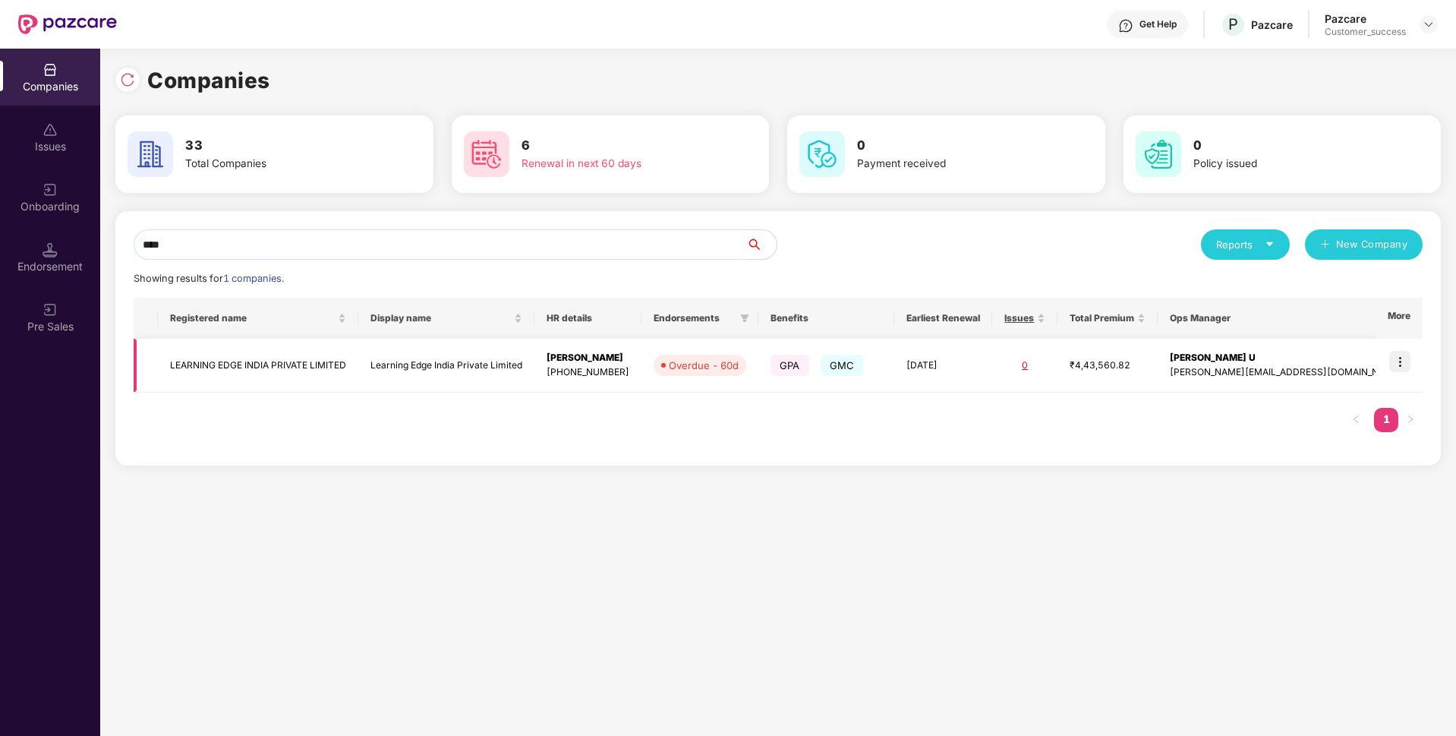
type input "****"
click at [1414, 362] on td at bounding box center [1399, 366] width 47 height 54
click at [1405, 365] on img at bounding box center [1399, 361] width 21 height 21
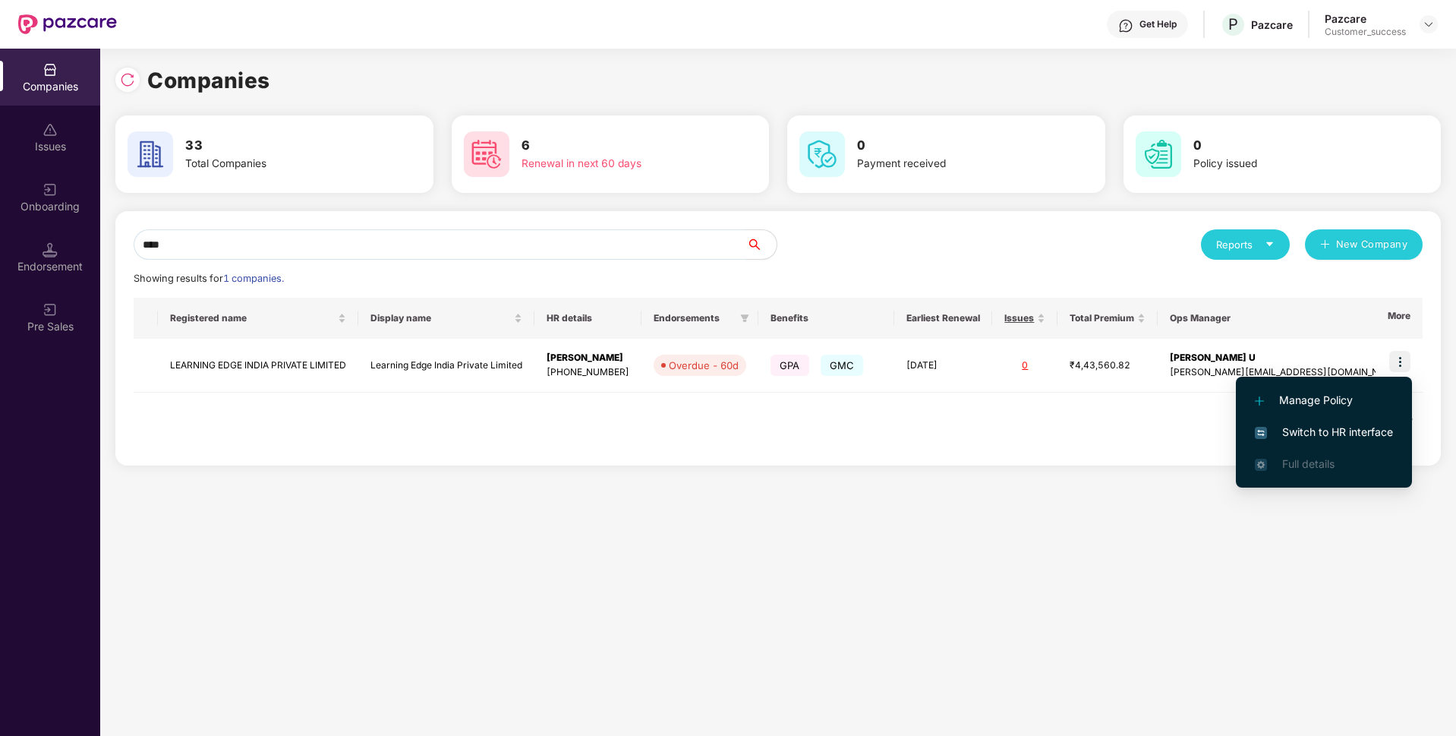
click at [1285, 425] on span "Switch to HR interface" at bounding box center [1324, 432] width 138 height 17
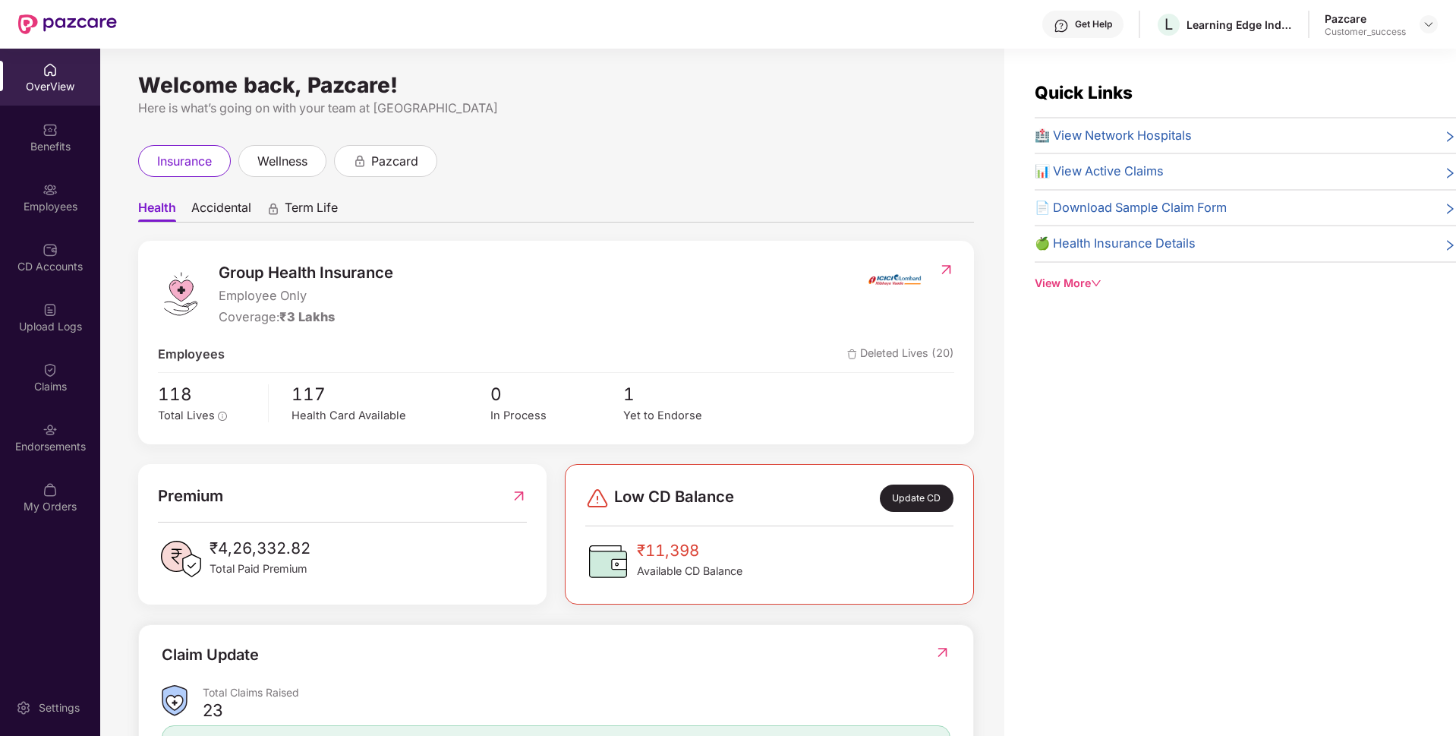
click at [17, 210] on div "Employees" at bounding box center [50, 206] width 100 height 15
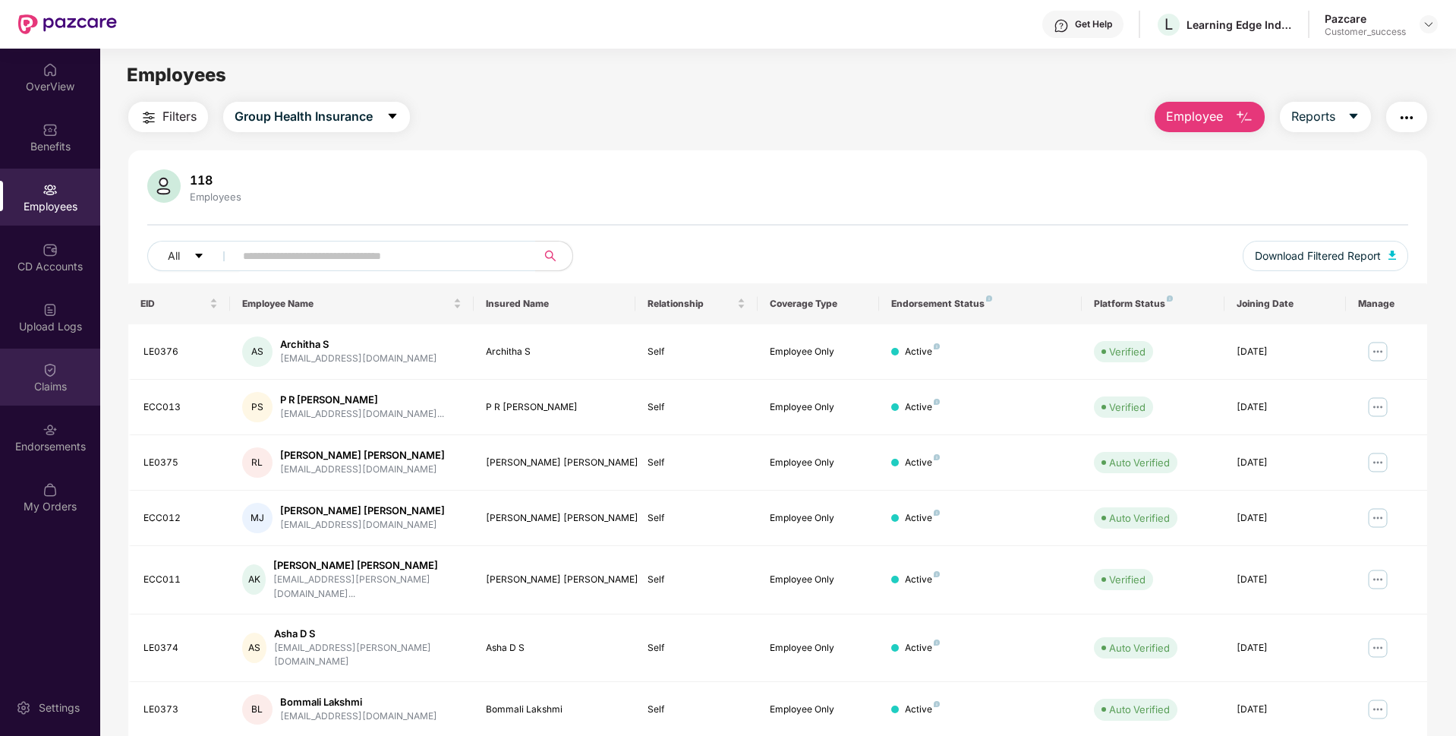
click at [0, 393] on div "Claims" at bounding box center [50, 386] width 100 height 15
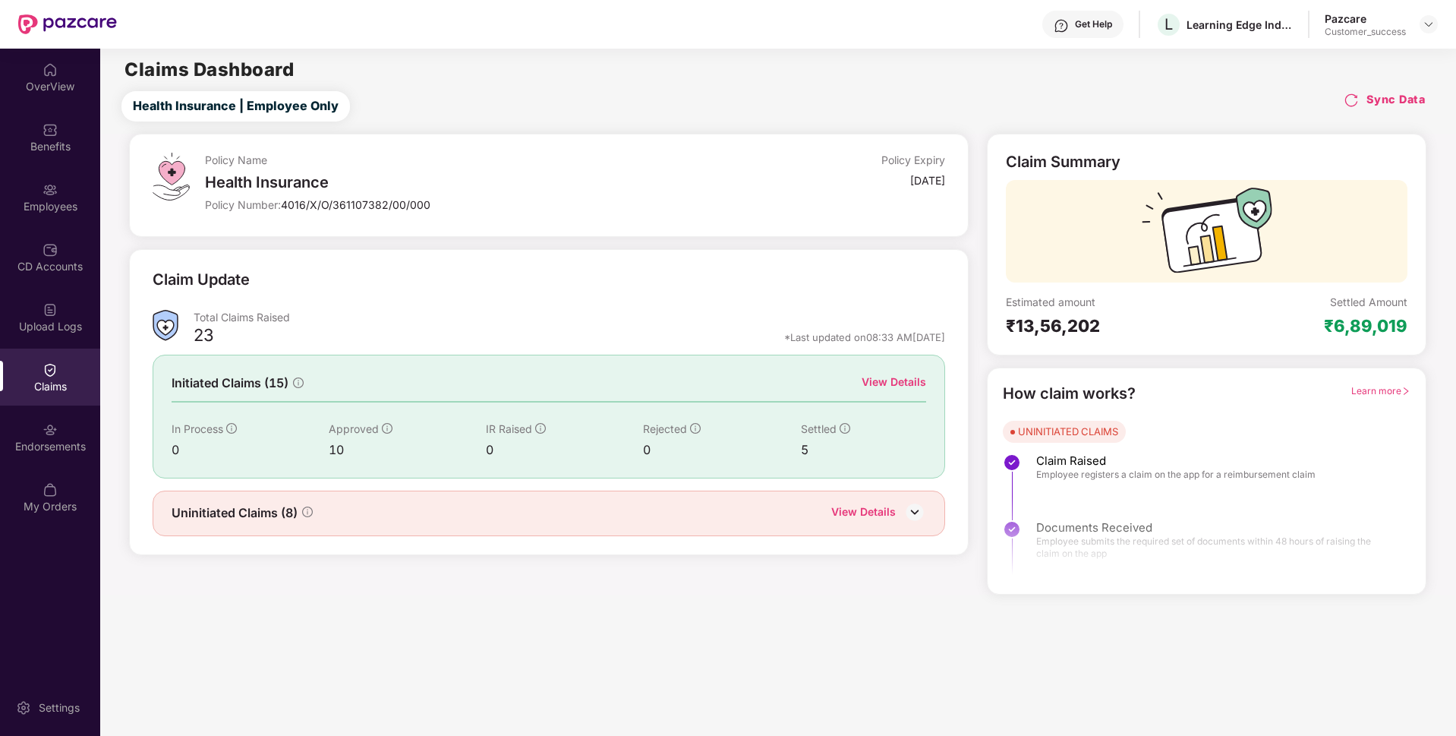
click at [860, 514] on div "View Details" at bounding box center [863, 513] width 65 height 20
click at [895, 374] on div "View Details" at bounding box center [894, 382] width 65 height 17
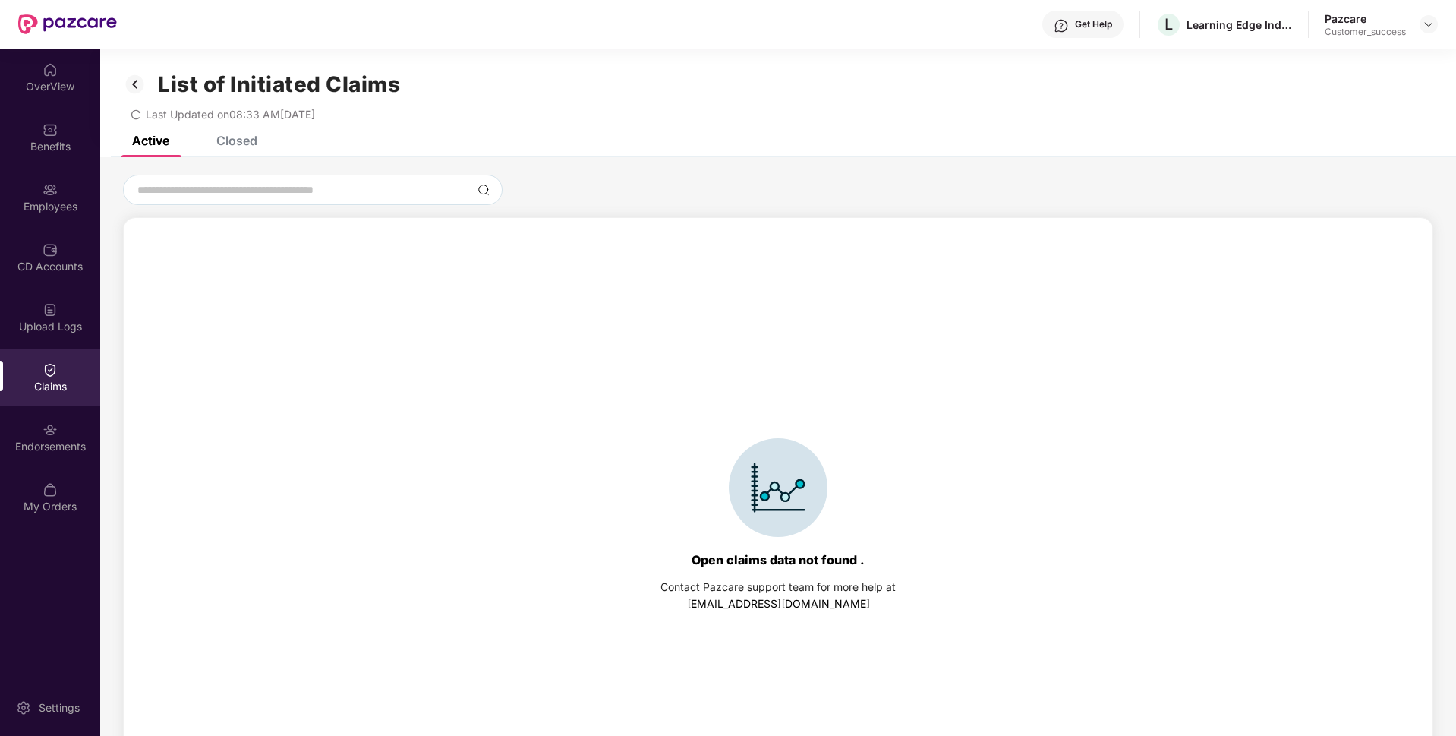
click at [234, 143] on div "Closed" at bounding box center [236, 140] width 41 height 15
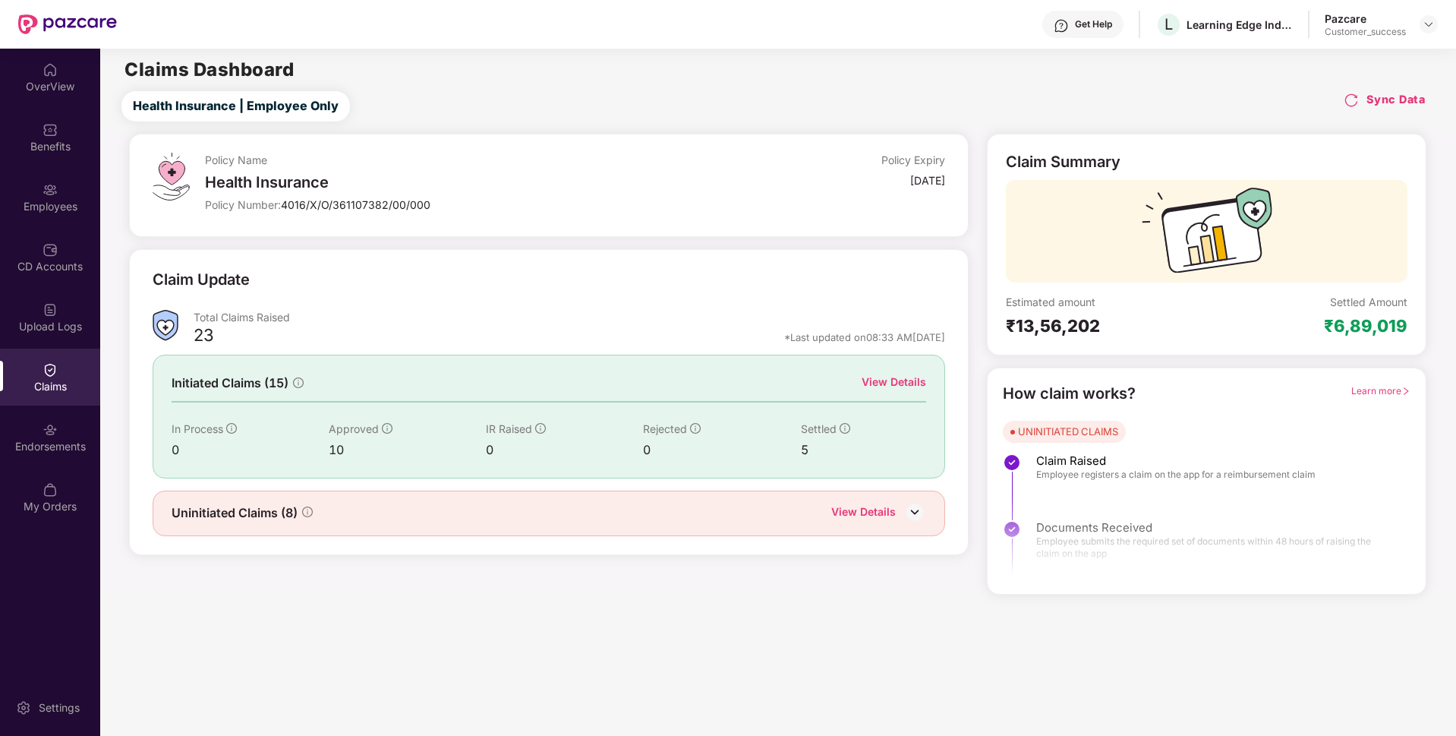
click at [900, 514] on div "View Details" at bounding box center [878, 513] width 95 height 20
click at [895, 514] on div "View Details" at bounding box center [863, 513] width 65 height 20
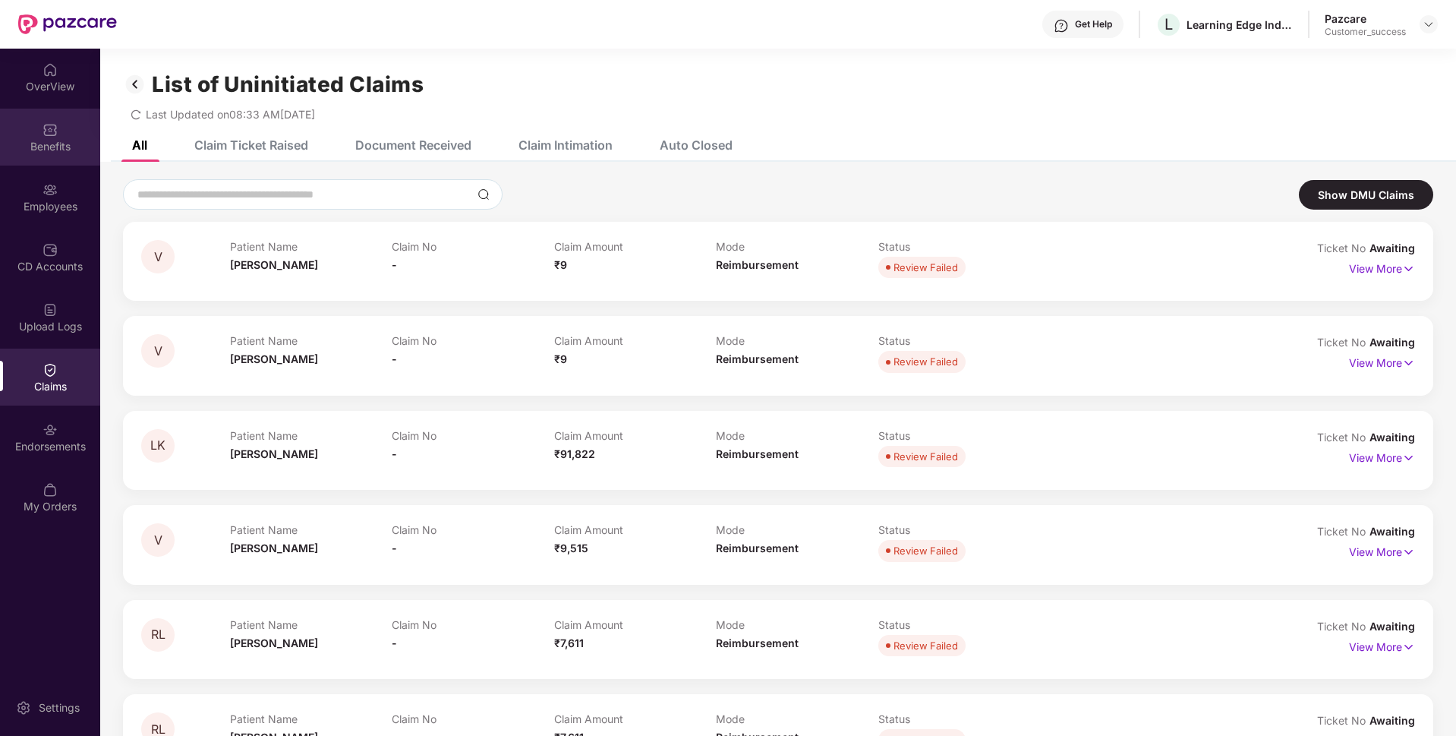
click at [43, 152] on div "Benefits" at bounding box center [50, 146] width 100 height 15
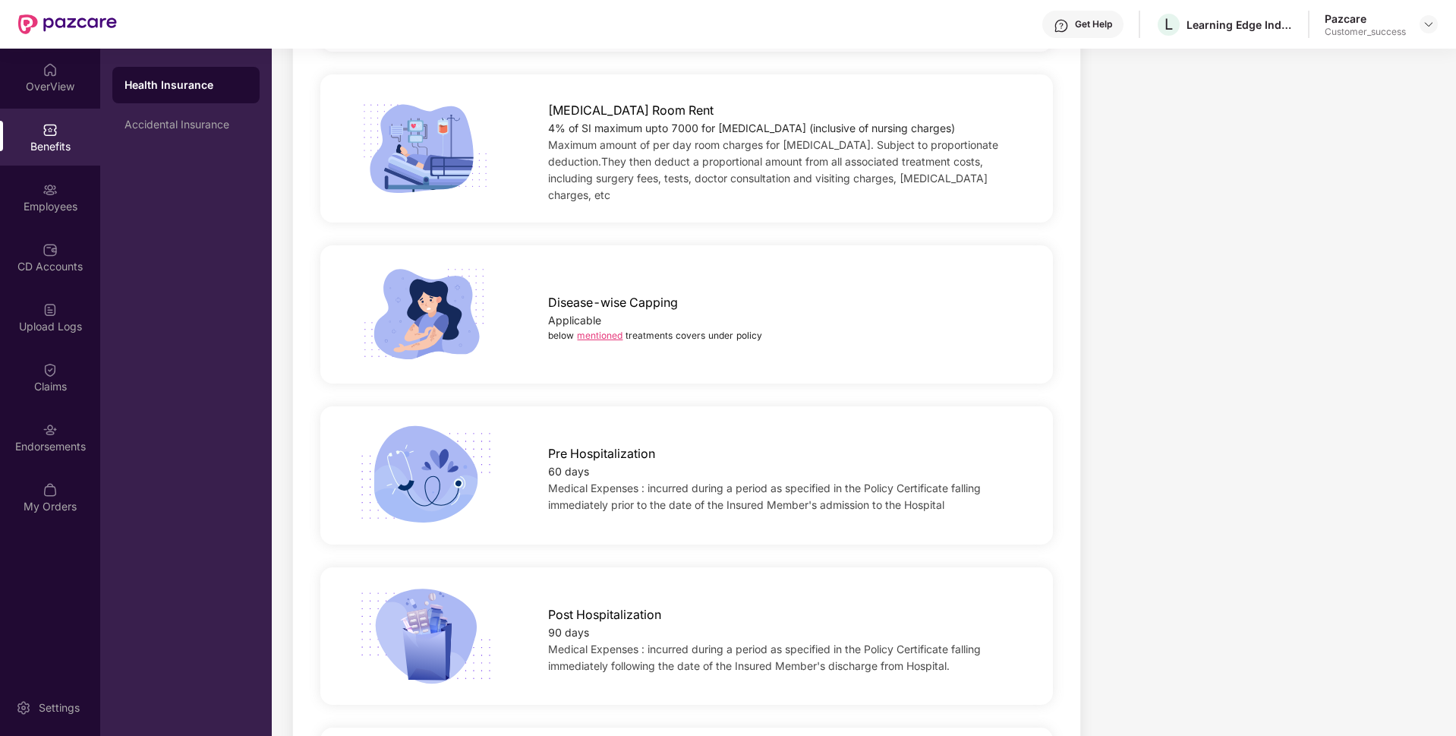
scroll to position [629, 0]
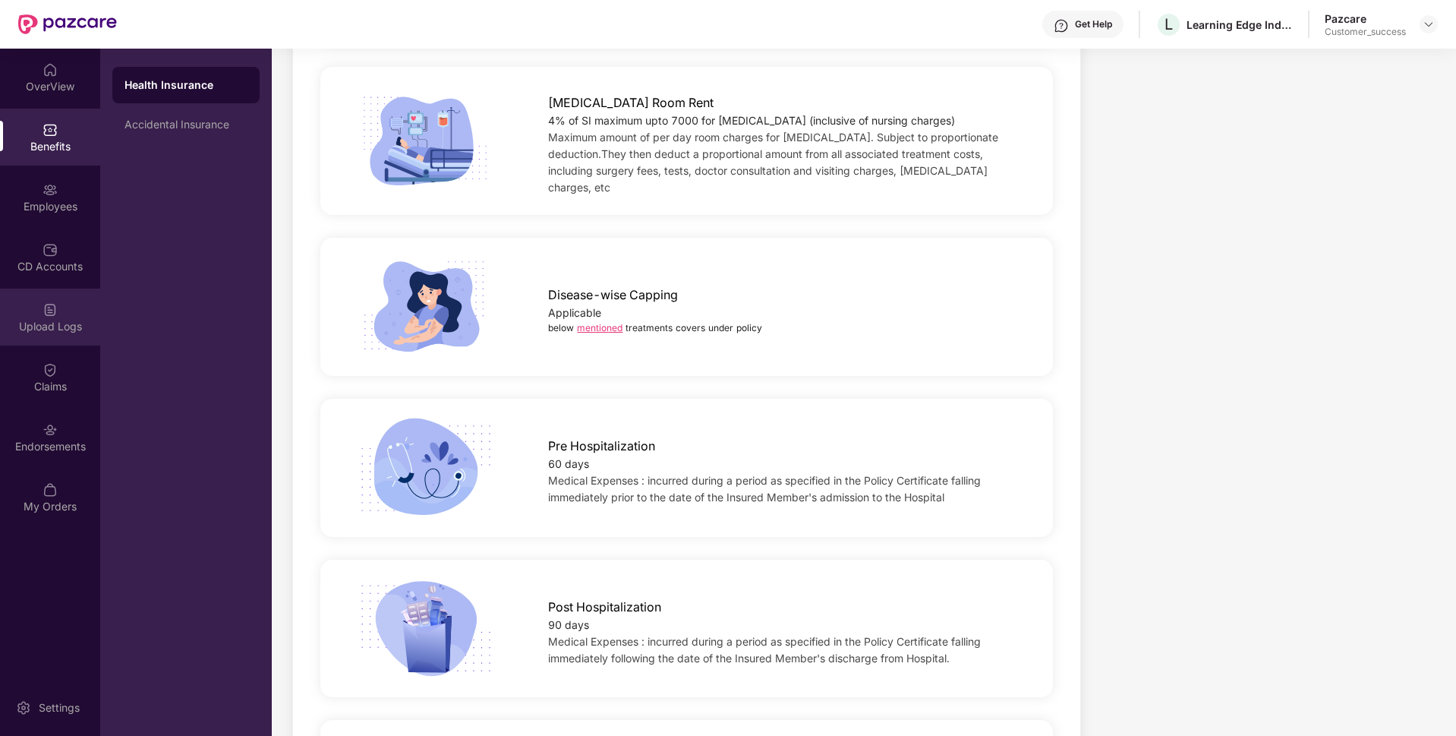
click at [35, 333] on div "Upload Logs" at bounding box center [50, 326] width 100 height 15
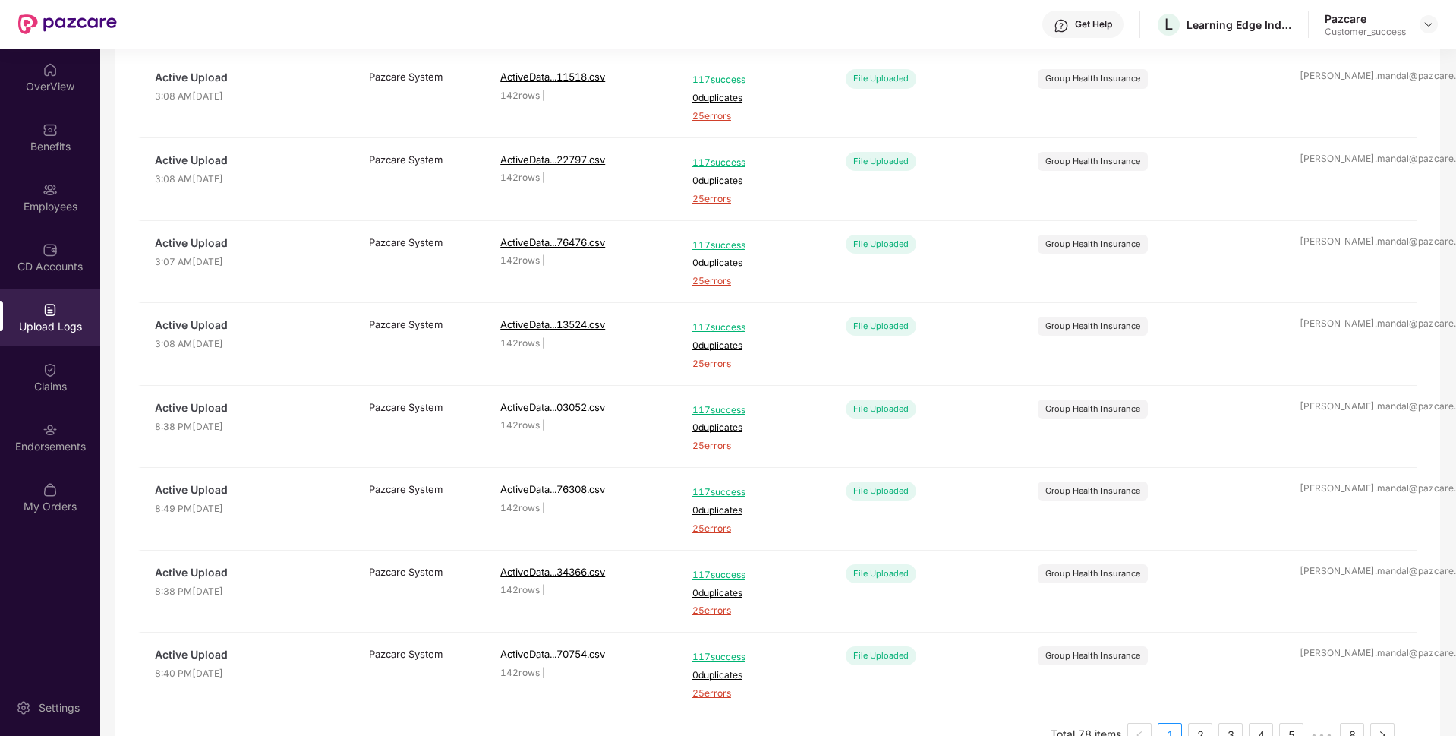
scroll to position [365, 0]
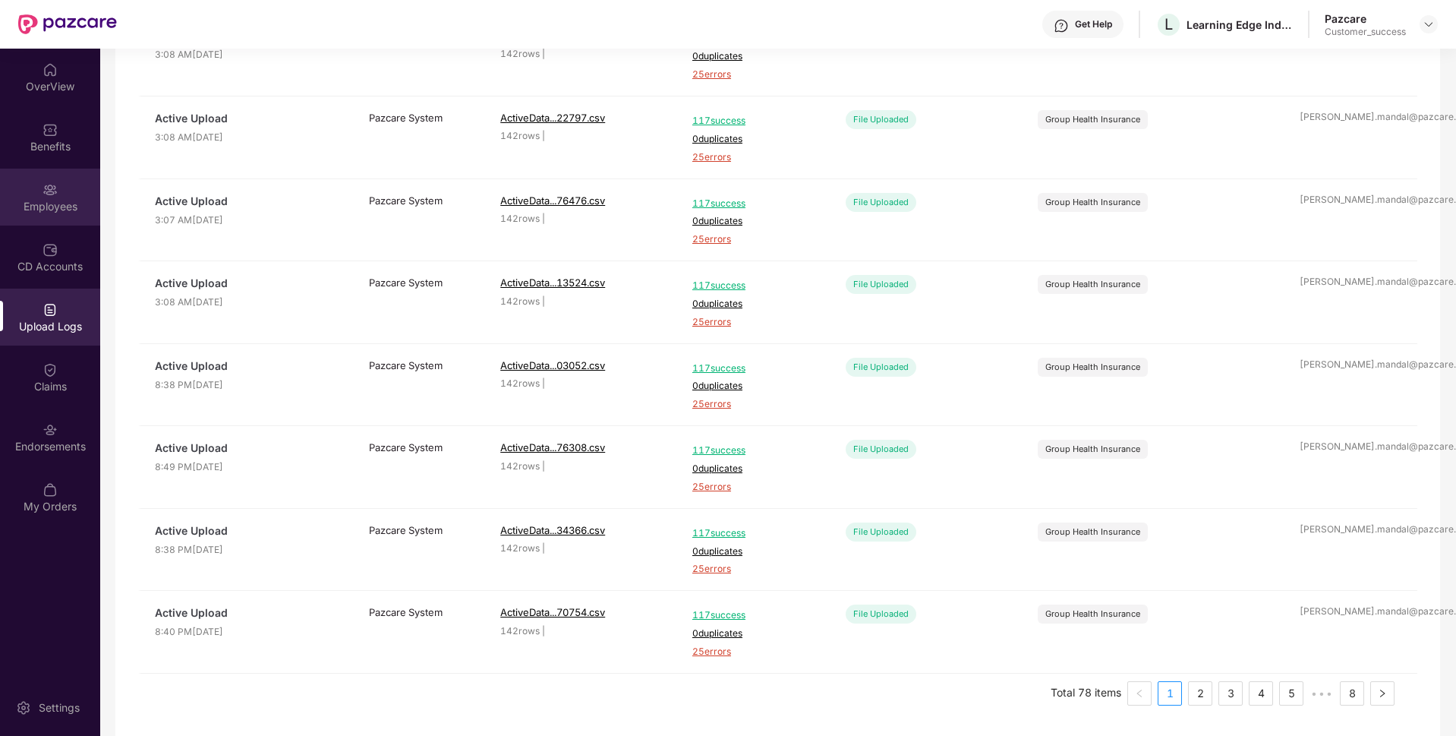
click at [70, 209] on div "Employees" at bounding box center [50, 205] width 100 height 15
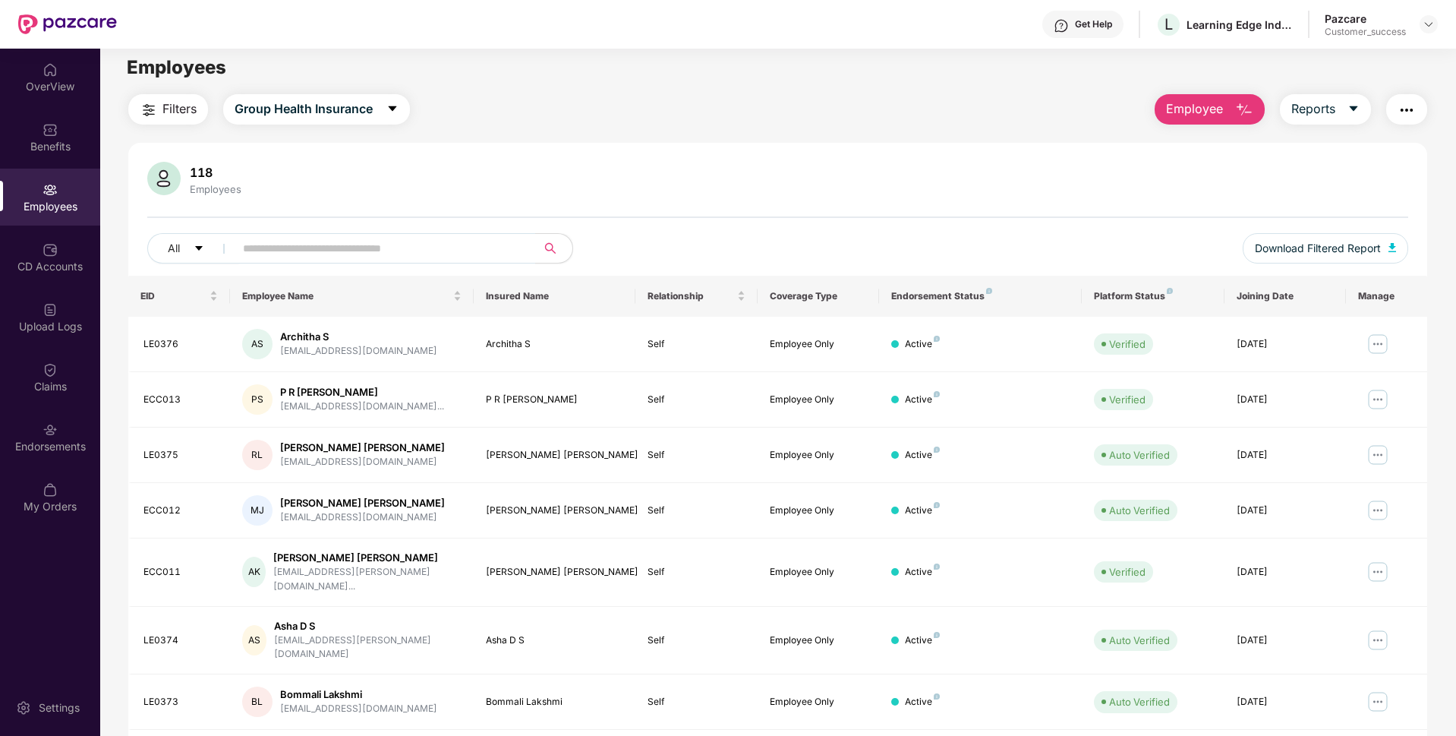
scroll to position [0, 0]
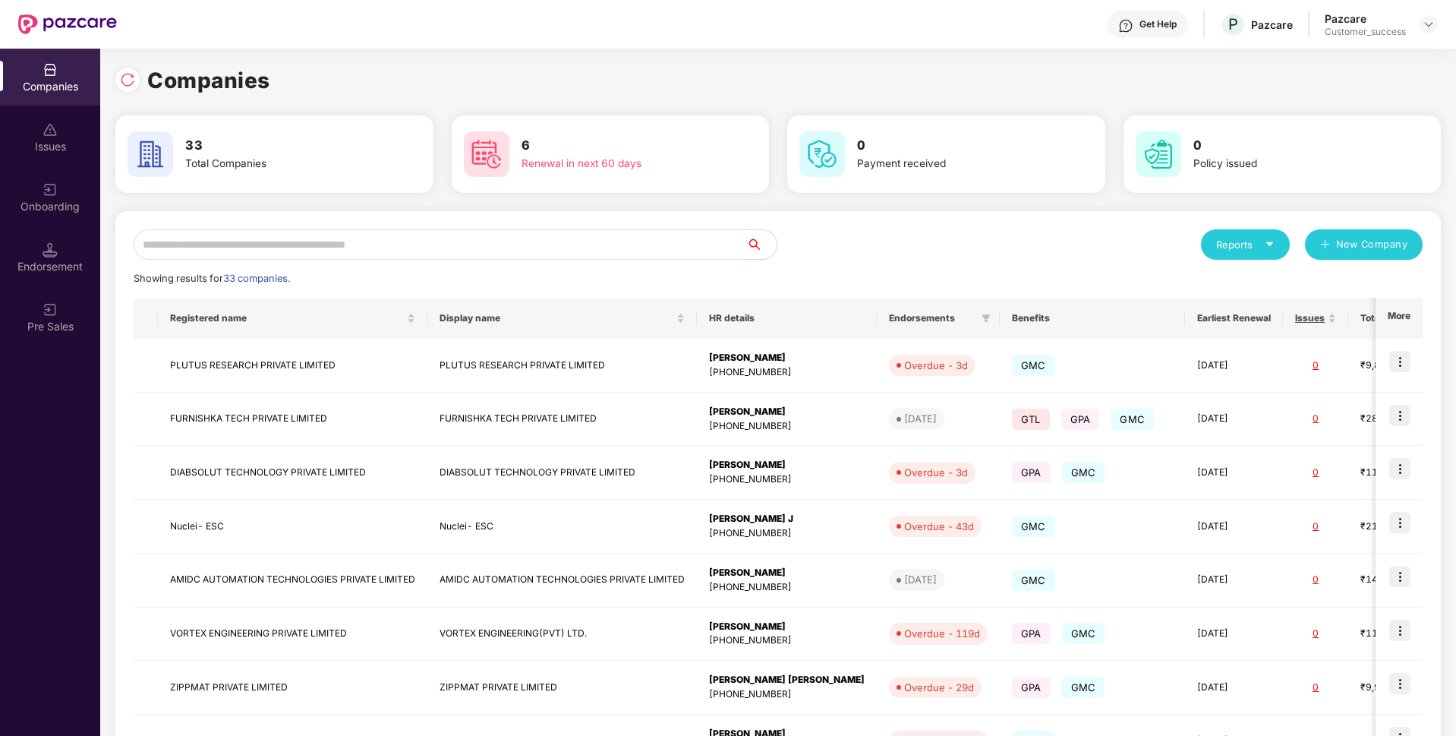
click at [465, 243] on input "text" at bounding box center [440, 244] width 613 height 30
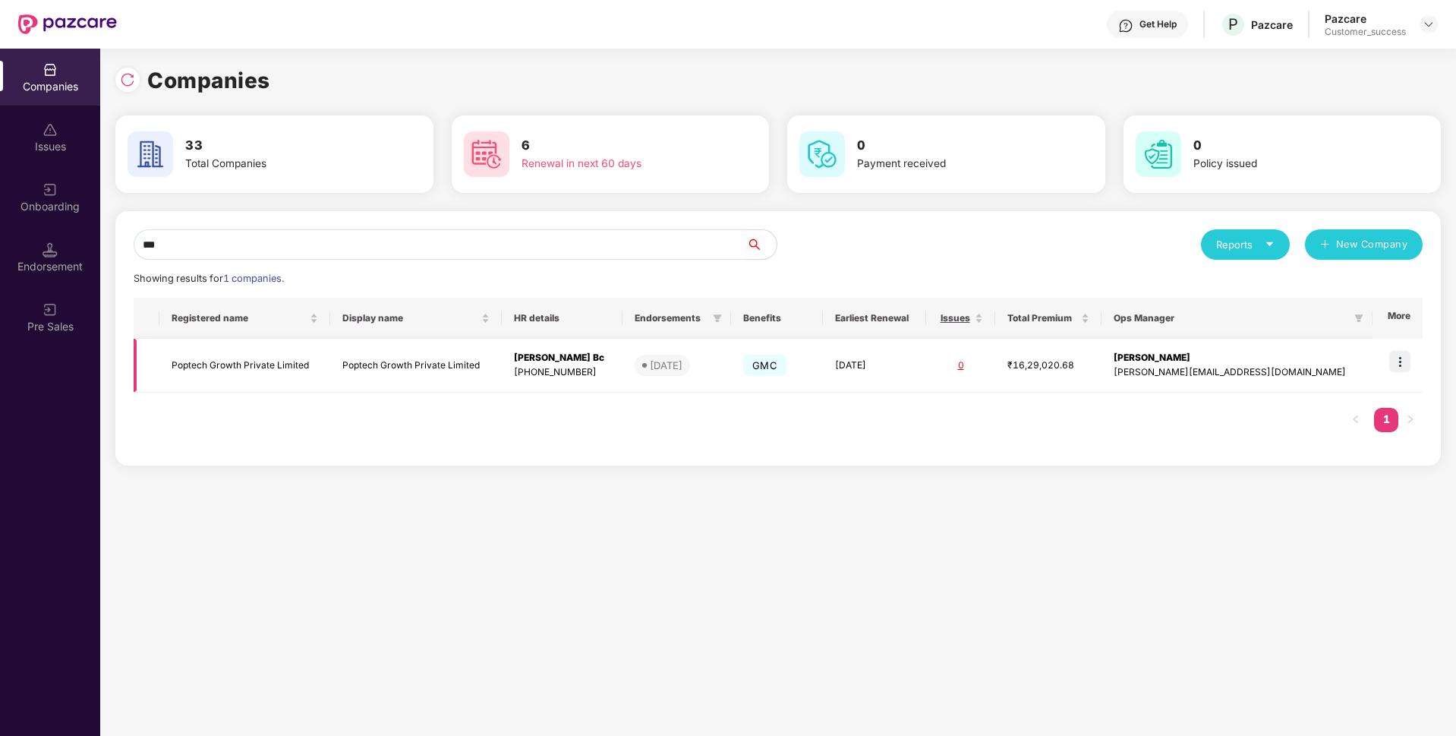
type input "***"
click at [244, 367] on td "Poptech Growth Private Limited" at bounding box center [244, 366] width 171 height 54
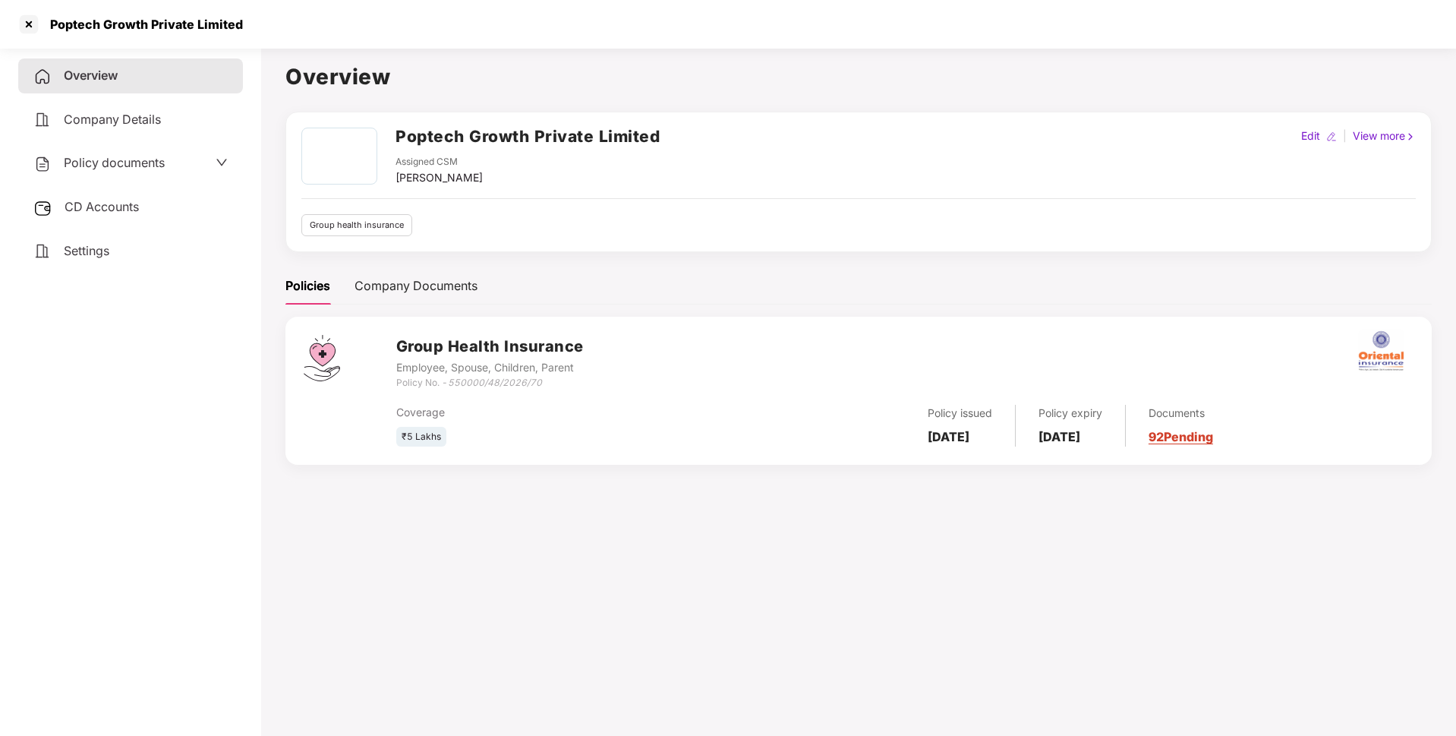
click at [102, 17] on div "Poptech Growth Private Limited" at bounding box center [142, 24] width 202 height 15
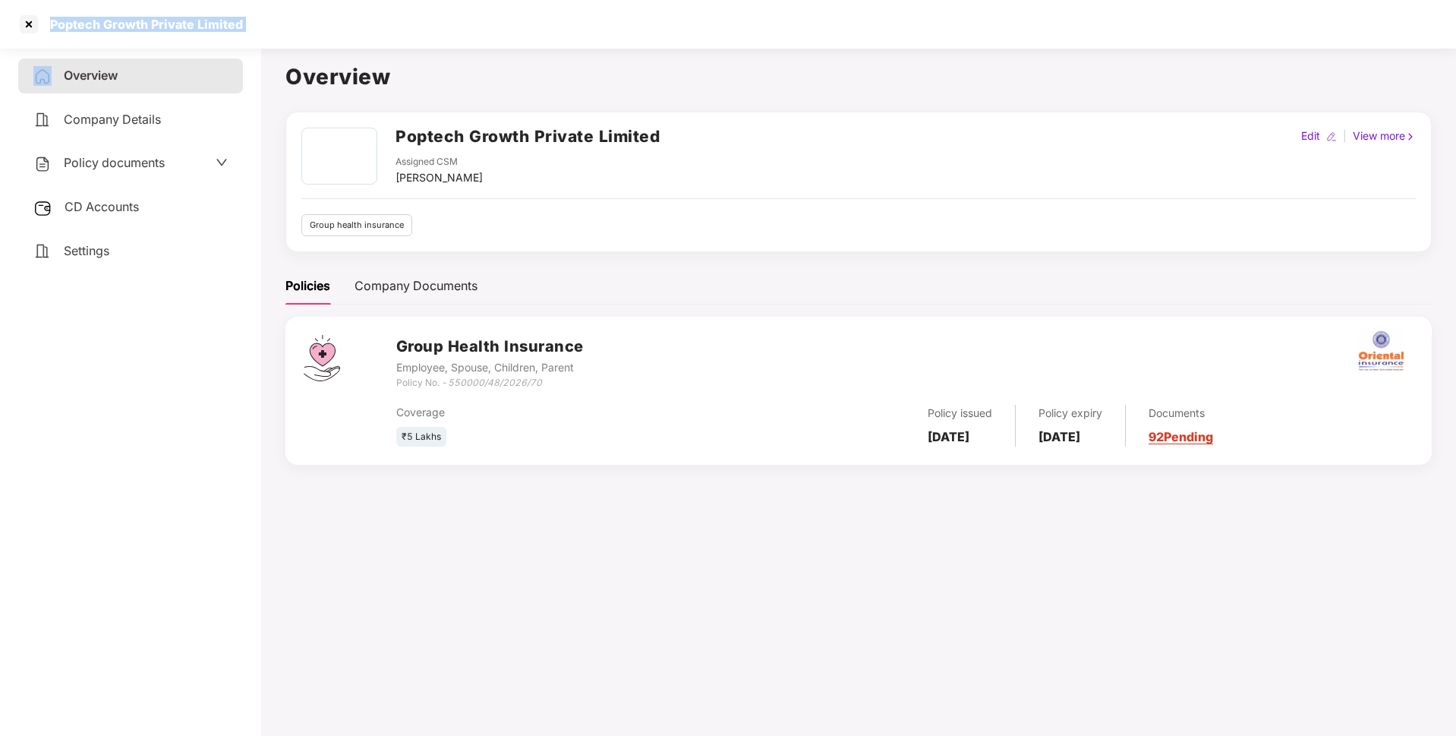
copy div "Poptech Growth Private Limited"
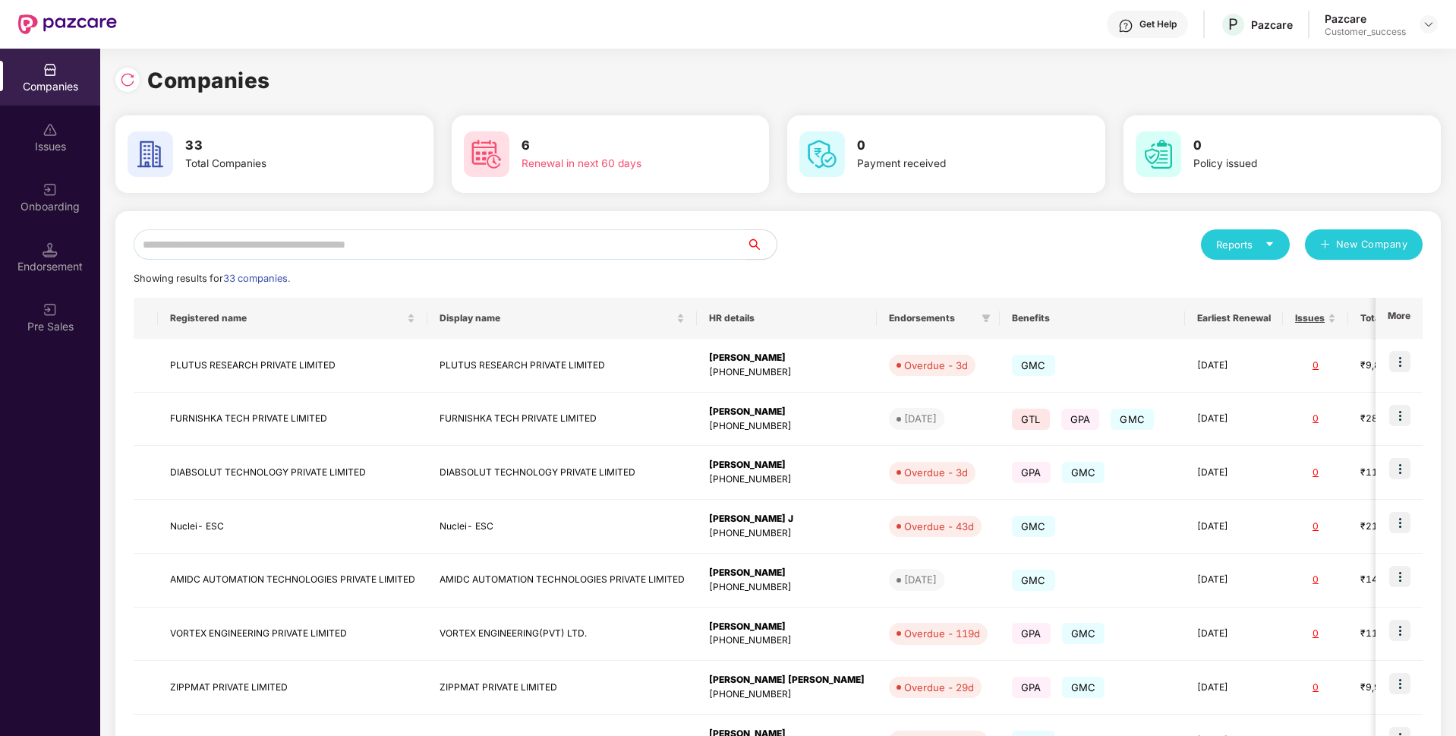
click at [393, 241] on input "text" at bounding box center [440, 244] width 613 height 30
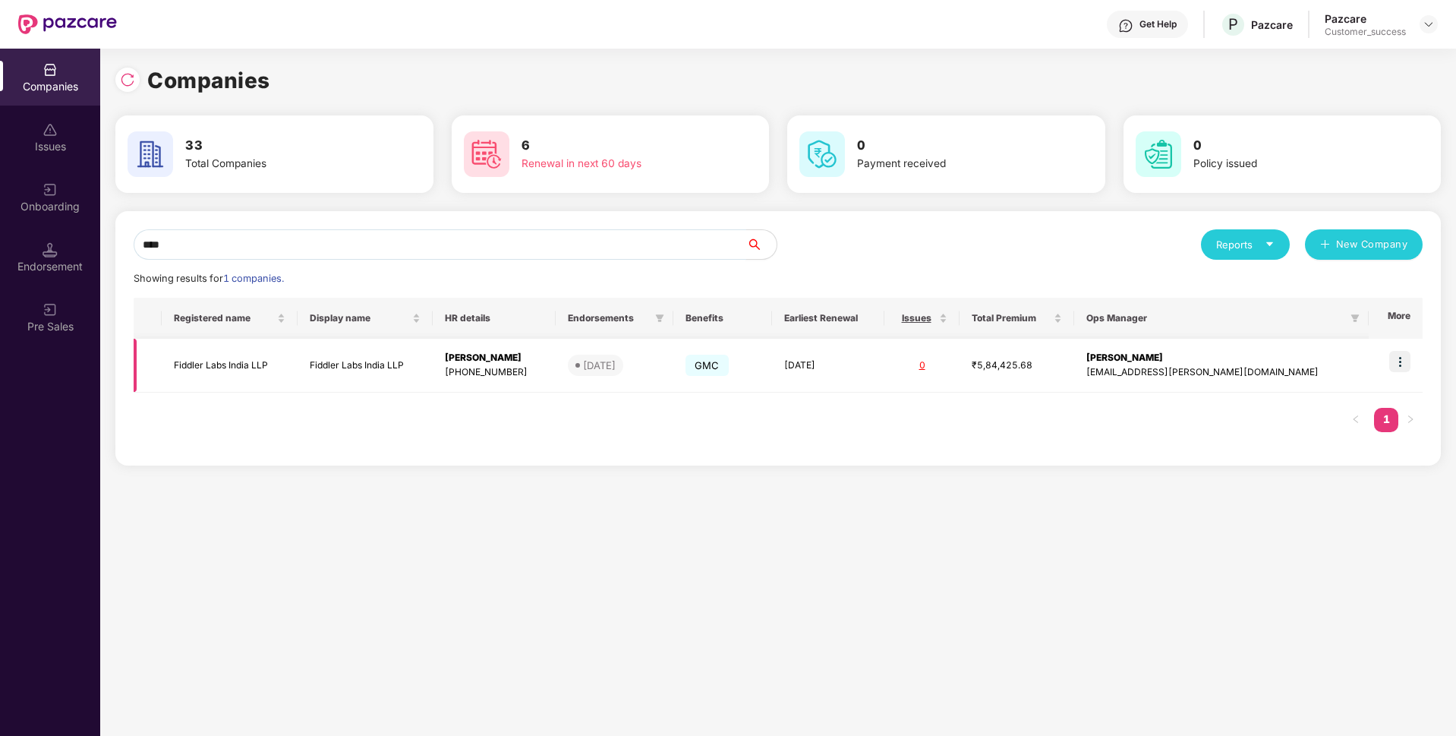
type input "****"
click at [195, 370] on td "Fiddler Labs India LLP" at bounding box center [230, 366] width 136 height 54
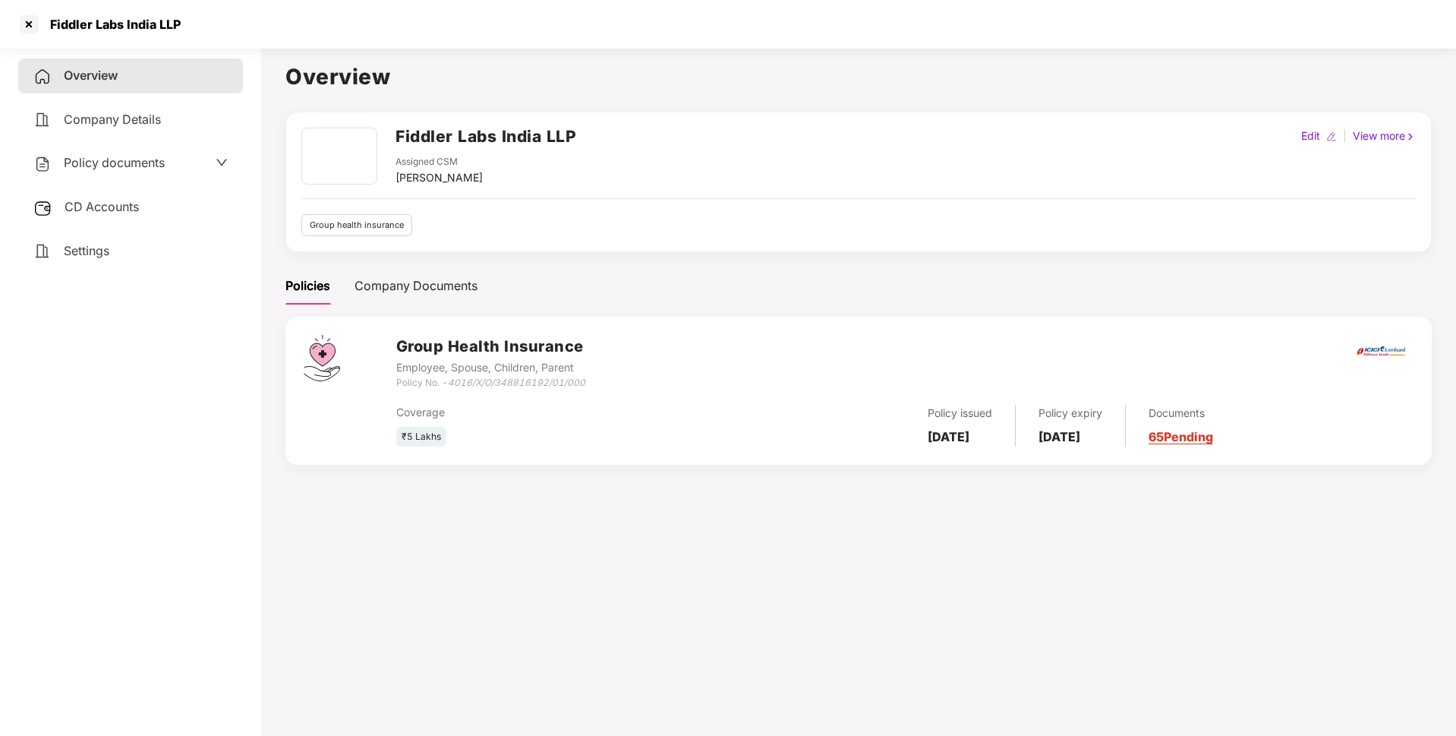
click at [135, 26] on div "Fiddler Labs India LLP" at bounding box center [111, 24] width 140 height 15
copy div "Fiddler Labs India LLP"
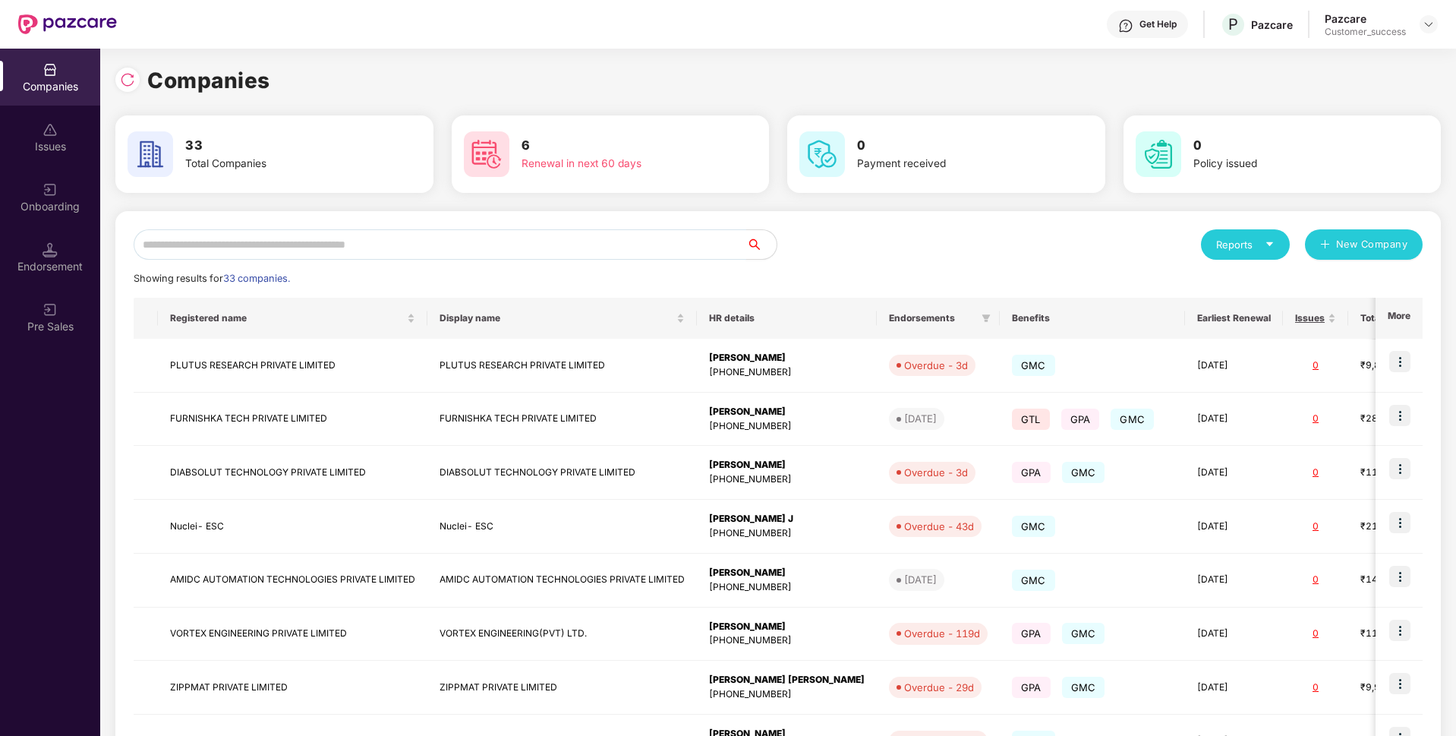
click at [394, 241] on input "text" at bounding box center [440, 244] width 613 height 30
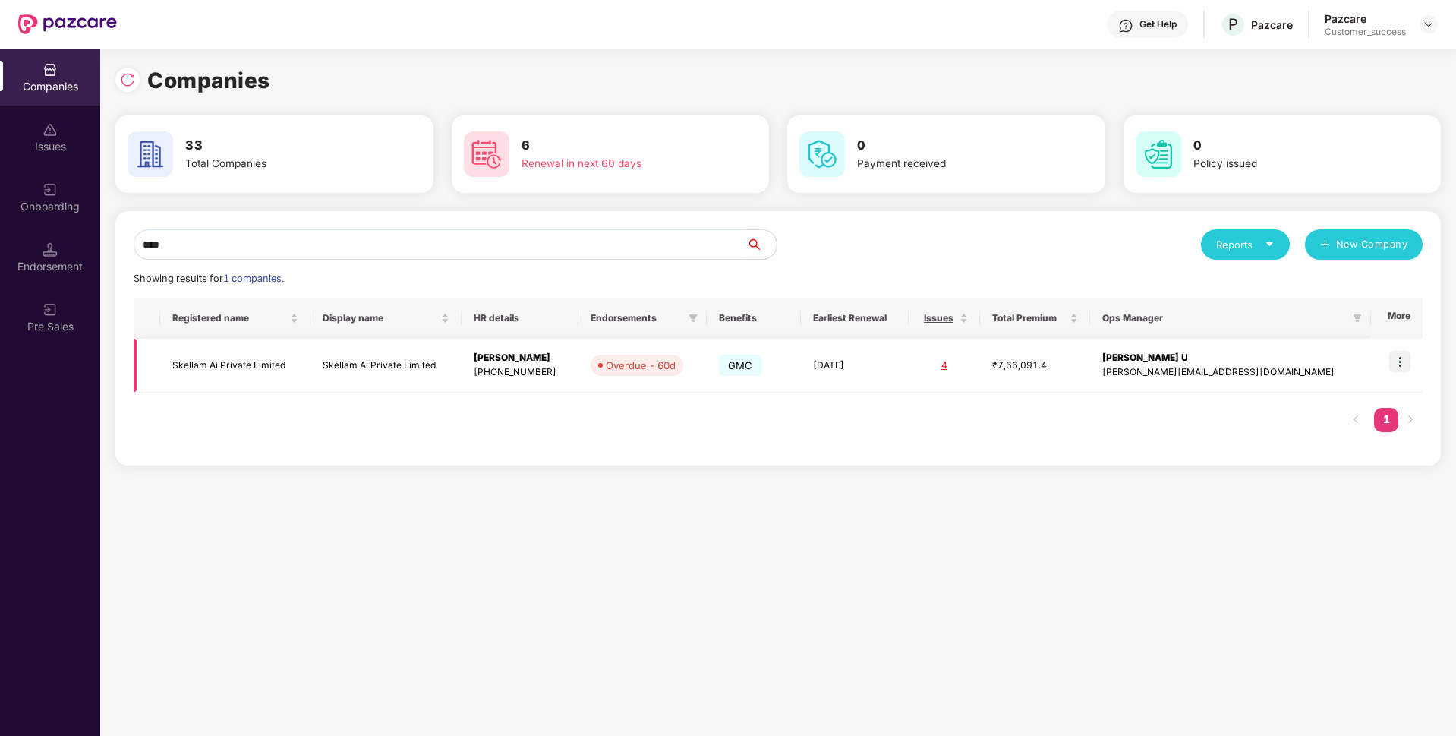
type input "****"
click at [267, 359] on td "Skellam Ai Private Limited" at bounding box center [235, 366] width 150 height 54
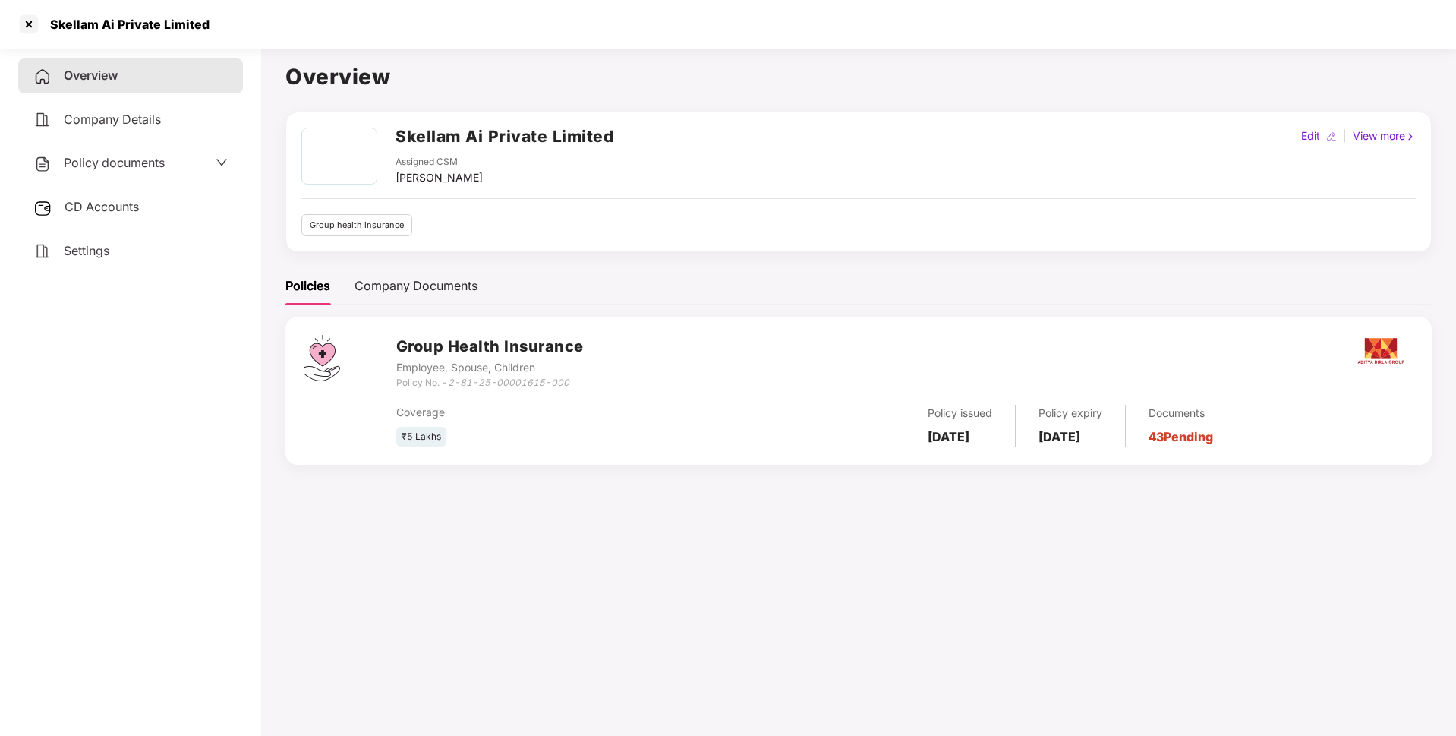
click at [183, 167] on div "Policy documents" at bounding box center [130, 163] width 194 height 20
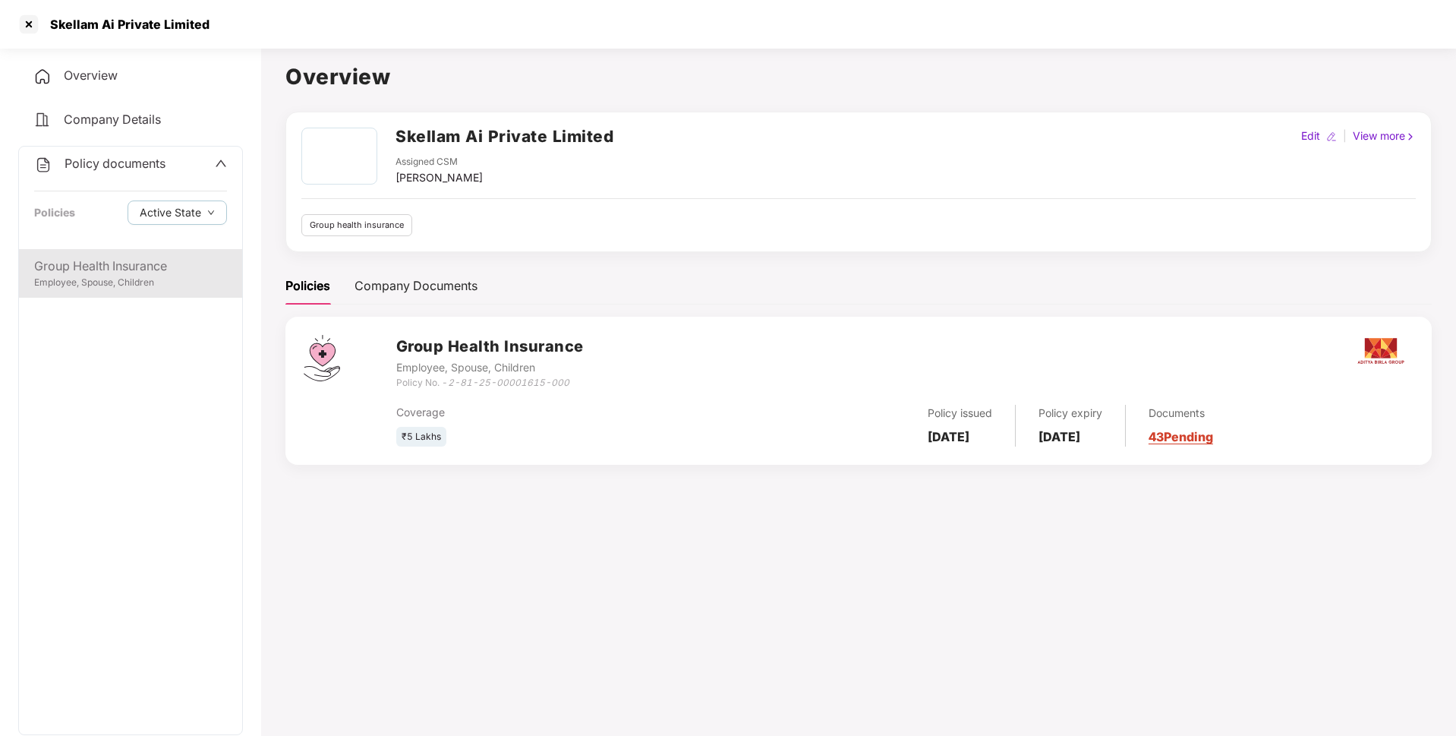
click at [134, 250] on div "Group Health Insurance Employee, Spouse, Children" at bounding box center [130, 273] width 223 height 49
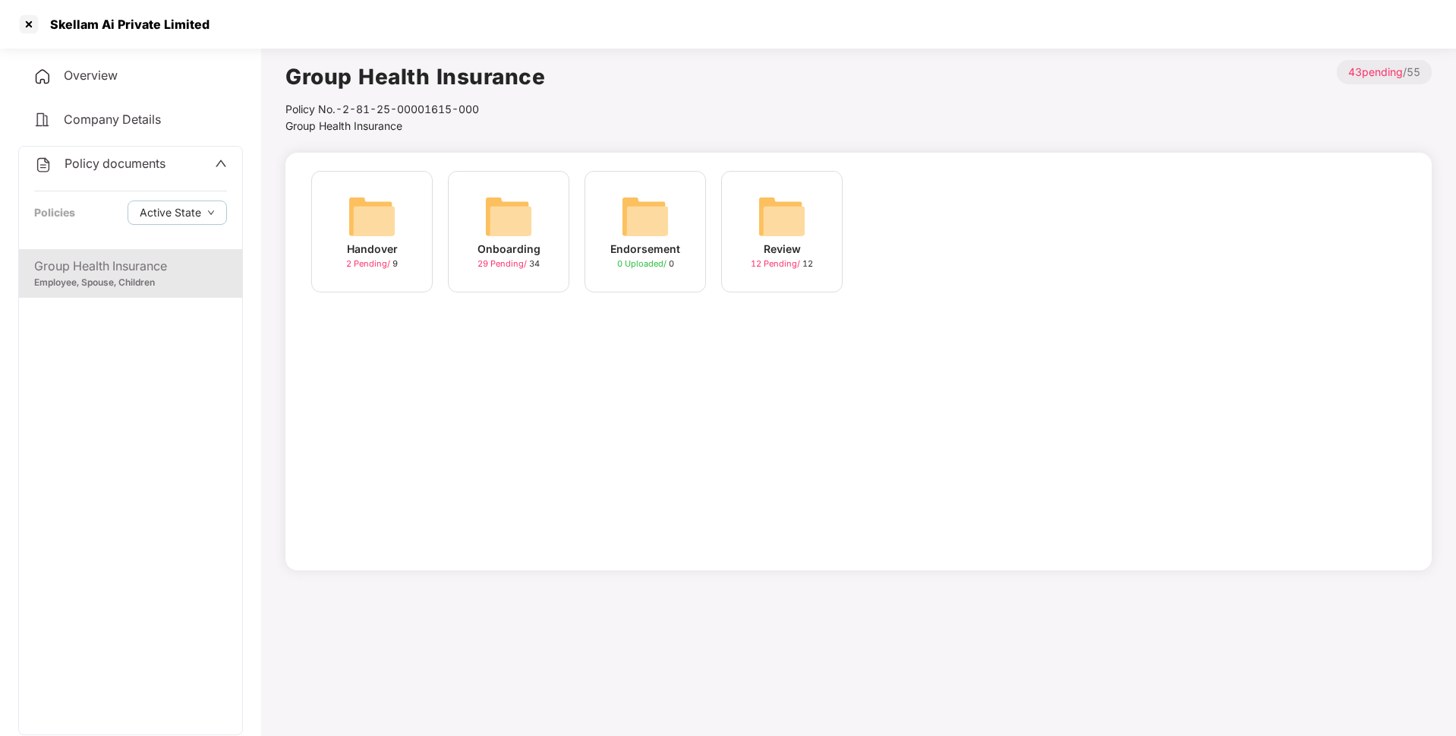
click at [527, 242] on div "Onboarding" at bounding box center [509, 249] width 63 height 17
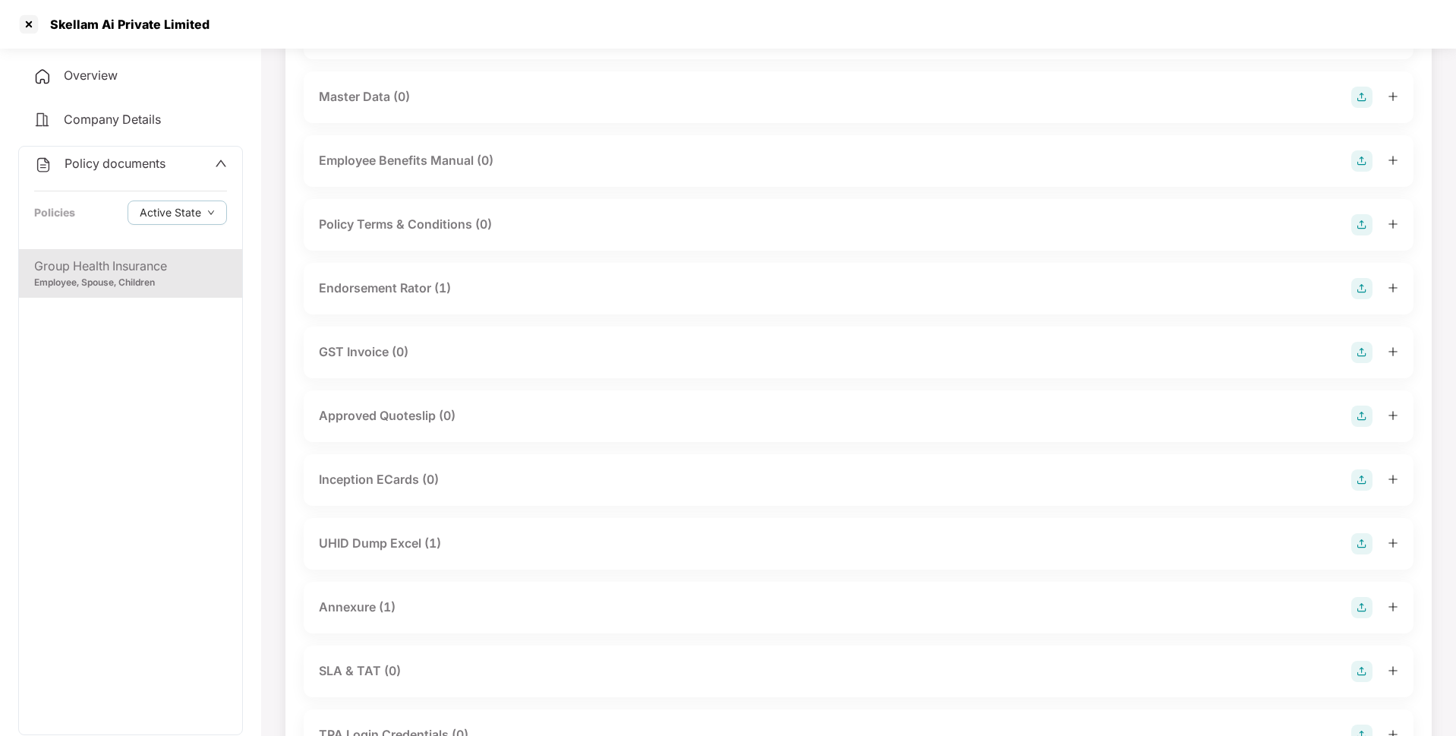
scroll to position [294, 0]
click at [85, 26] on div "Skellam Ai Private Limited" at bounding box center [125, 24] width 169 height 15
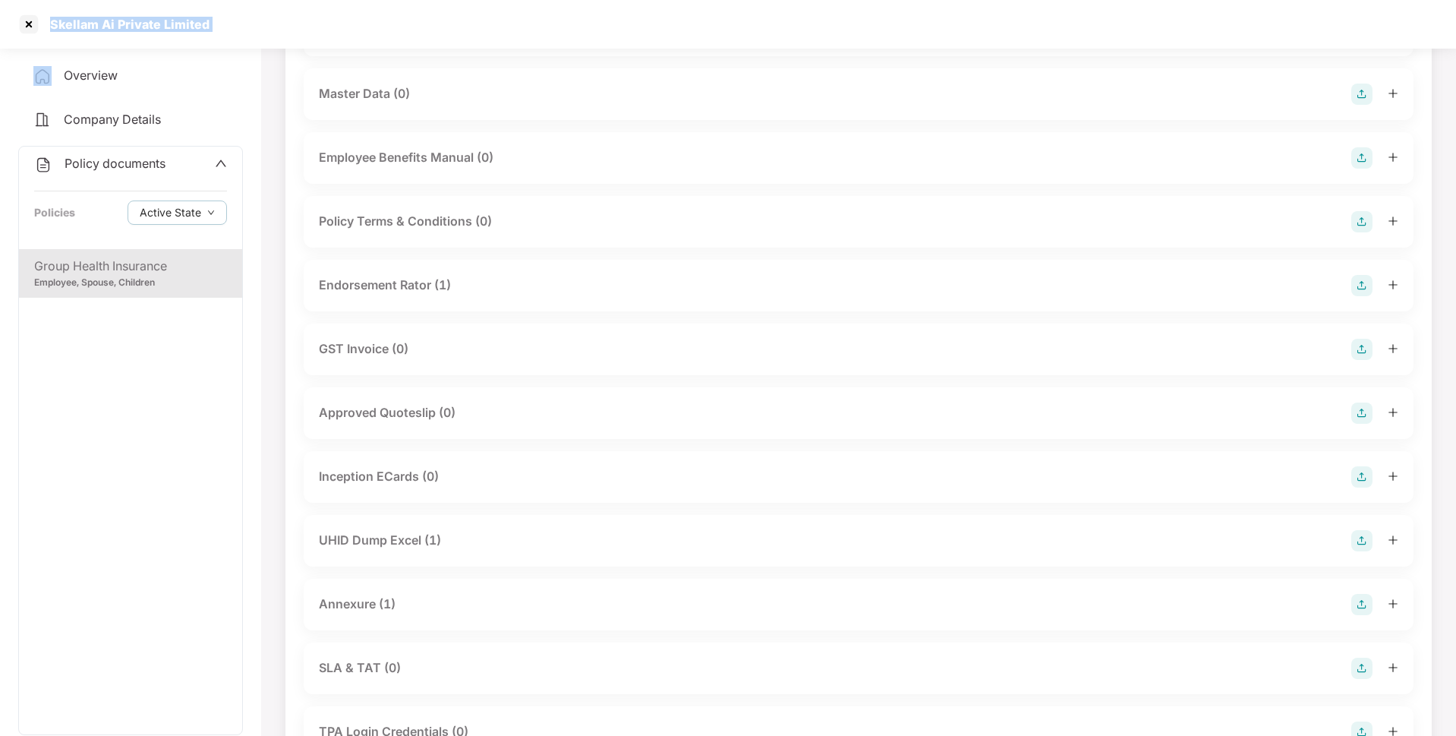
click at [85, 26] on div "Skellam Ai Private Limited" at bounding box center [125, 24] width 169 height 15
copy div "Skellam Ai Private Limited"
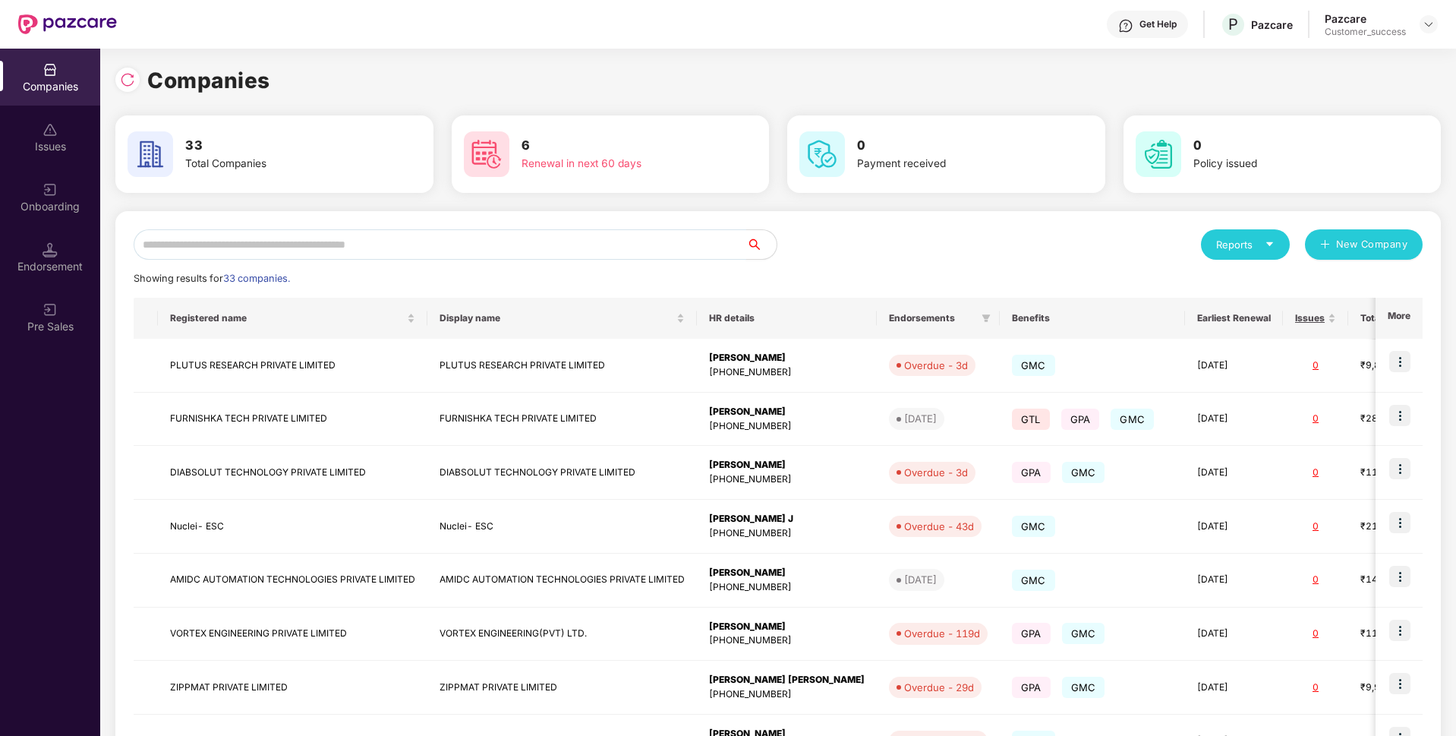
click at [393, 247] on input "text" at bounding box center [440, 244] width 613 height 30
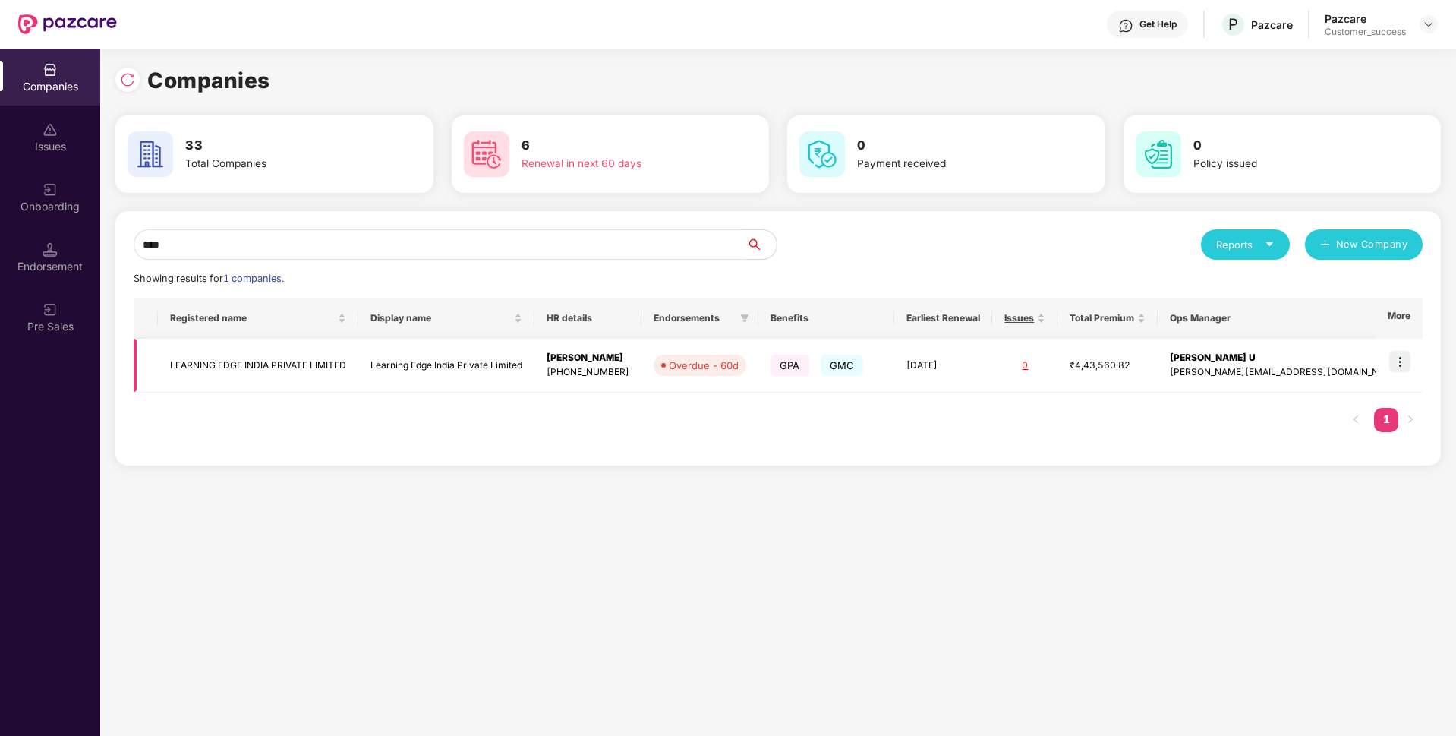
type input "****"
click at [179, 373] on td "LEARNING EDGE INDIA PRIVATE LIMITED" at bounding box center [258, 366] width 200 height 54
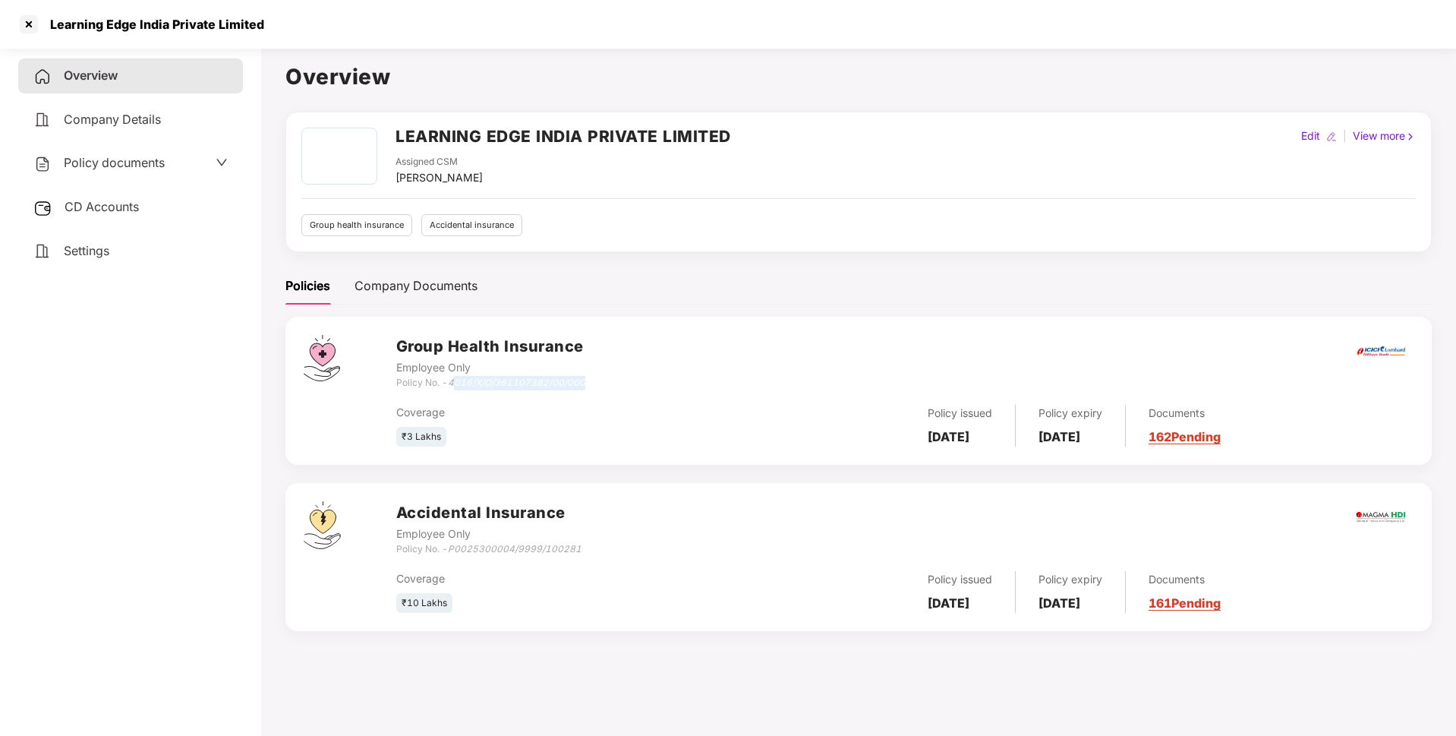
drag, startPoint x: 454, startPoint y: 388, endPoint x: 591, endPoint y: 380, distance: 136.9
click at [591, 380] on div "Group Health Insurance Employee Only Policy No. - 4016/X/O/361107382/00/000" at bounding box center [904, 362] width 1017 height 55
drag, startPoint x: 453, startPoint y: 381, endPoint x: 613, endPoint y: 389, distance: 159.6
click at [613, 389] on div "Group Health Insurance Employee Only Policy No. - 4016/X/O/361107382/00/000" at bounding box center [904, 362] width 1017 height 55
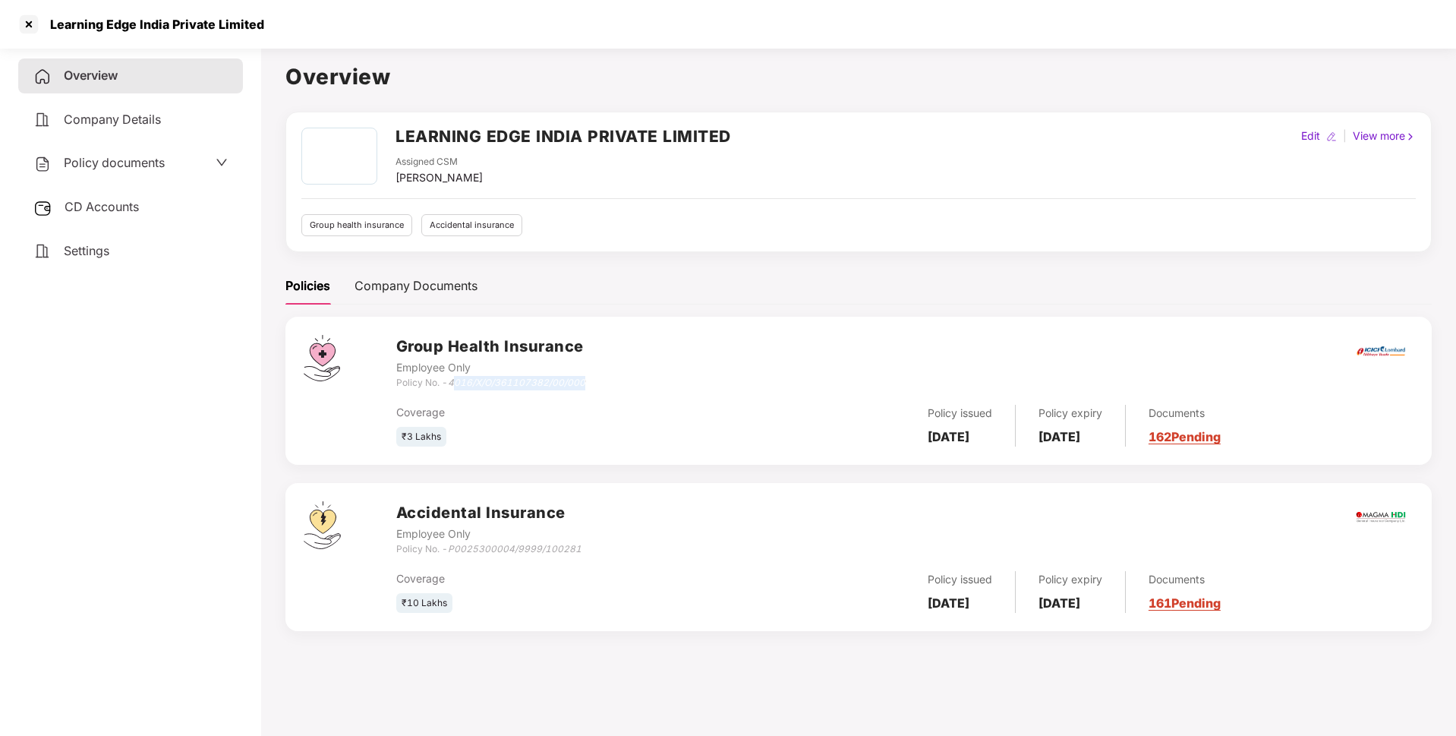
click at [613, 389] on div "Group Health Insurance Employee Only Policy No. - 4016/X/O/361107382/00/000" at bounding box center [904, 362] width 1017 height 55
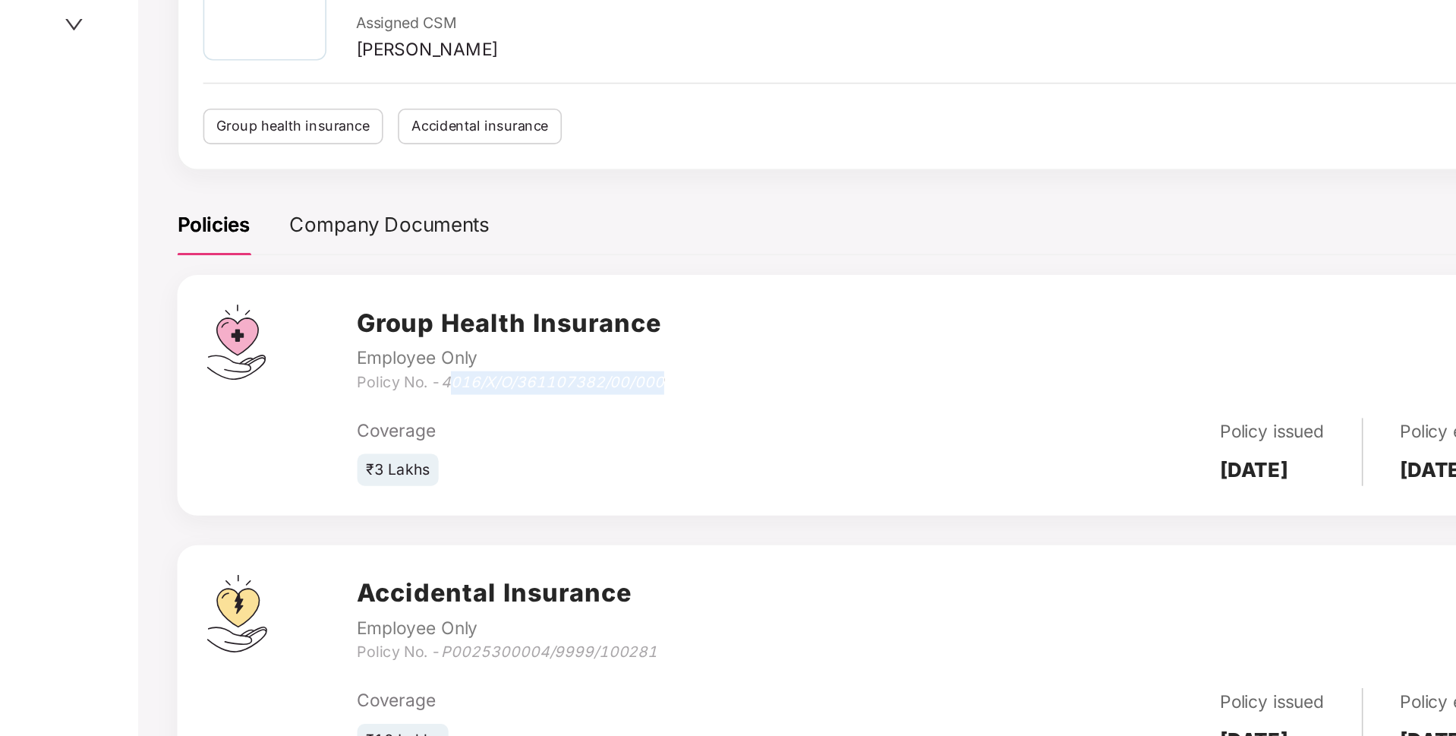
drag, startPoint x: 454, startPoint y: 383, endPoint x: 595, endPoint y: 383, distance: 141.2
click at [595, 383] on div "Group Health Insurance Employee Only Policy No. - 4016/X/O/361107382/00/000" at bounding box center [904, 362] width 1017 height 55
drag, startPoint x: 451, startPoint y: 385, endPoint x: 593, endPoint y: 381, distance: 142.0
click at [593, 381] on div "Group Health Insurance Employee Only Policy No. - 4016/X/O/361107382/00/000" at bounding box center [904, 362] width 1017 height 55
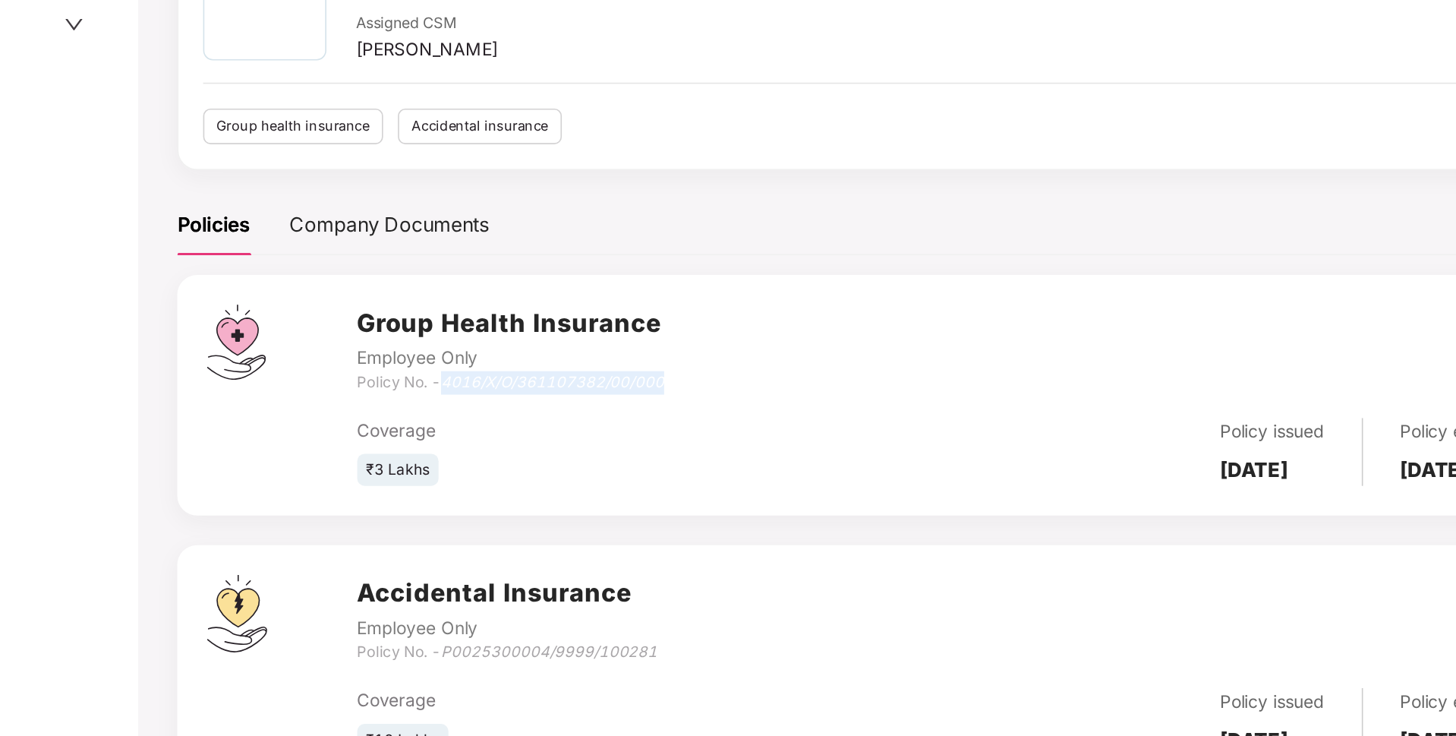
copy icon "4016/X/O/361107382/00/000"
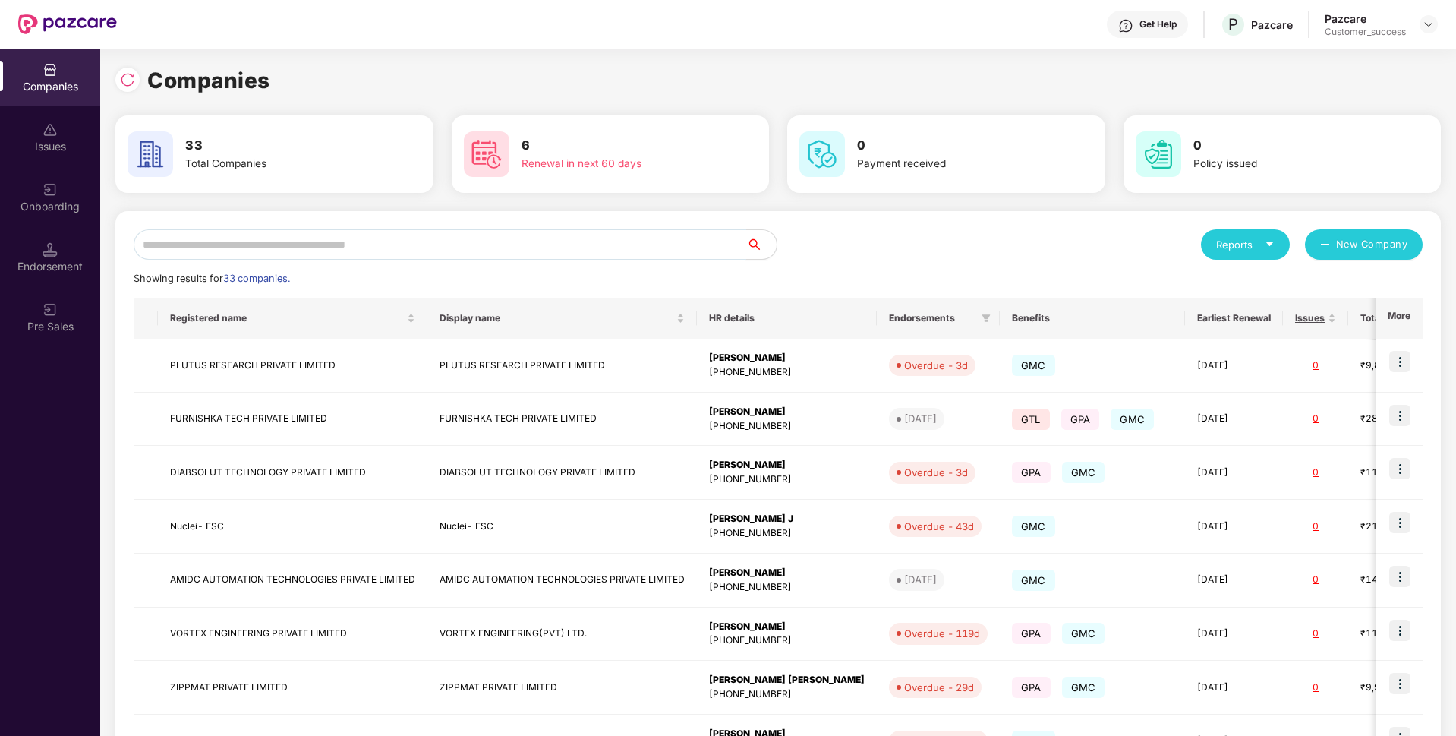
click at [298, 251] on input "text" at bounding box center [440, 244] width 613 height 30
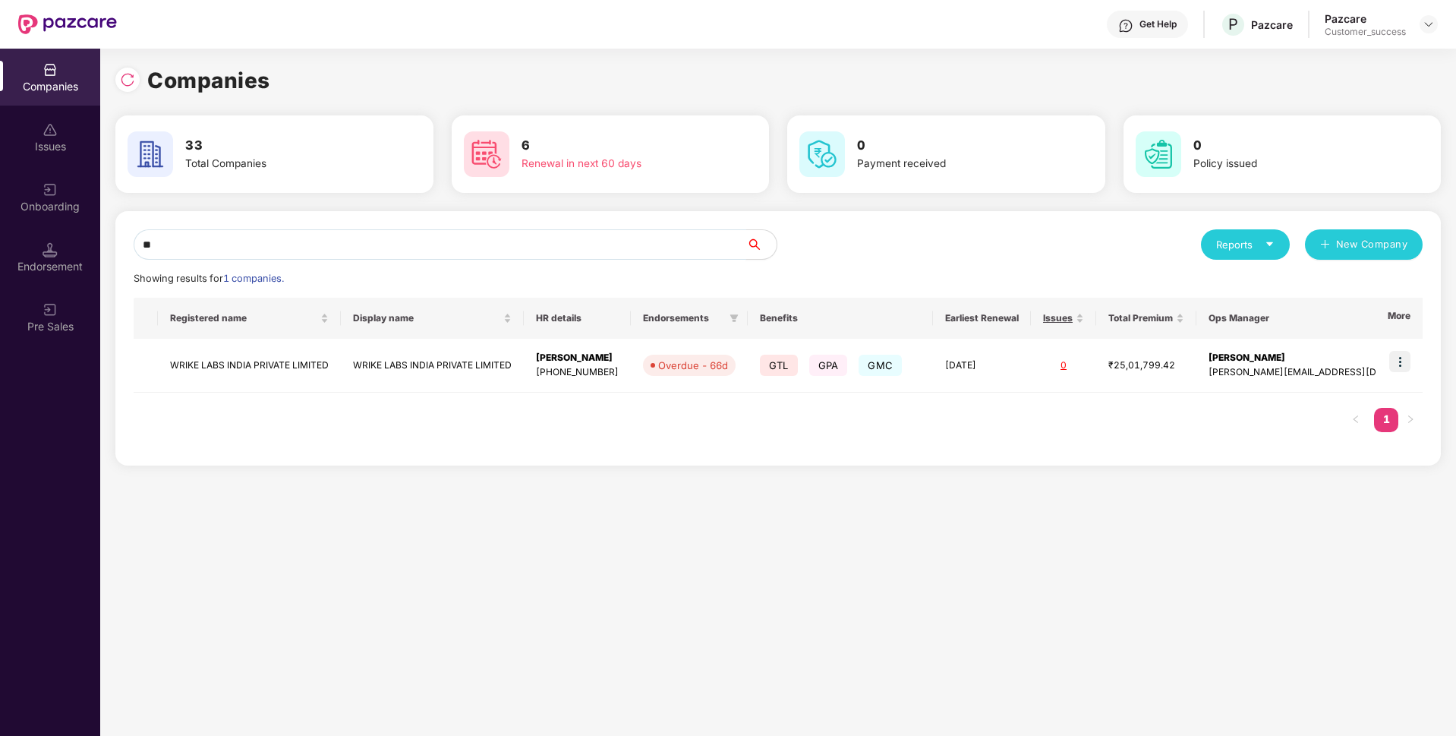
type input "*"
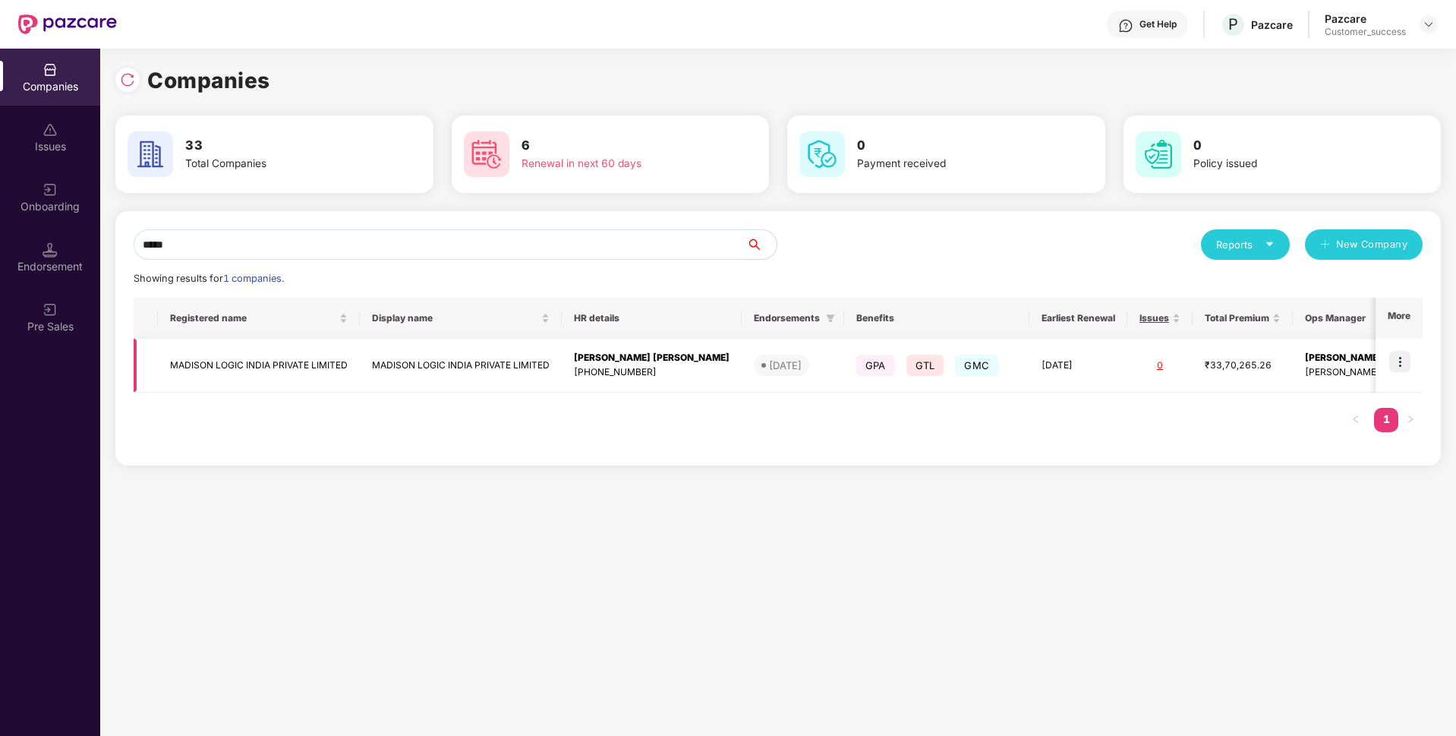
type input "*****"
click at [1408, 362] on img at bounding box center [1399, 361] width 21 height 21
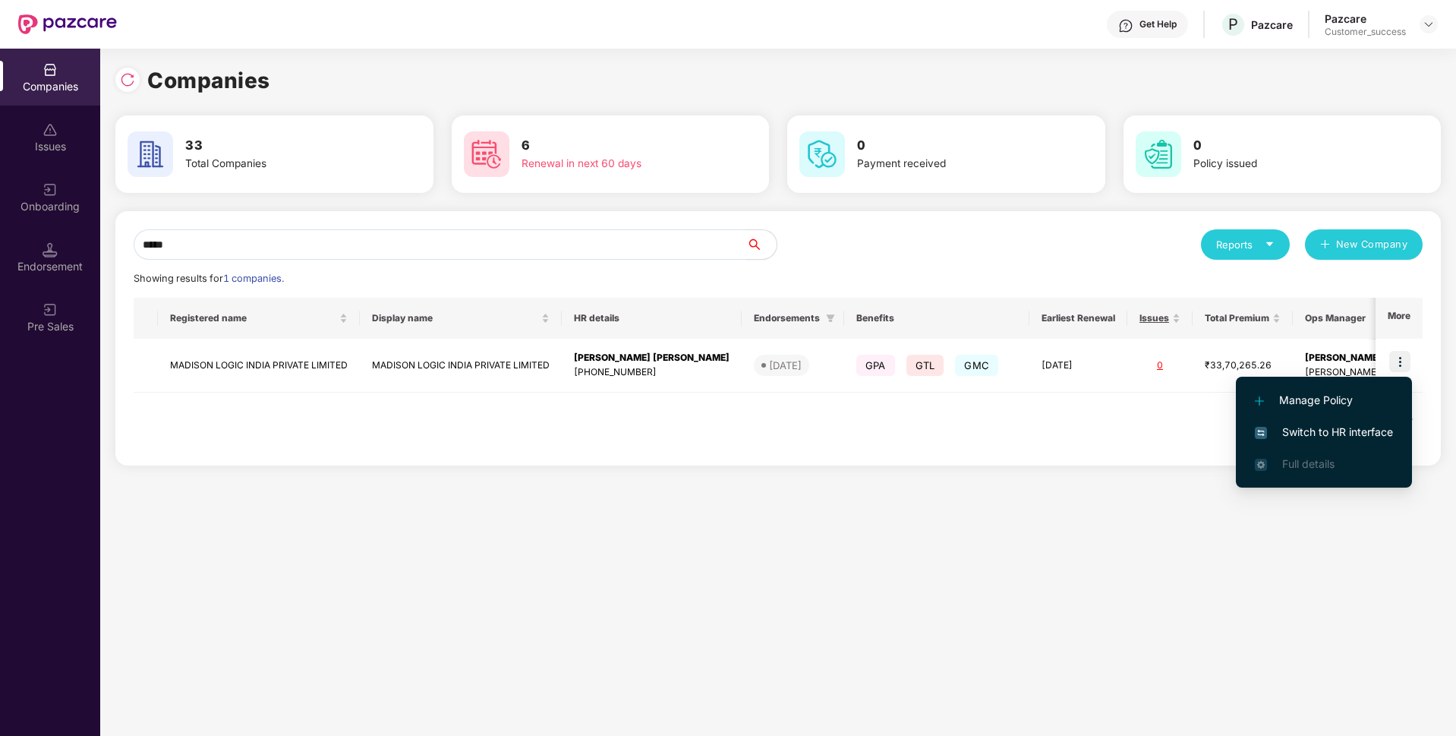
click at [1324, 430] on span "Switch to HR interface" at bounding box center [1324, 432] width 138 height 17
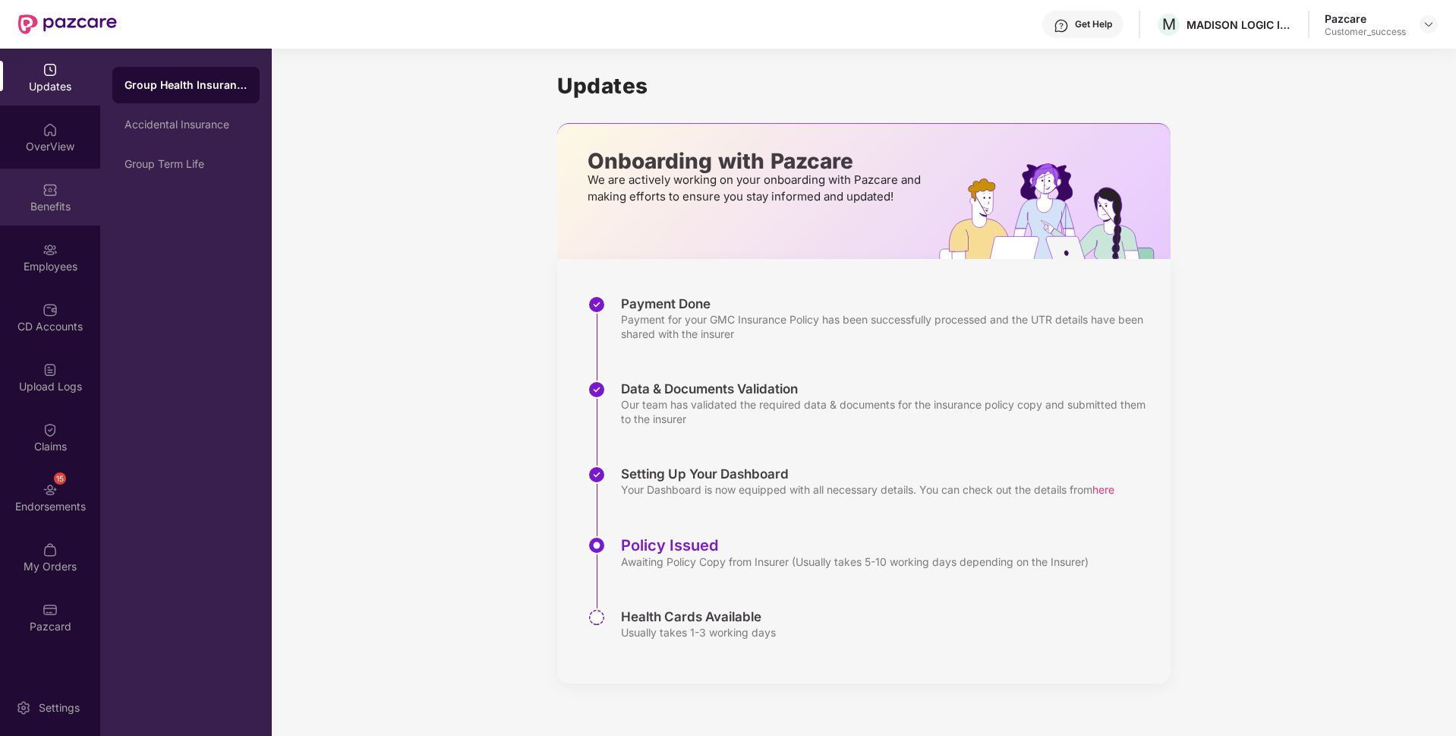
click at [39, 178] on div "Benefits" at bounding box center [50, 197] width 100 height 57
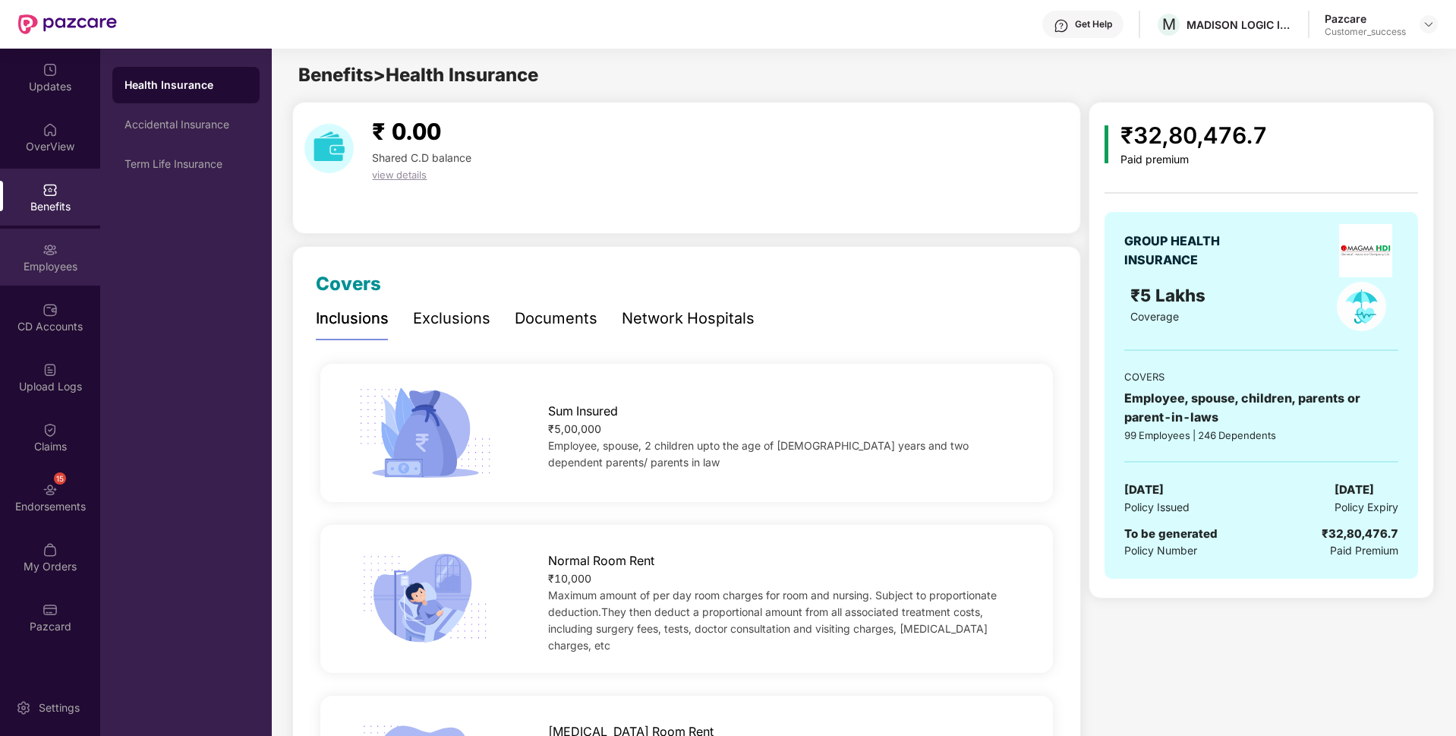
click at [27, 244] on div "Employees" at bounding box center [50, 257] width 100 height 57
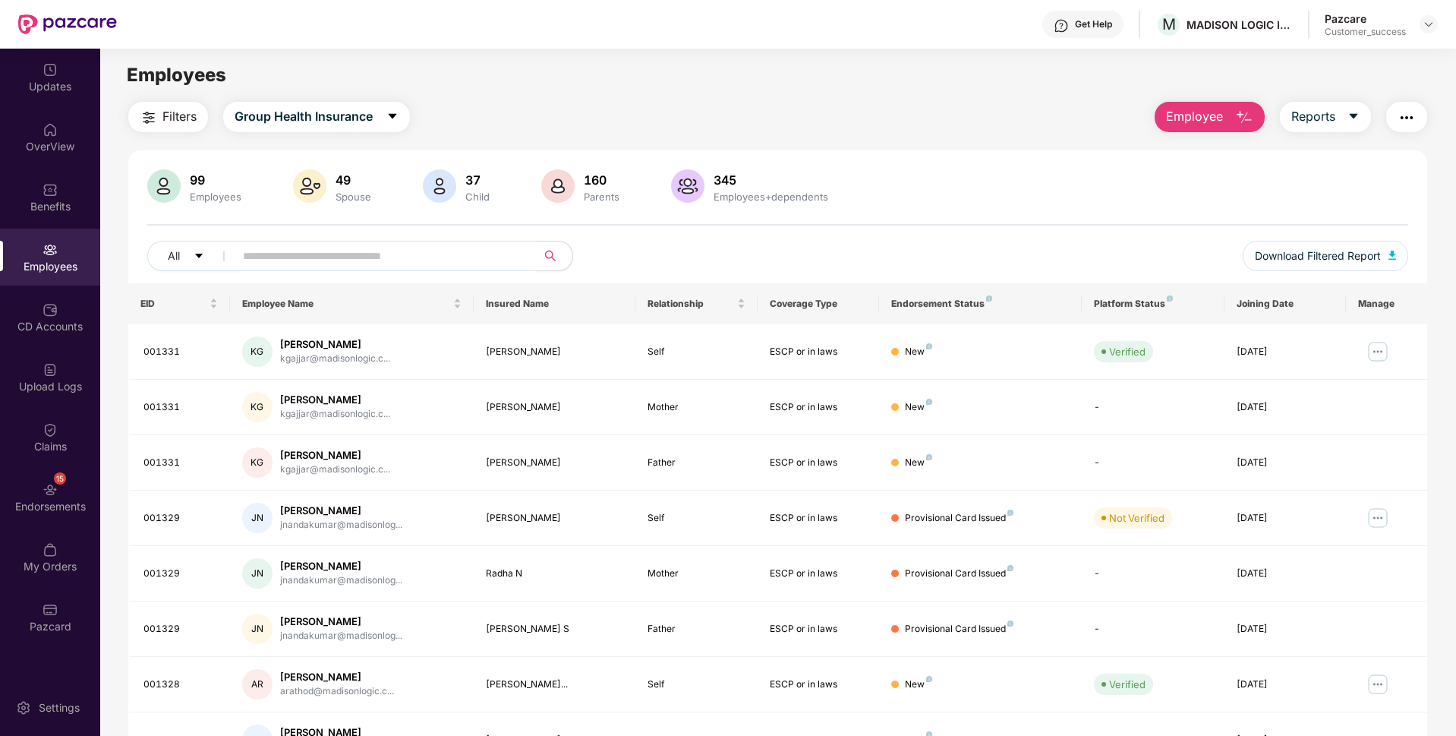
click at [1225, 122] on button "Employee" at bounding box center [1210, 117] width 110 height 30
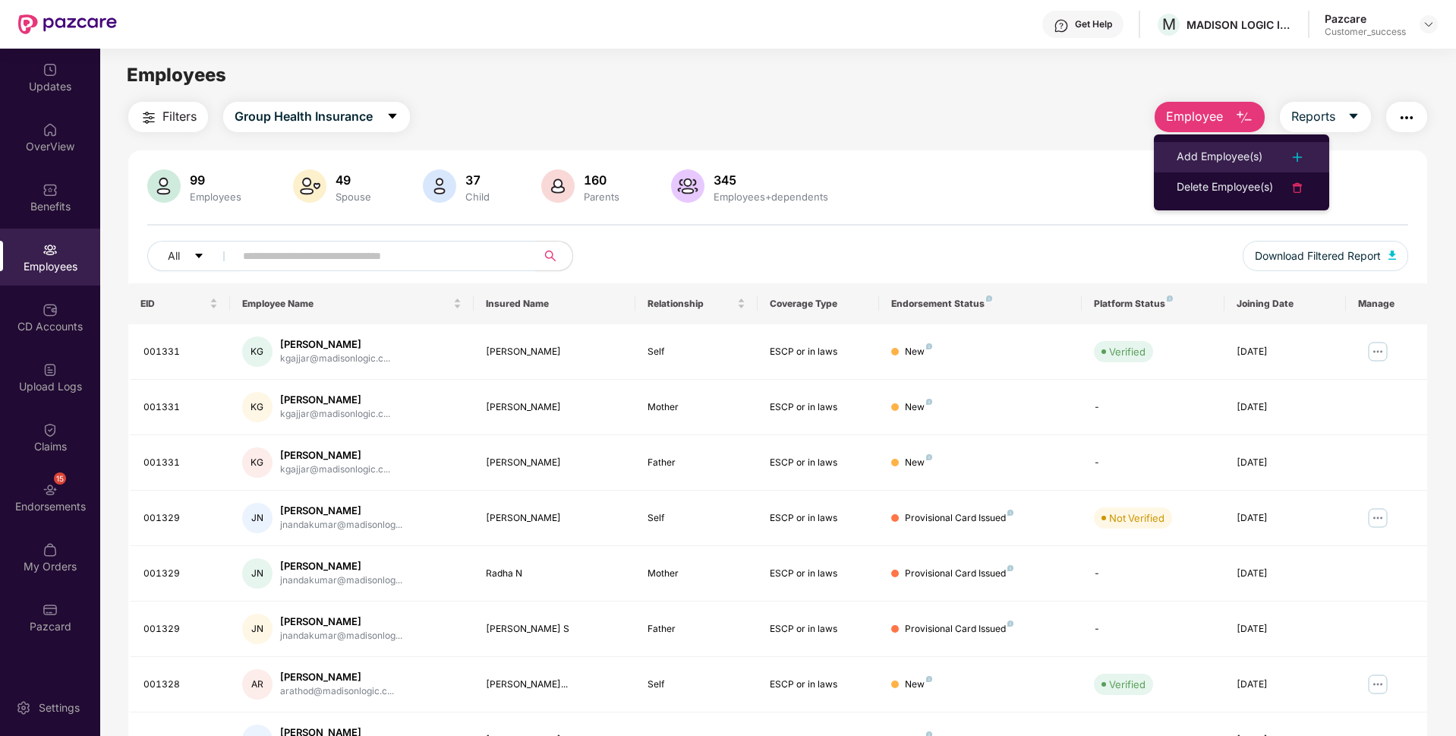
click at [1205, 150] on div "Add Employee(s)" at bounding box center [1220, 157] width 86 height 18
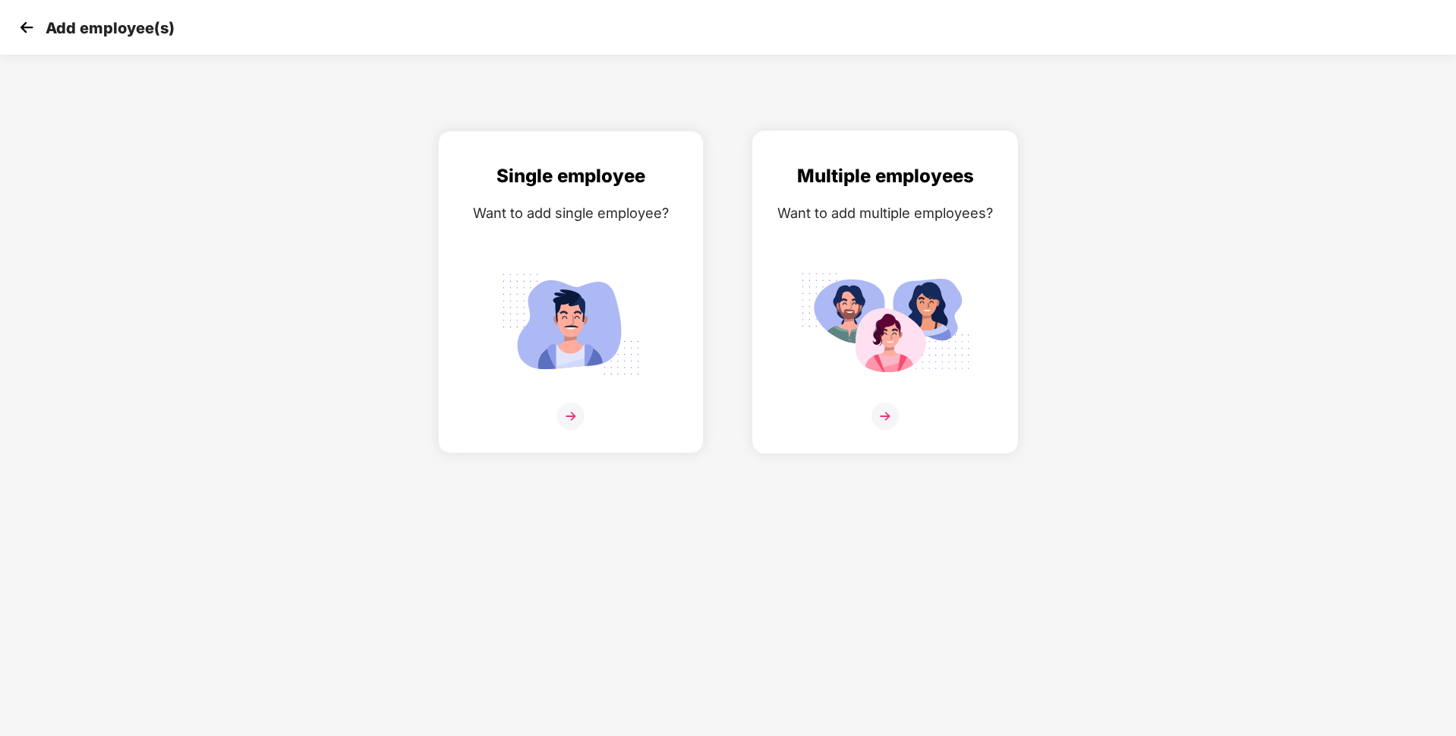
click at [885, 421] on img at bounding box center [885, 415] width 27 height 27
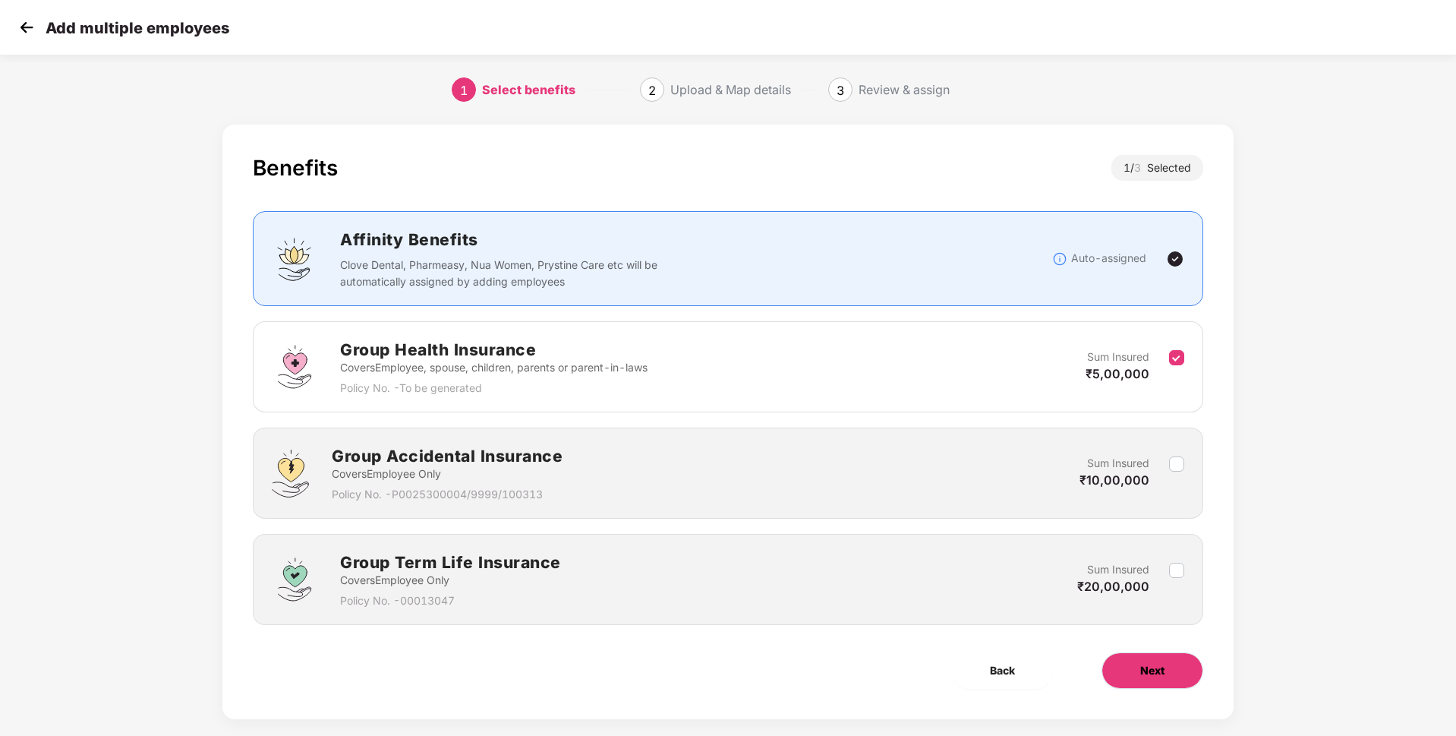
click at [1131, 676] on button "Next" at bounding box center [1153, 670] width 102 height 36
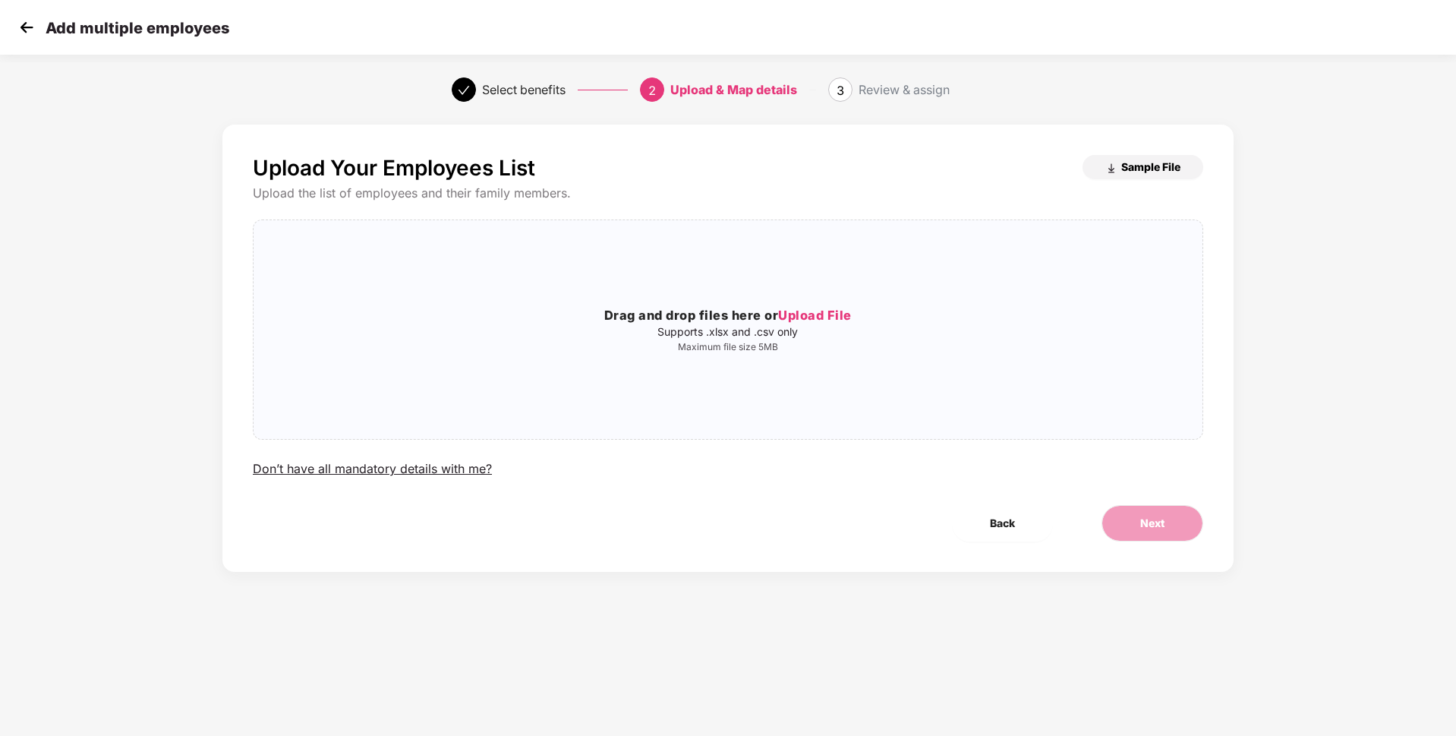
click at [1127, 161] on span "Sample File" at bounding box center [1150, 166] width 59 height 14
click at [1153, 166] on span "Sample File" at bounding box center [1150, 166] width 59 height 14
click at [831, 306] on h3 "Drag and drop files here or Upload File" at bounding box center [728, 316] width 949 height 20
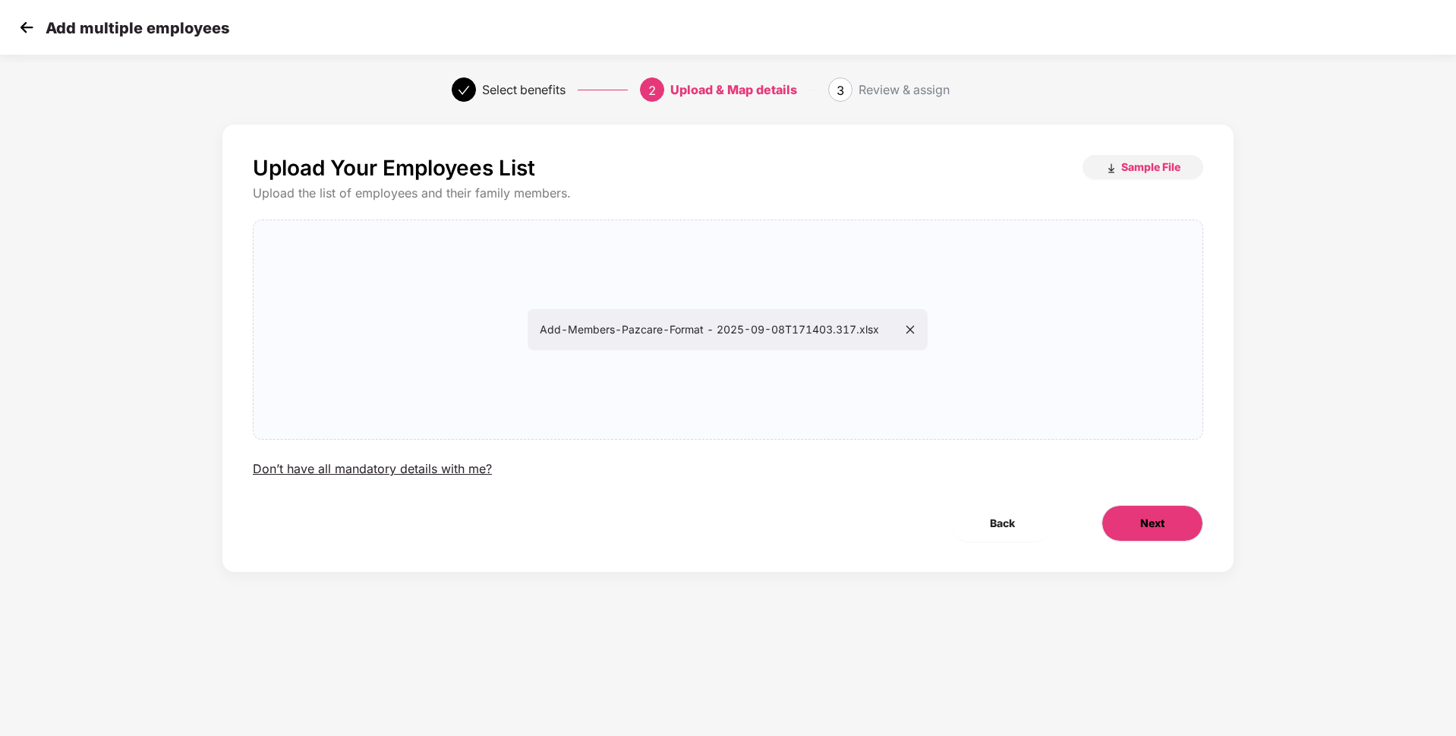
click at [1152, 530] on span "Next" at bounding box center [1152, 523] width 24 height 17
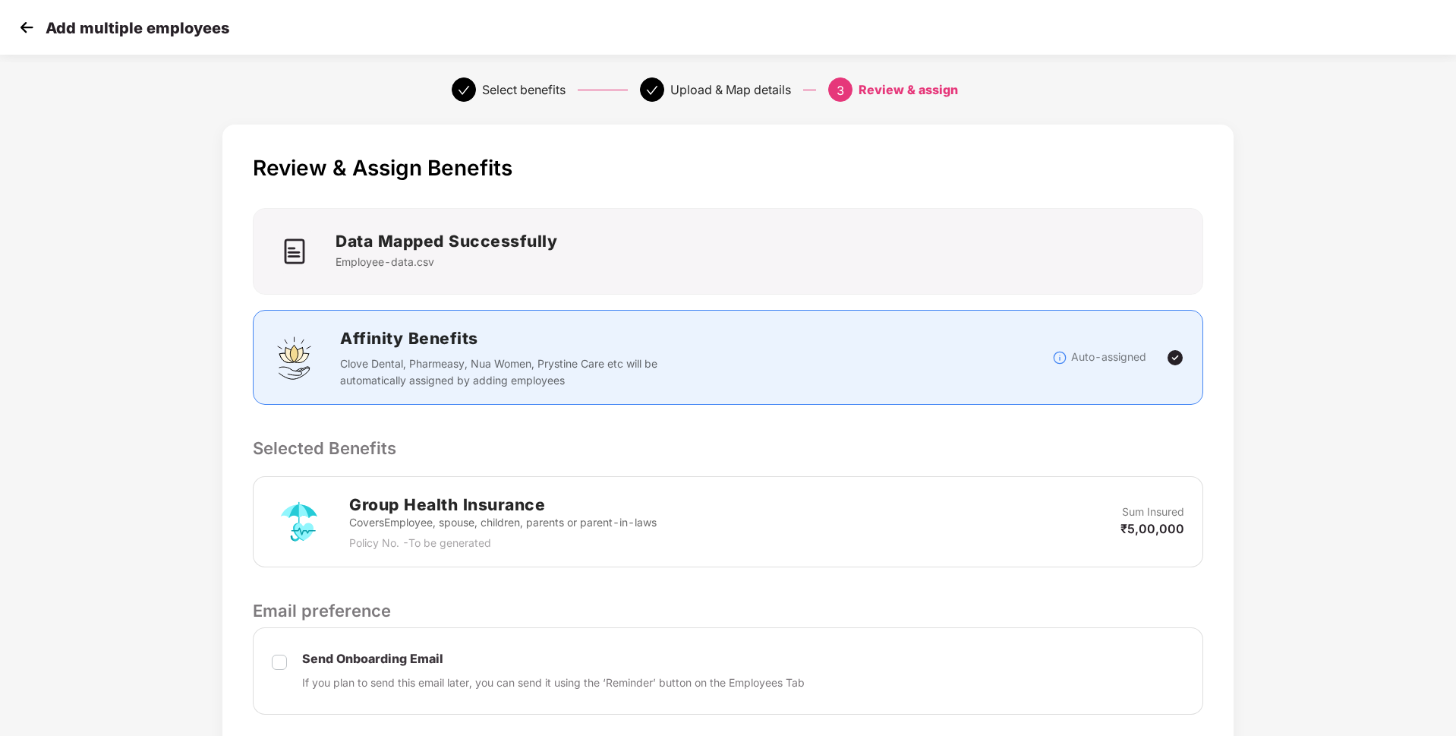
scroll to position [258, 0]
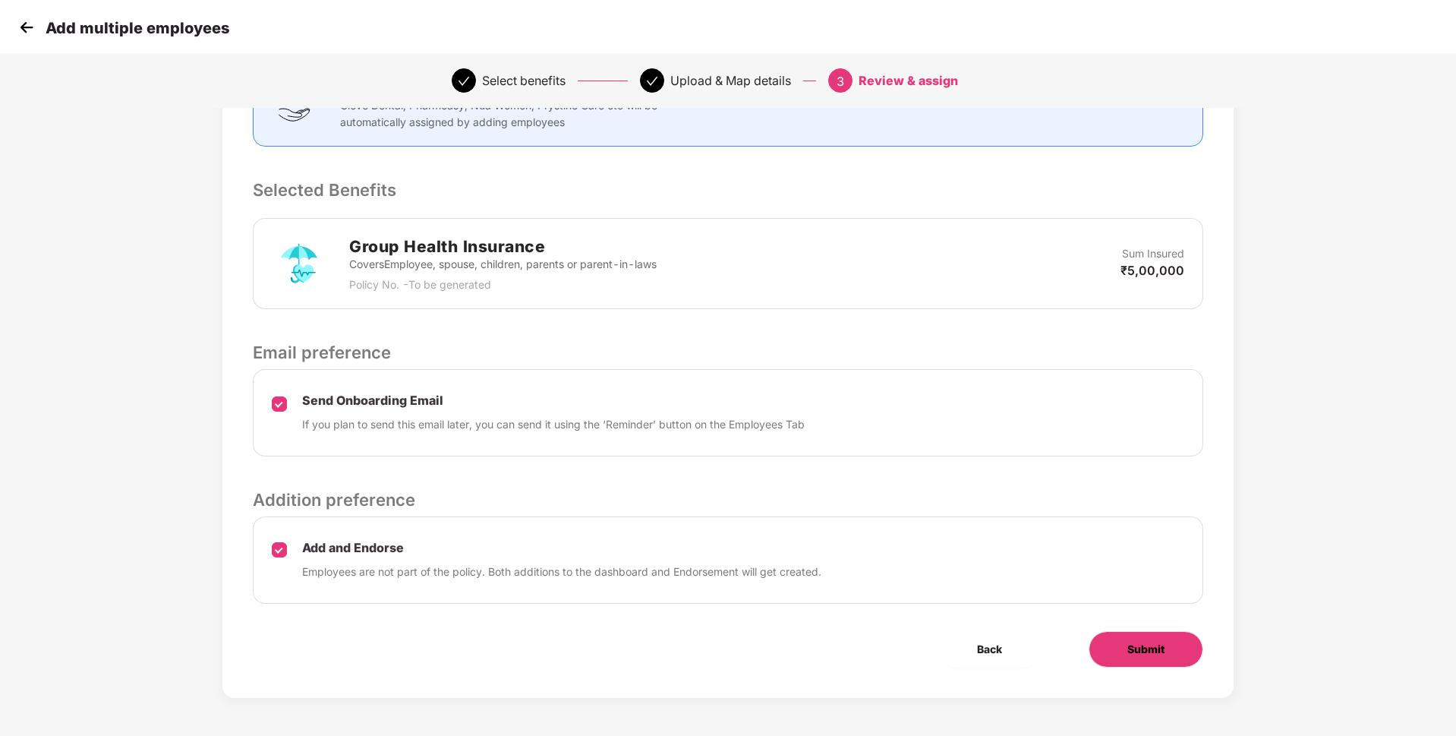
click at [1127, 643] on span "Submit" at bounding box center [1145, 649] width 37 height 17
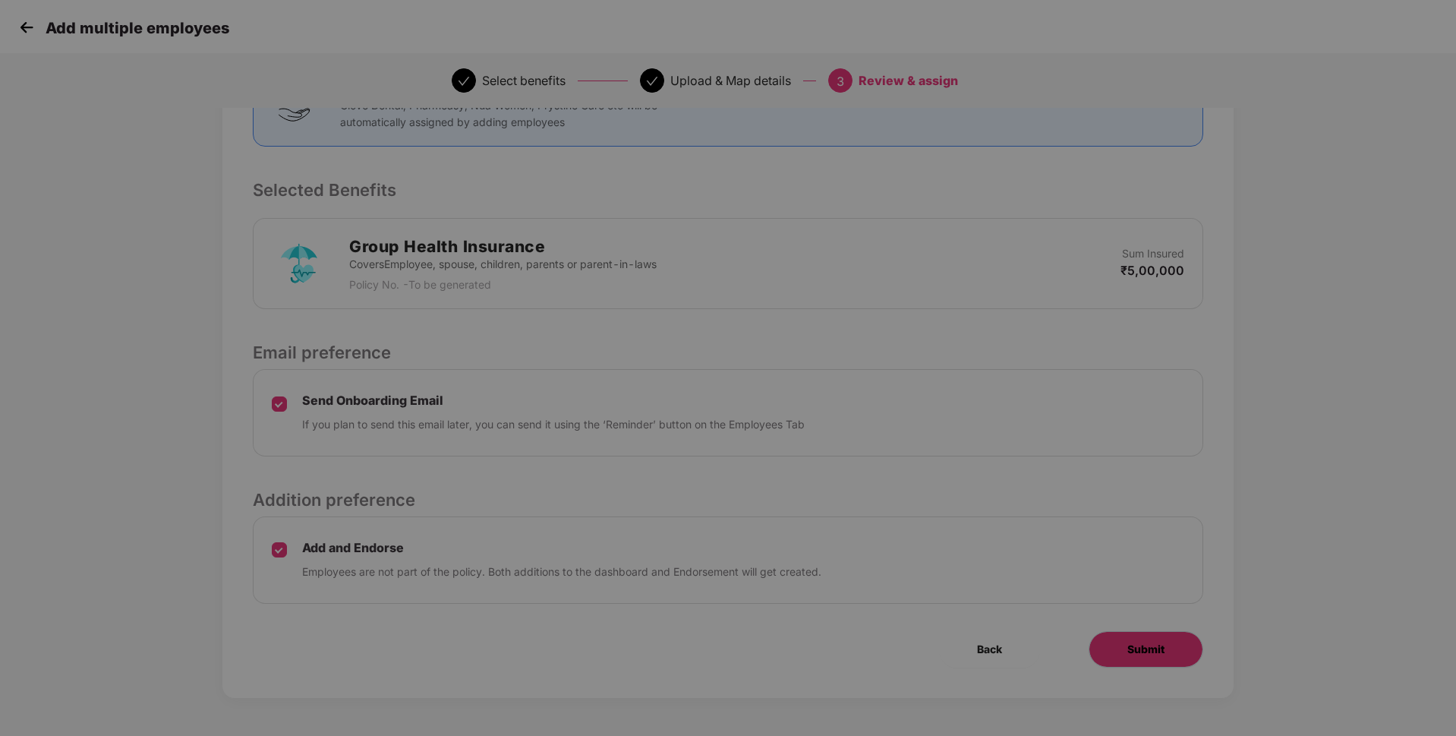
scroll to position [0, 0]
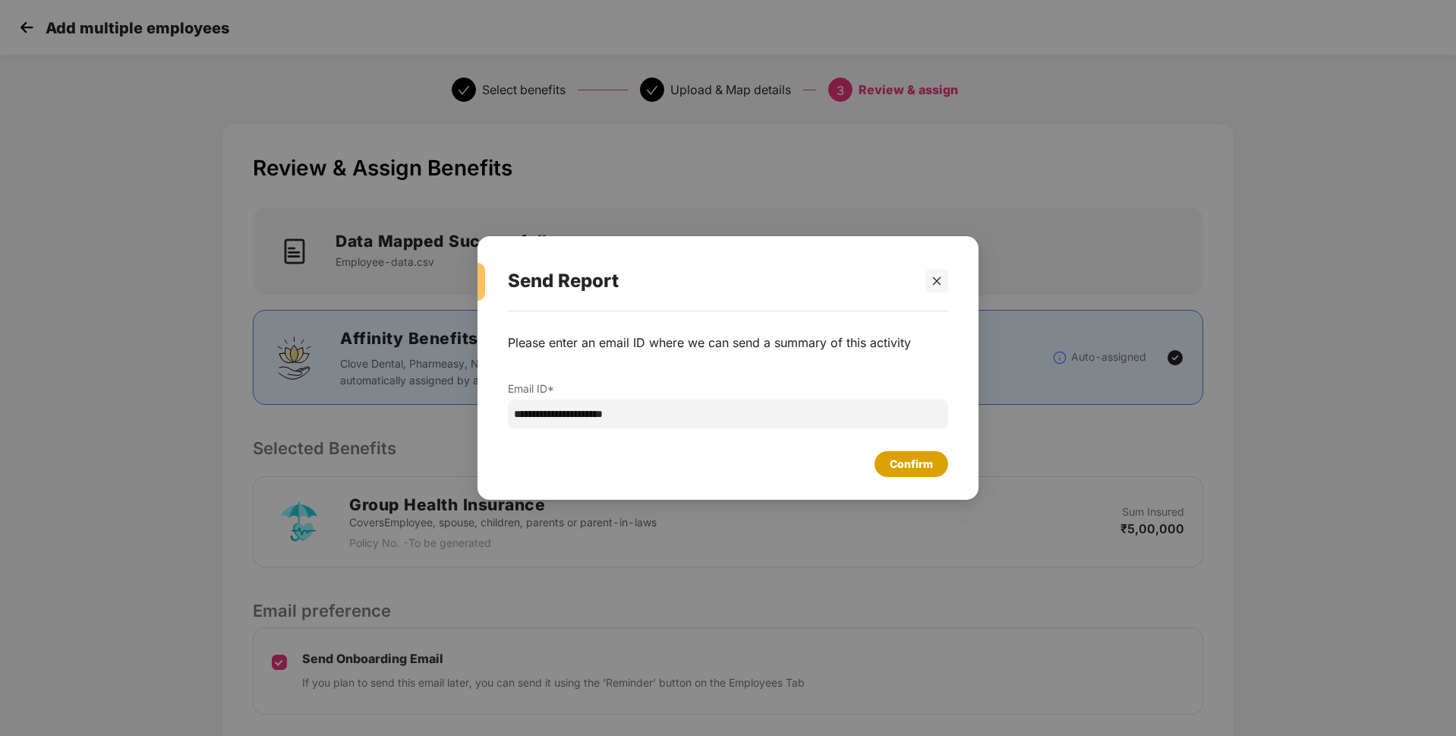
click at [925, 459] on div "Confirm" at bounding box center [911, 464] width 43 height 17
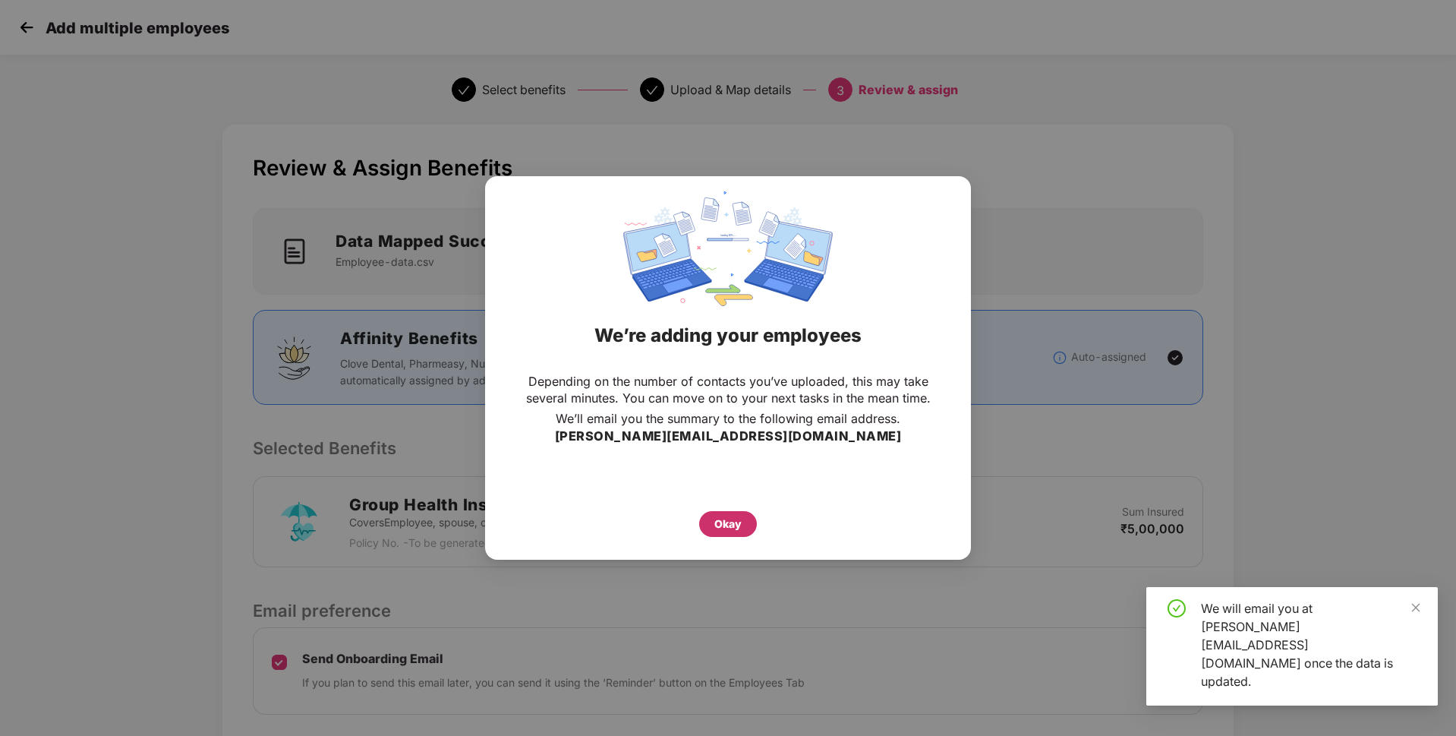
click at [723, 519] on div "Okay" at bounding box center [727, 524] width 27 height 17
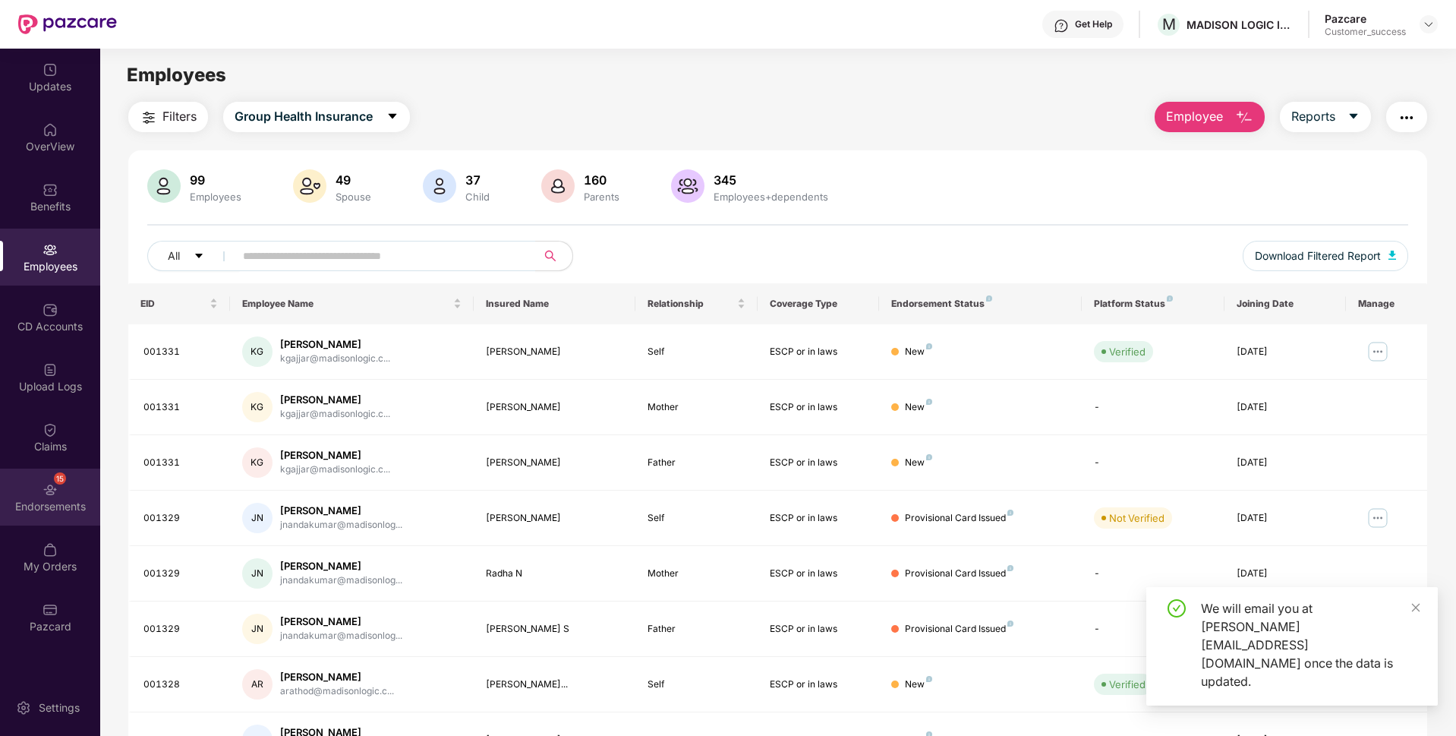
click at [0, 494] on div "15 Endorsements" at bounding box center [50, 496] width 100 height 57
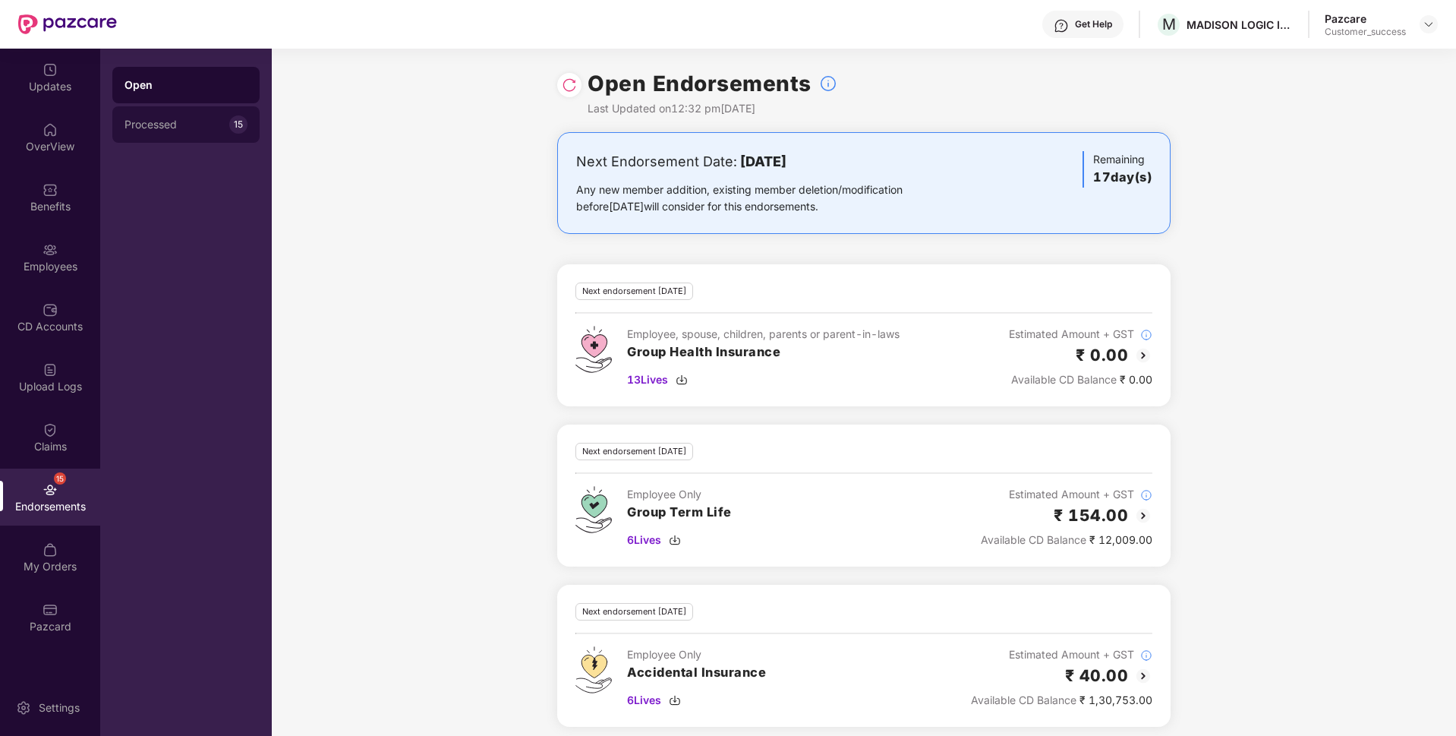
click at [220, 123] on div "Processed" at bounding box center [177, 124] width 105 height 12
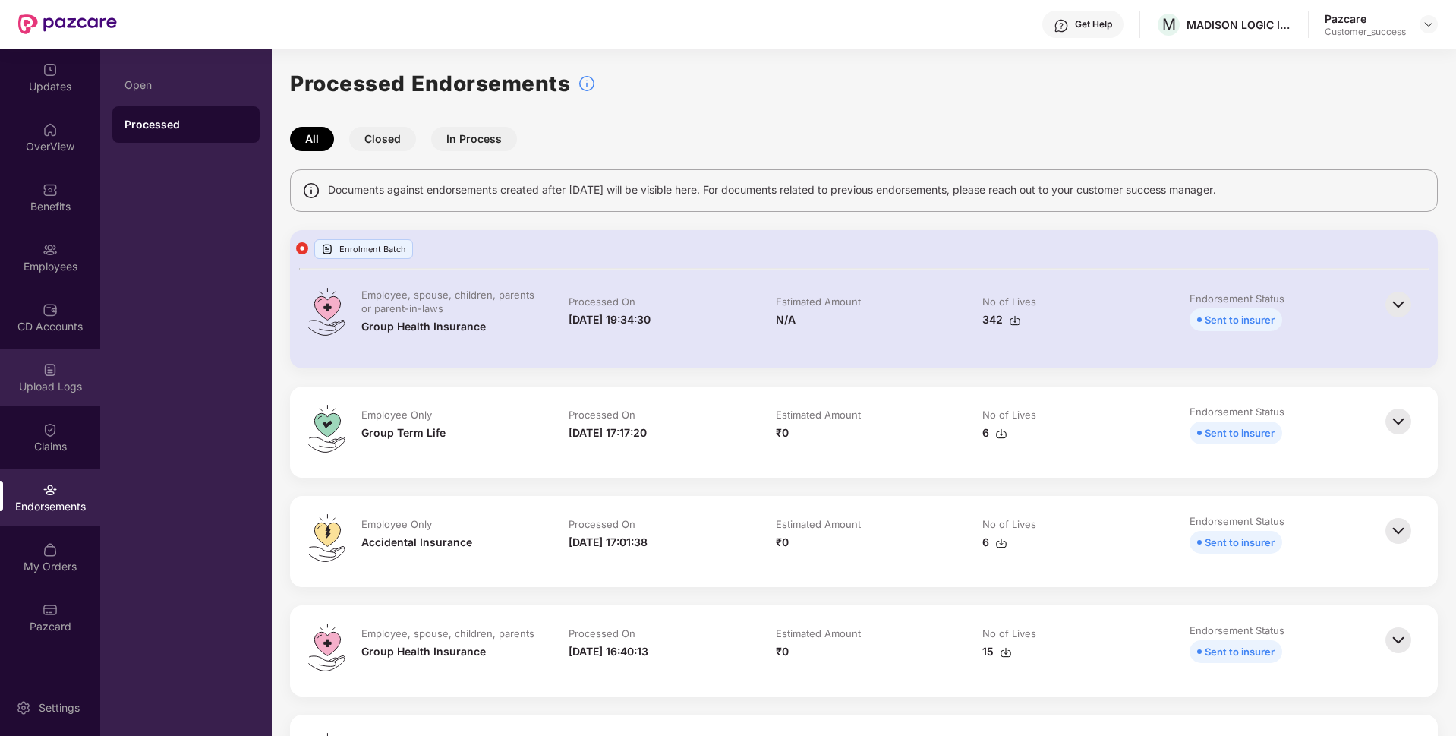
click at [30, 380] on div "Upload Logs" at bounding box center [50, 386] width 100 height 15
